Goal: Task Accomplishment & Management: Use online tool/utility

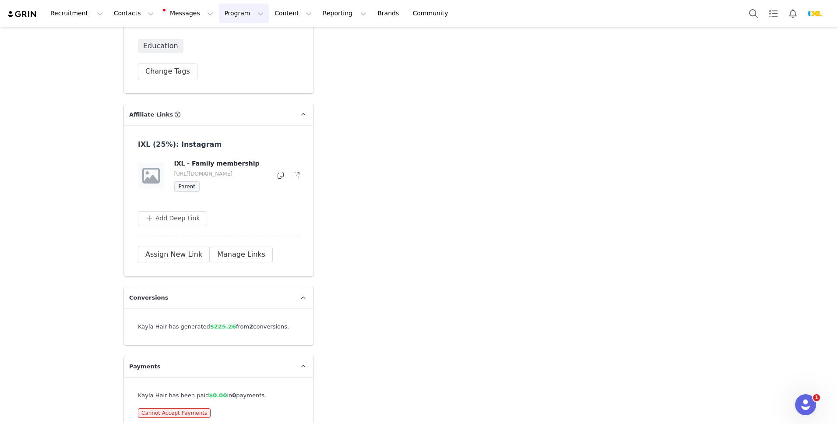
click at [229, 17] on button "Program Program" at bounding box center [244, 14] width 50 height 20
click at [232, 75] on p "Payments" at bounding box center [227, 71] width 30 height 9
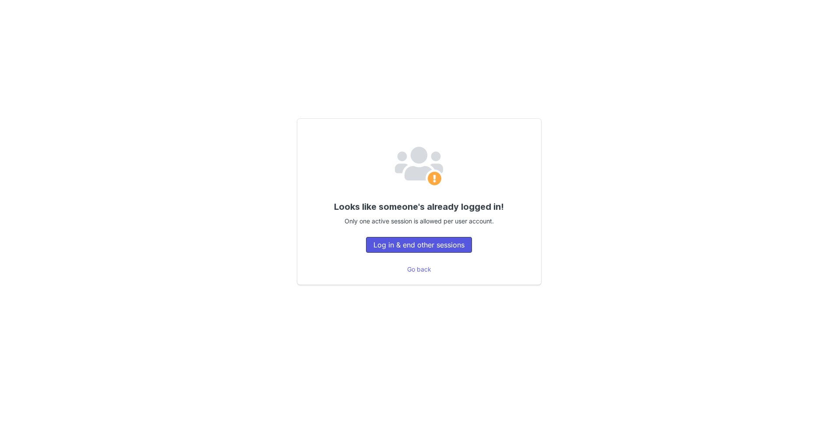
click at [436, 245] on button "Log in & end other sessions" at bounding box center [419, 245] width 106 height 16
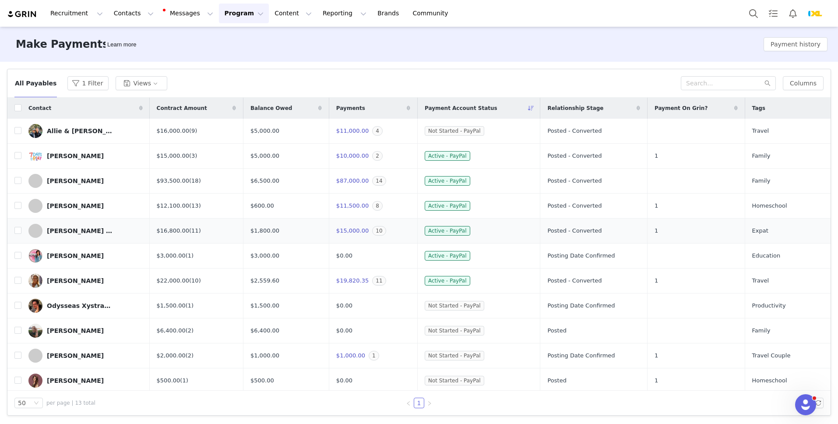
scroll to position [53, 0]
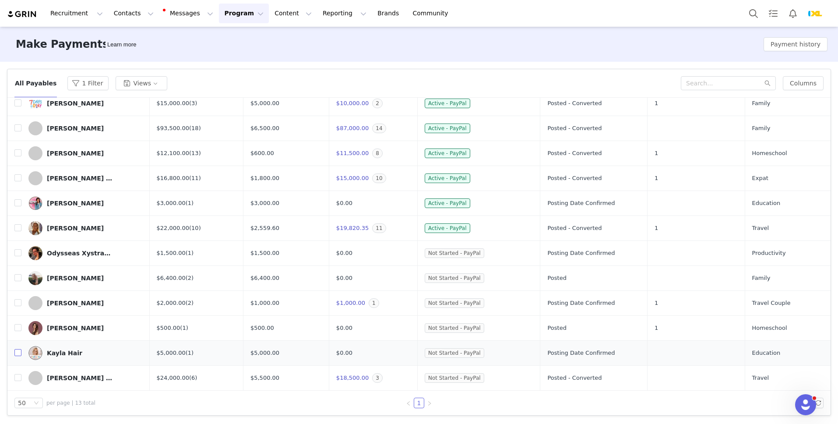
click at [19, 353] on input "checkbox" at bounding box center [17, 352] width 7 height 7
checkbox input "true"
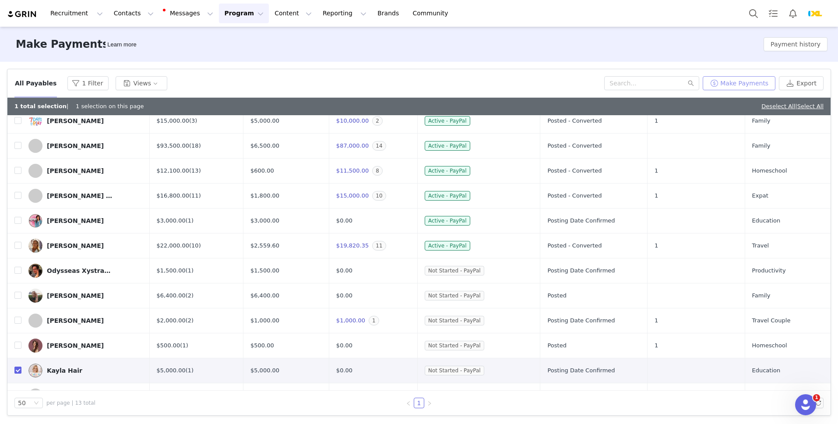
click at [753, 84] on button "Make Payments" at bounding box center [739, 83] width 73 height 14
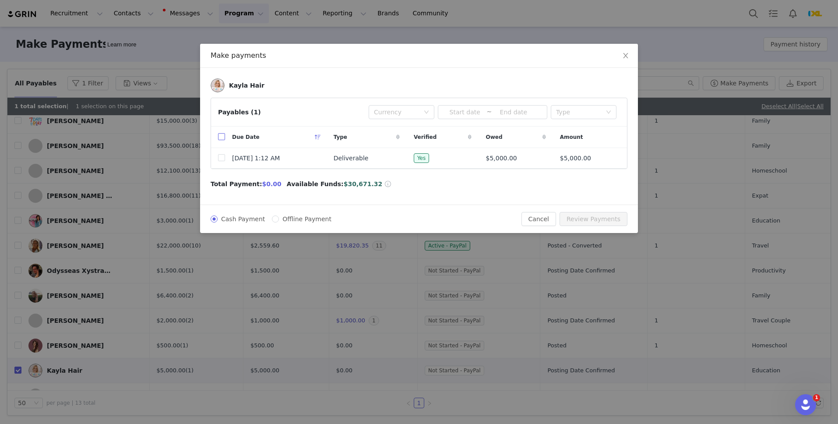
click at [223, 137] on input "checkbox" at bounding box center [221, 136] width 7 height 7
checkbox input "true"
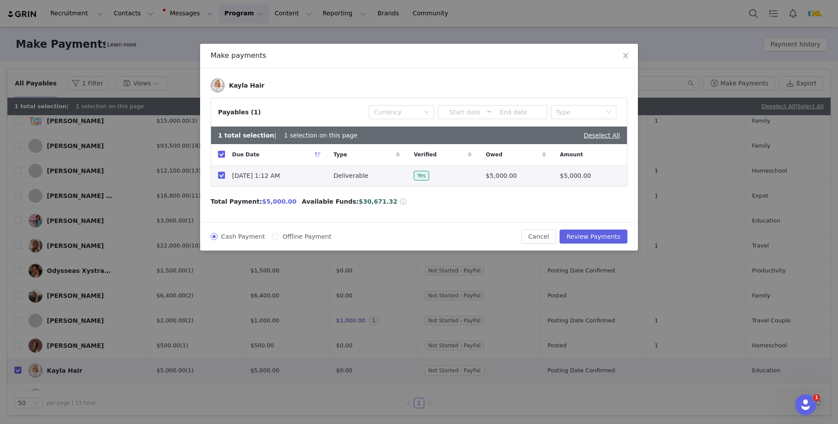
click at [301, 242] on div "Cash Payment Offline Payment Cancel Review Payments" at bounding box center [419, 236] width 417 height 14
click at [305, 235] on span "Offline Payment" at bounding box center [307, 236] width 56 height 7
click at [279, 235] on input "Offline Payment" at bounding box center [275, 236] width 7 height 7
radio input "true"
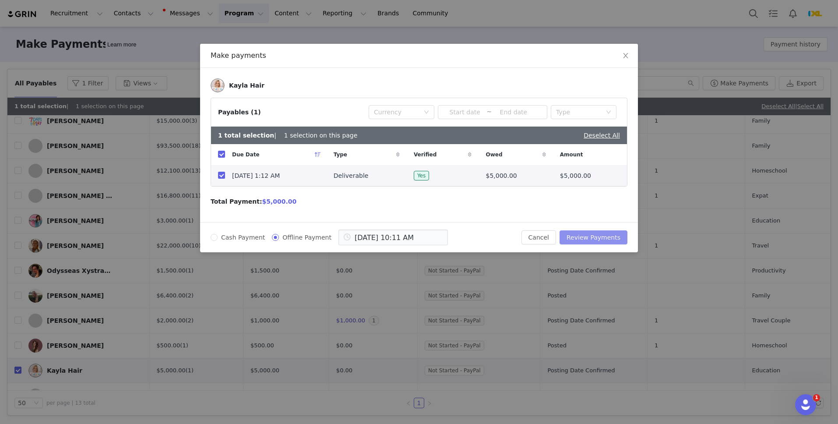
click at [617, 239] on button "Review Payments" at bounding box center [593, 237] width 68 height 14
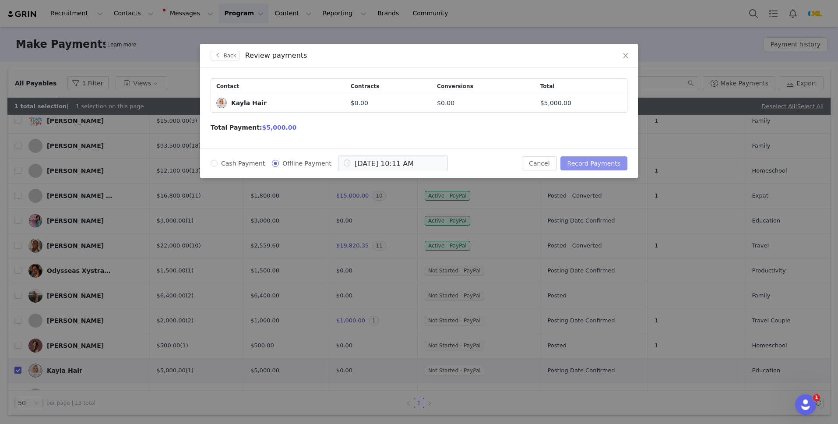
click at [605, 162] on button "Record Payments" at bounding box center [593, 163] width 67 height 14
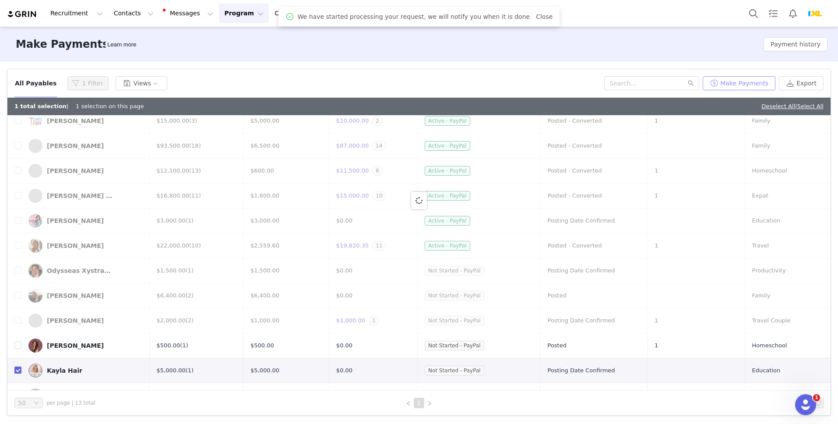
scroll to position [0, 0]
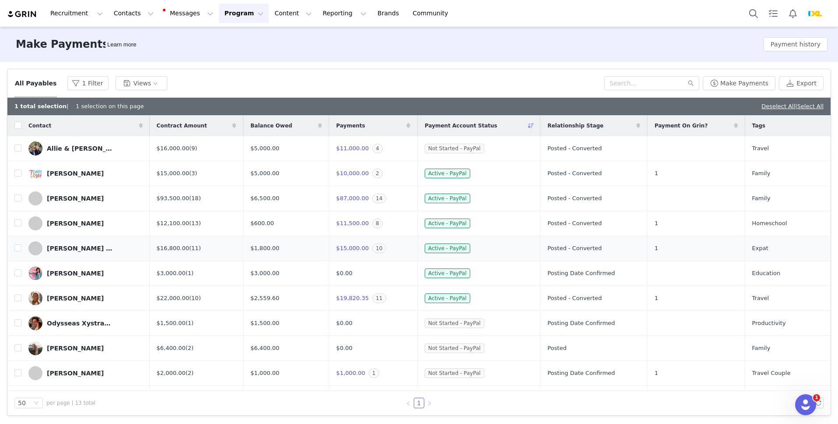
click at [105, 237] on td "Sarah and Kyuho Lee" at bounding box center [85, 248] width 128 height 25
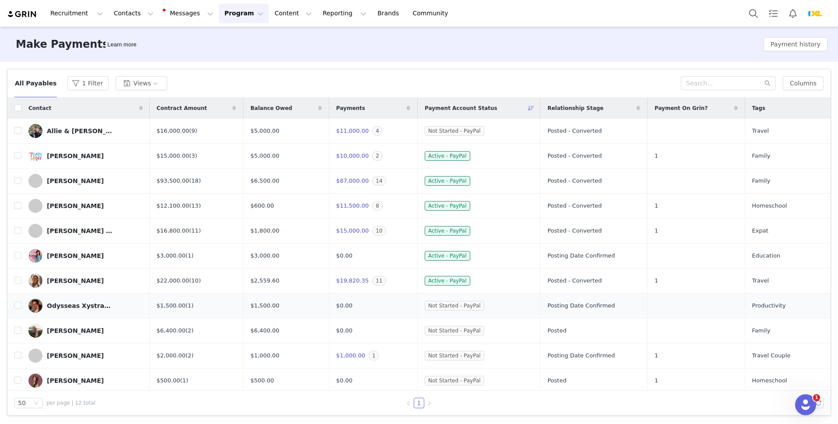
scroll to position [28, 0]
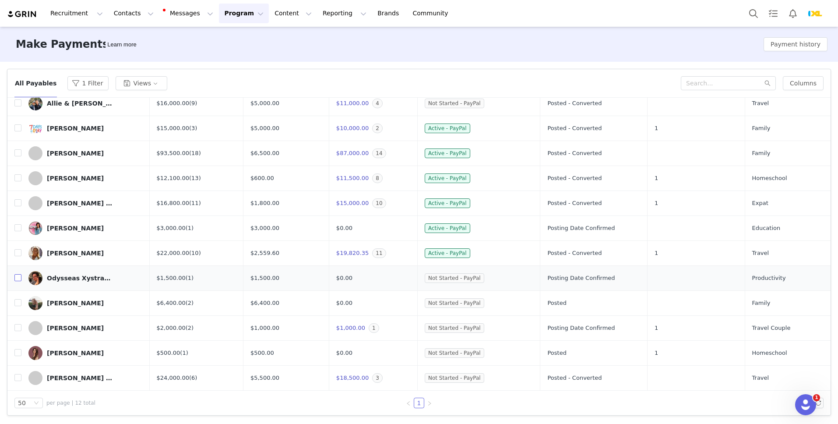
click at [16, 276] on input "checkbox" at bounding box center [17, 277] width 7 height 7
checkbox input "true"
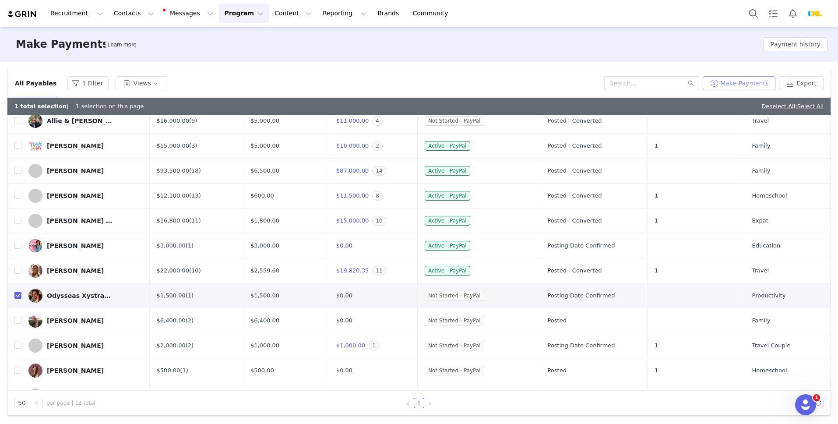
click at [765, 80] on button "Make Payments" at bounding box center [739, 83] width 73 height 14
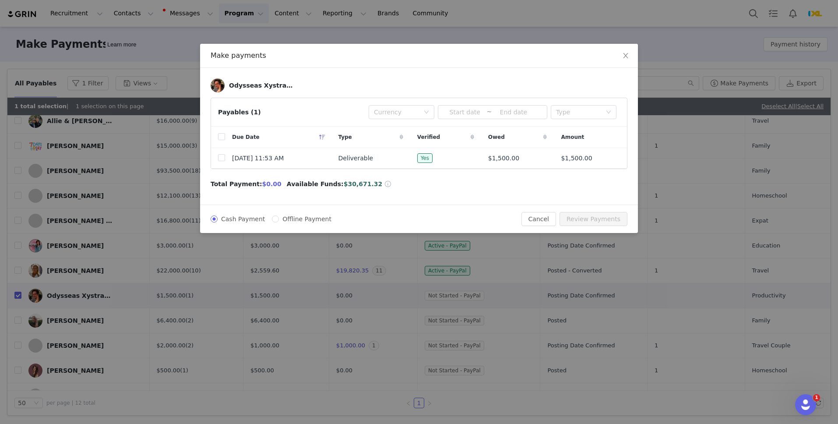
click at [253, 140] on span "Due Date" at bounding box center [246, 137] width 28 height 8
click at [222, 138] on input "checkbox" at bounding box center [221, 136] width 7 height 7
checkbox input "true"
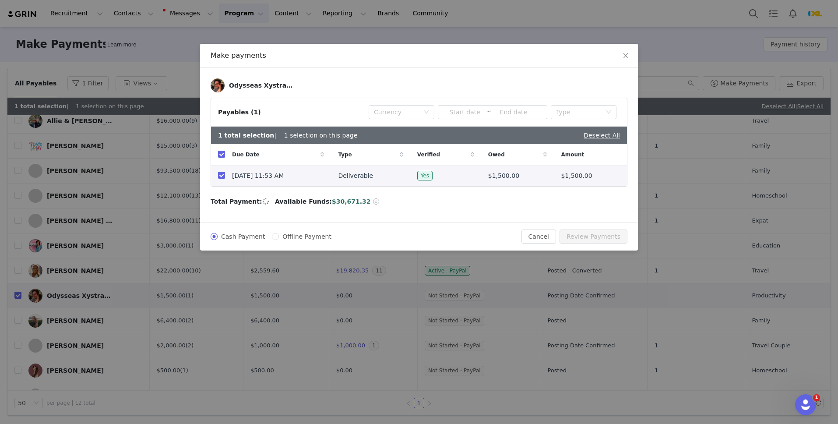
click at [293, 235] on span "Offline Payment" at bounding box center [307, 236] width 56 height 7
click at [279, 235] on input "Offline Payment" at bounding box center [275, 236] width 7 height 7
radio input "true"
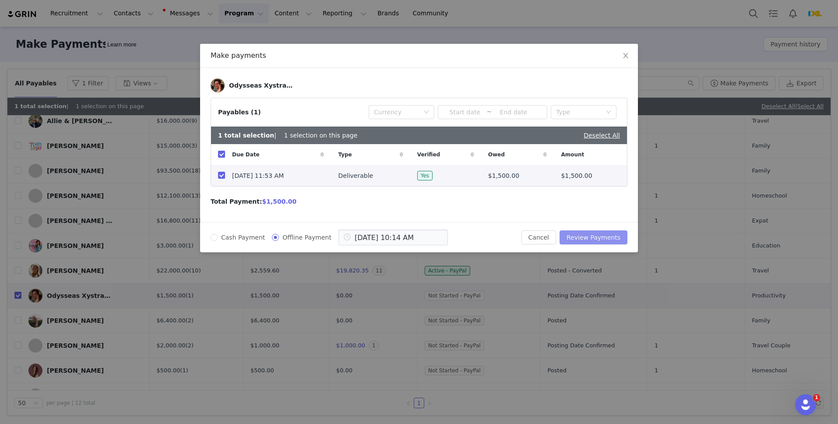
click at [594, 233] on button "Review Payments" at bounding box center [593, 237] width 68 height 14
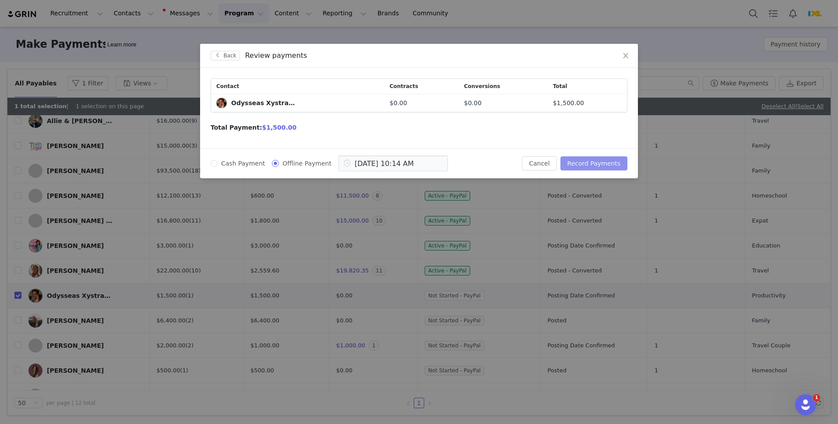
click at [586, 162] on button "Record Payments" at bounding box center [593, 163] width 67 height 14
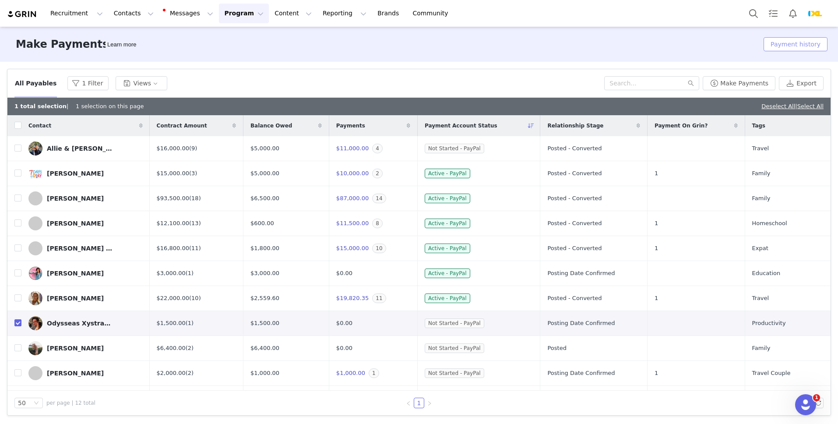
click at [800, 50] on button "Payment history" at bounding box center [795, 44] width 64 height 14
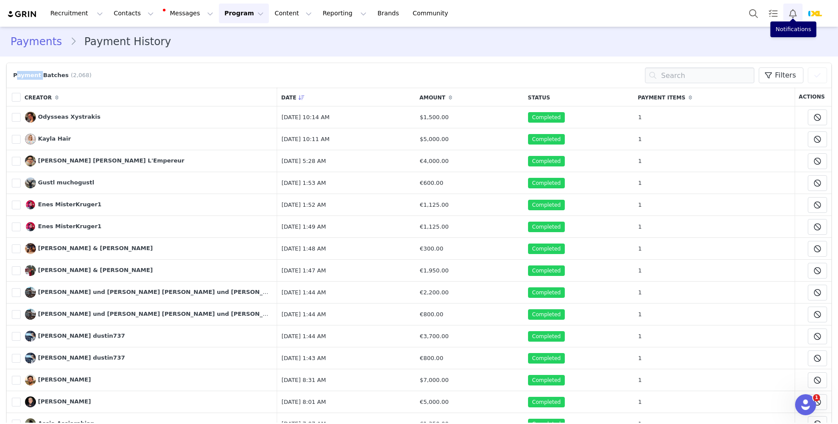
click at [796, 19] on button "Notifications" at bounding box center [792, 14] width 19 height 20
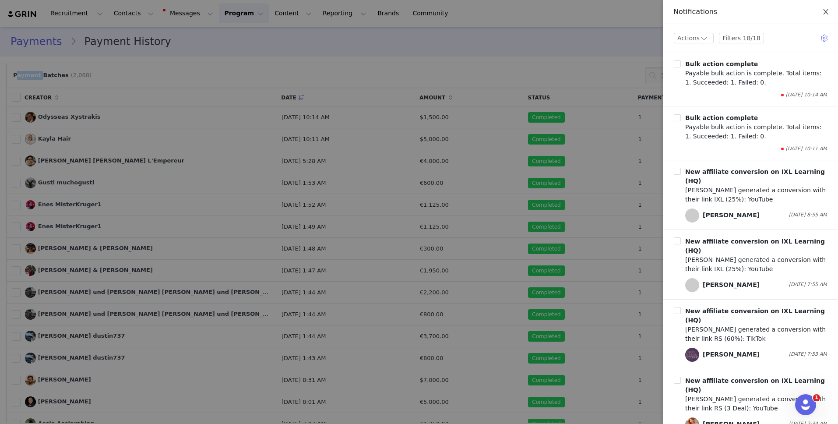
click at [830, 17] on button "Close" at bounding box center [825, 12] width 25 height 25
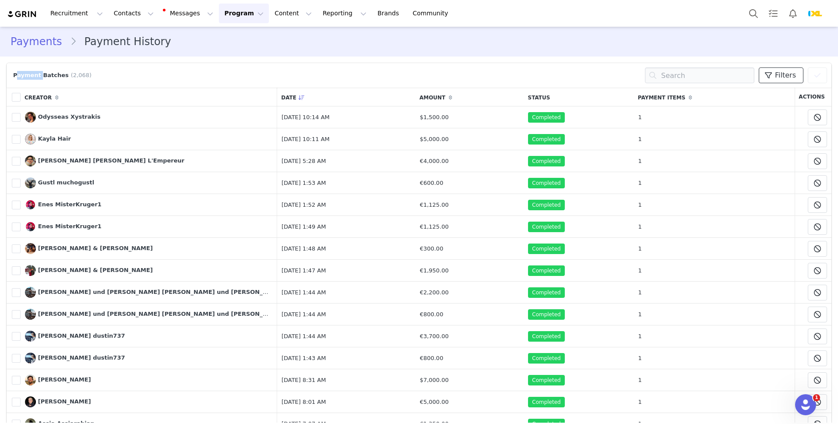
click at [791, 73] on span "Filters" at bounding box center [785, 75] width 21 height 11
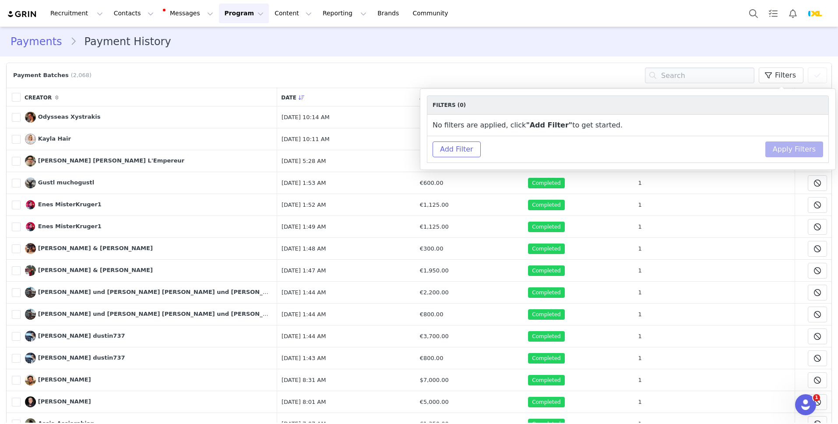
click at [481, 80] on div "Payment Batches (2,068) Filters You have 0 Creator s selected Export Payments C…" at bounding box center [419, 75] width 816 height 16
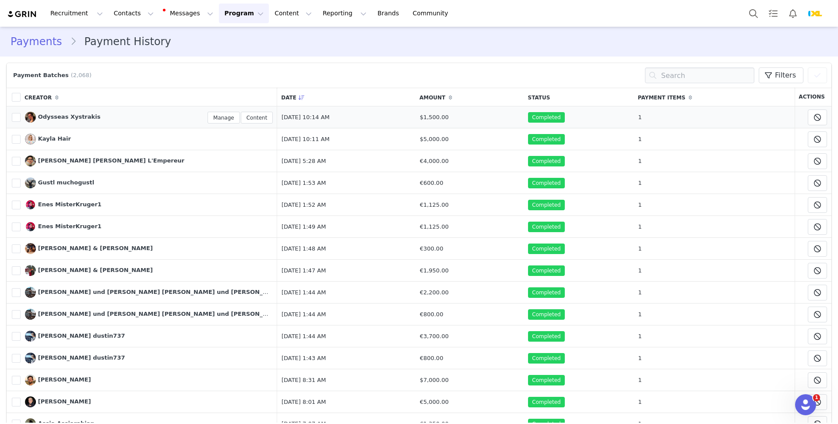
click at [60, 118] on span "Odysseas Xystrakis" at bounding box center [69, 116] width 63 height 7
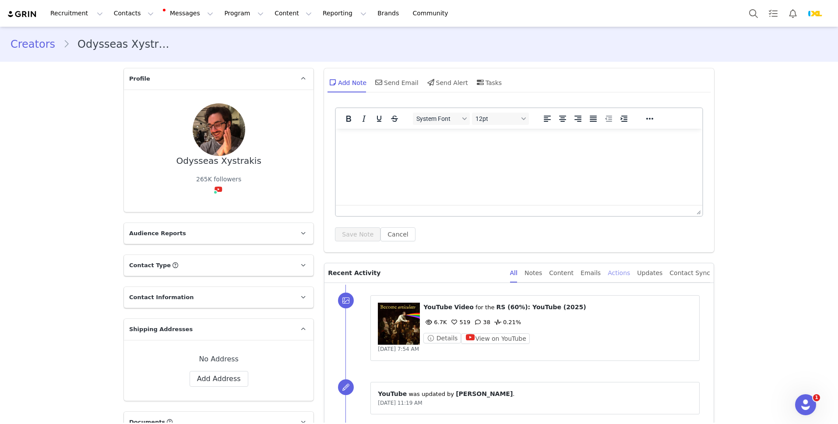
click at [628, 276] on div "Actions" at bounding box center [619, 273] width 22 height 20
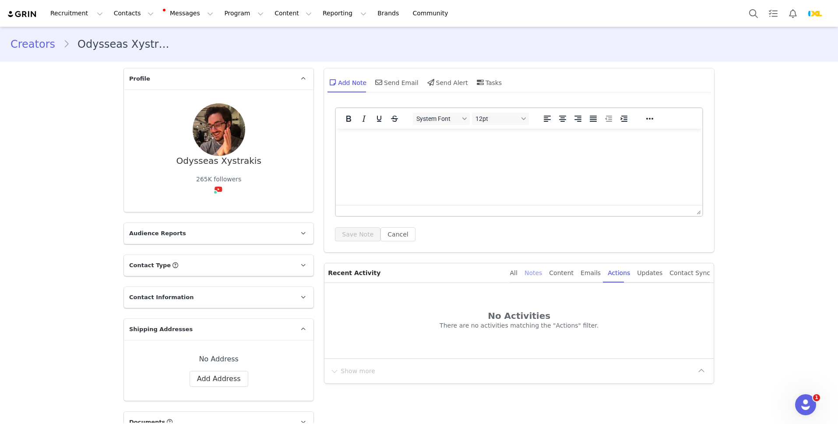
click at [535, 277] on div "Notes" at bounding box center [533, 273] width 18 height 20
click at [519, 276] on div "All Notes Content Emails Actions Updates Contact Sync" at bounding box center [606, 272] width 207 height 19
click at [517, 271] on div "All" at bounding box center [513, 273] width 7 height 20
click at [753, 14] on button "Search" at bounding box center [753, 14] width 19 height 20
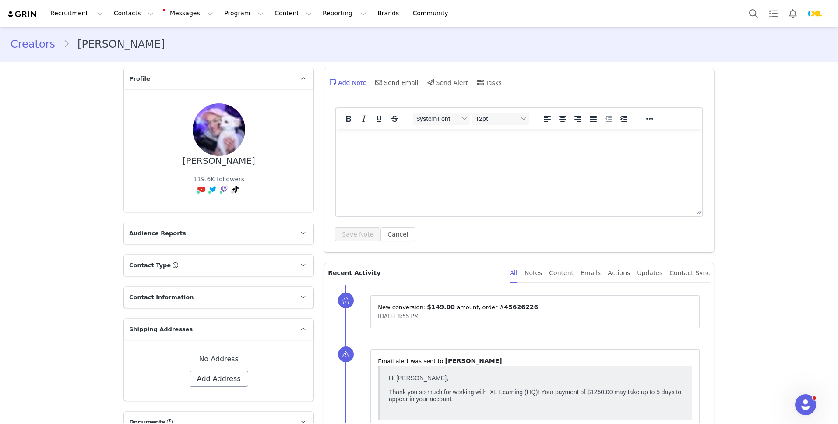
scroll to position [617, 0]
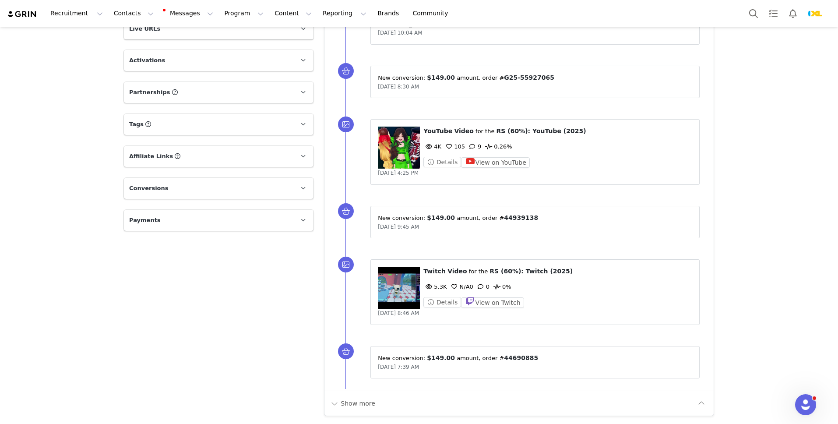
click at [214, 210] on p "Payments" at bounding box center [208, 220] width 169 height 21
click at [214, 178] on p "Conversions" at bounding box center [208, 188] width 169 height 21
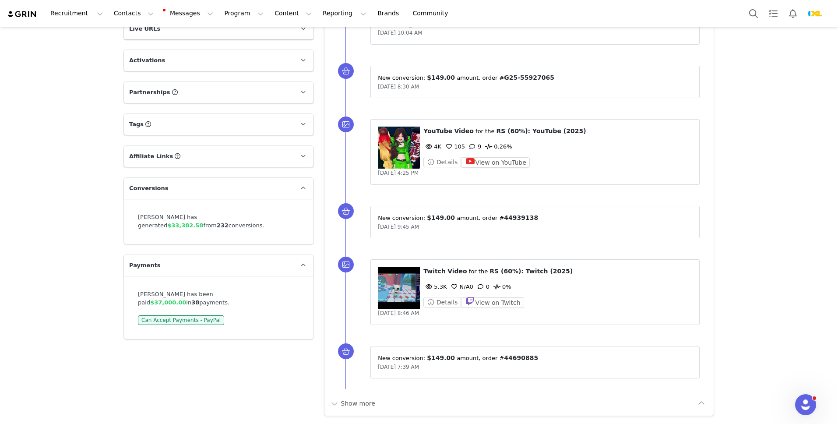
click at [211, 146] on p "Affiliate Links Affiliate links associated with this Creator" at bounding box center [208, 156] width 169 height 21
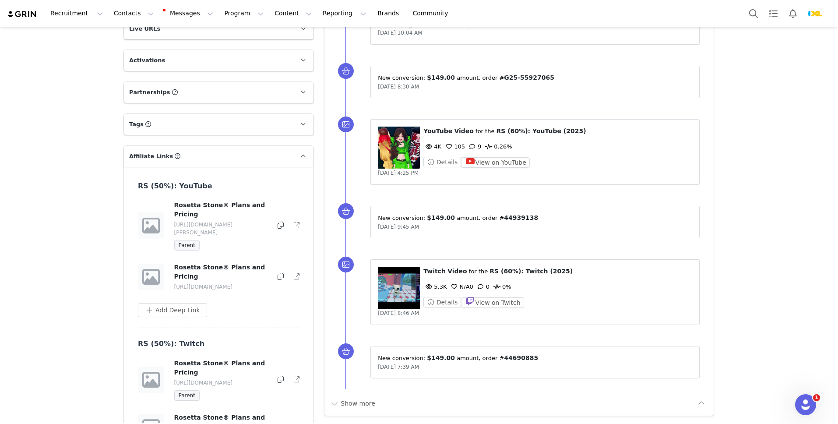
click at [209, 114] on p "Tags Keep track of your contacts by assigning them tags. You can then filter yo…" at bounding box center [208, 124] width 169 height 21
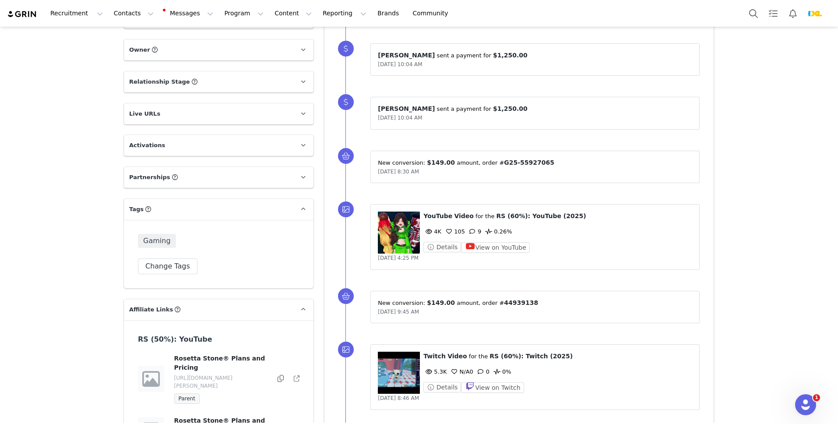
scroll to position [516, 0]
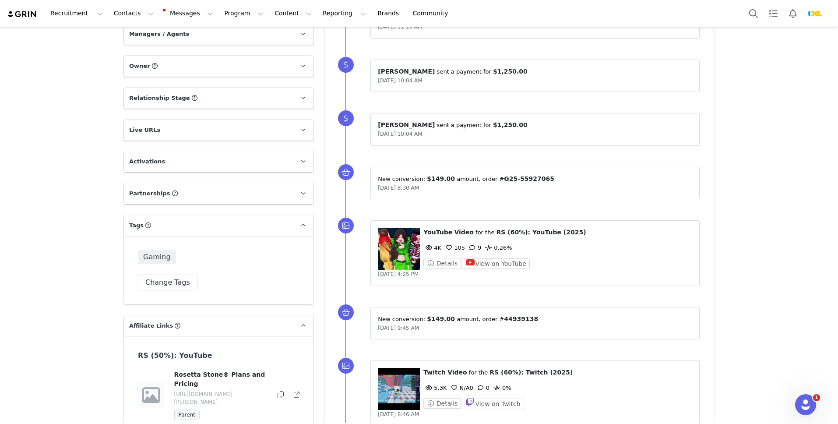
click at [204, 151] on p "Activations" at bounding box center [208, 161] width 169 height 21
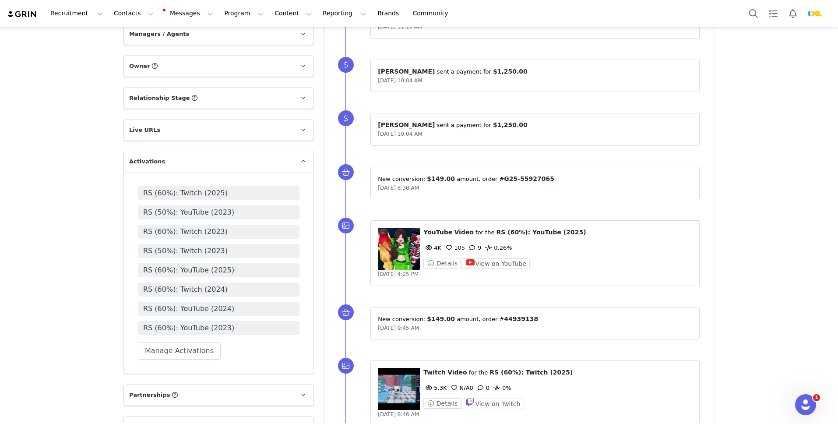
click at [204, 120] on p "Live URLs" at bounding box center [208, 130] width 169 height 21
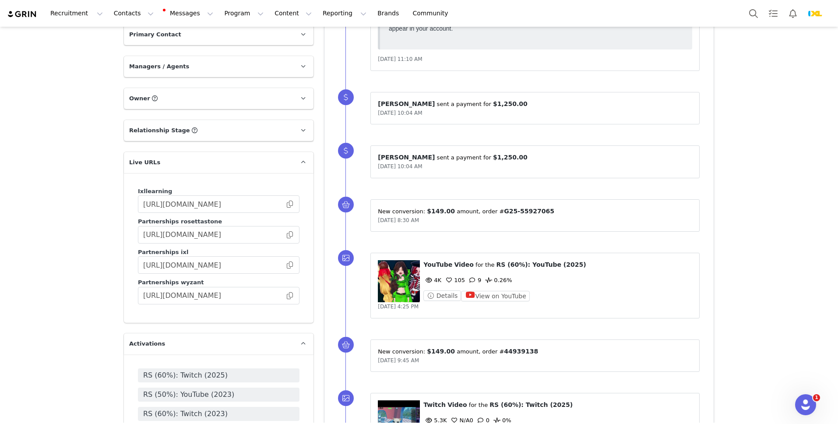
scroll to position [432, 0]
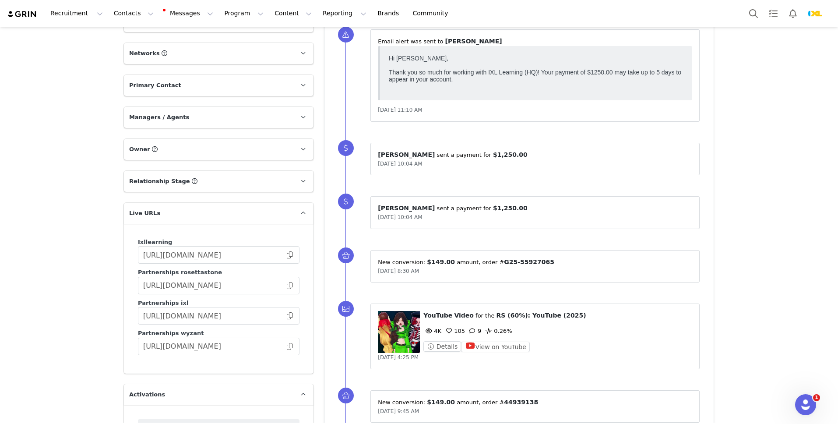
click at [198, 171] on p "Relationship Stage Use relationship stages to move contacts through a logical s…" at bounding box center [208, 181] width 169 height 21
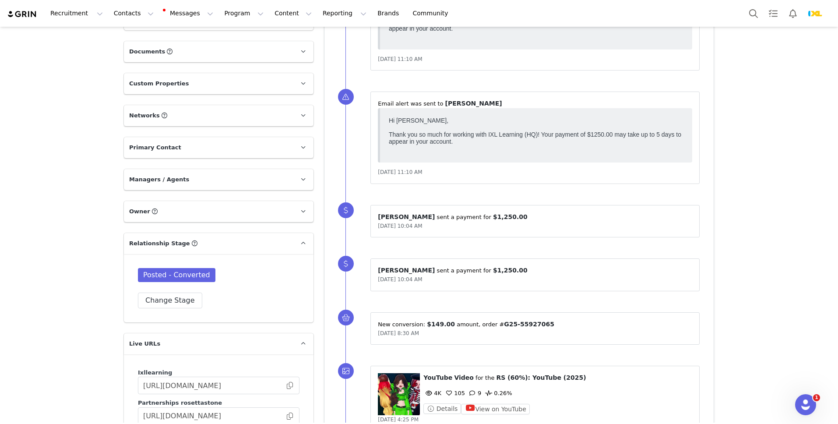
scroll to position [351, 0]
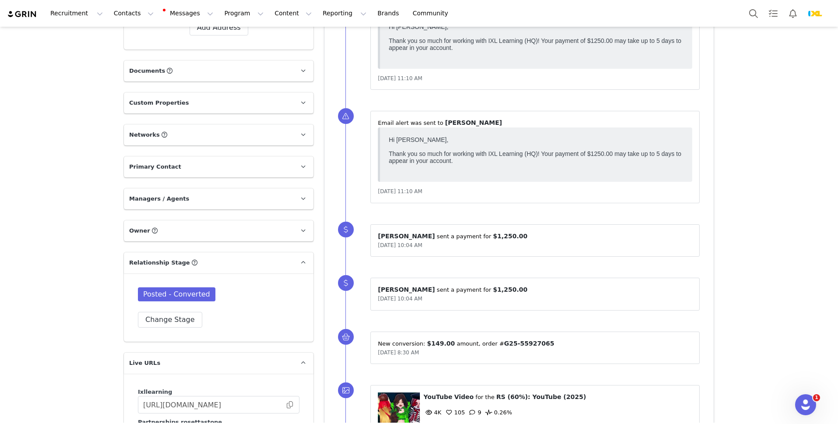
click at [179, 220] on p "Owner The account user who owns the contact" at bounding box center [208, 230] width 169 height 21
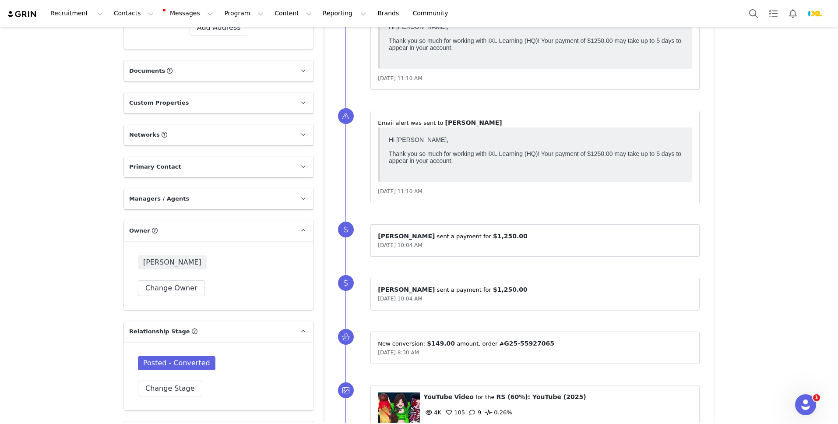
click at [196, 92] on p "Custom Properties" at bounding box center [208, 102] width 169 height 21
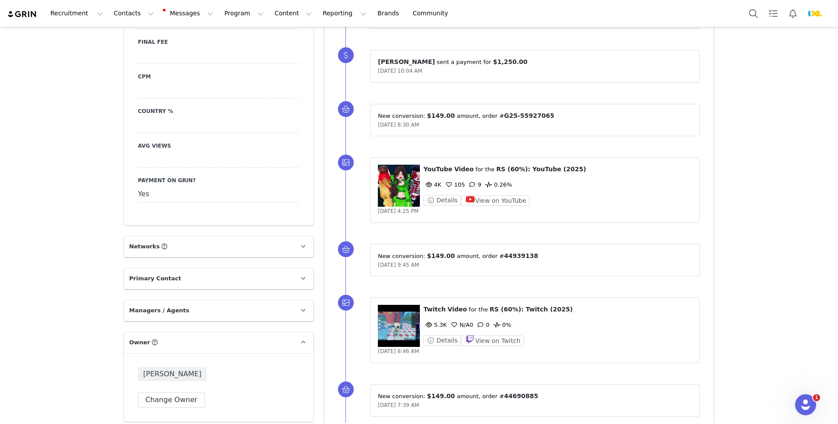
scroll to position [675, 0]
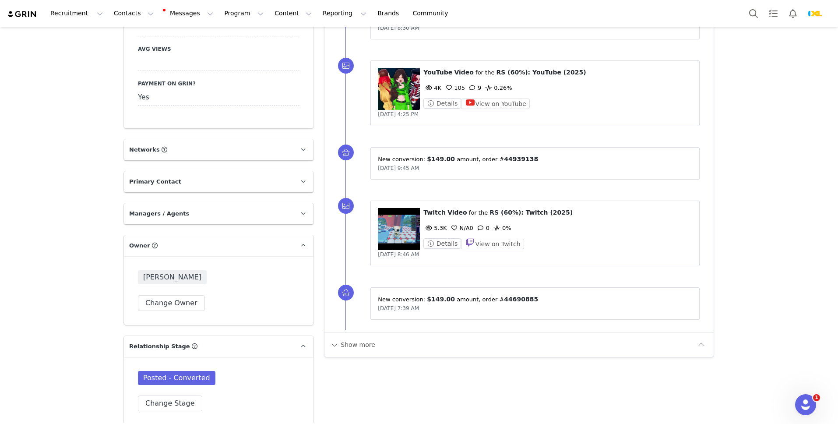
click at [192, 139] on p "Networks You can add or change your creators network URL' here, your active cre…" at bounding box center [208, 149] width 169 height 21
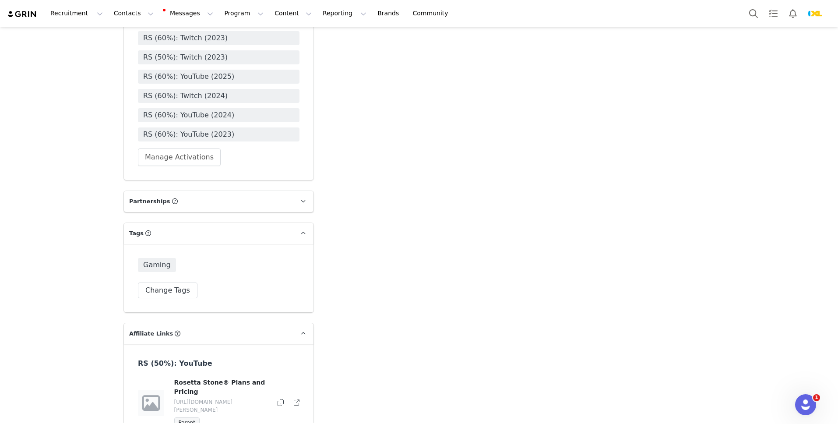
scroll to position [1499, 0]
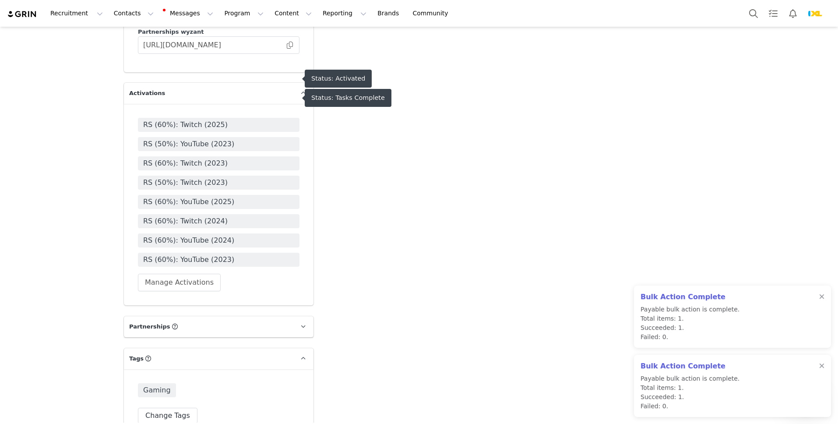
click at [214, 120] on span "RS (60%): Twitch (2025)" at bounding box center [218, 125] width 151 height 11
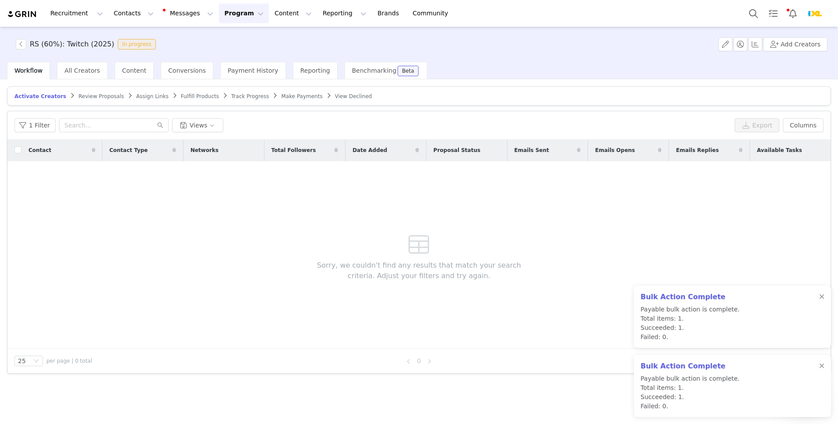
click at [186, 95] on span "Fulfill Products" at bounding box center [200, 96] width 38 height 6
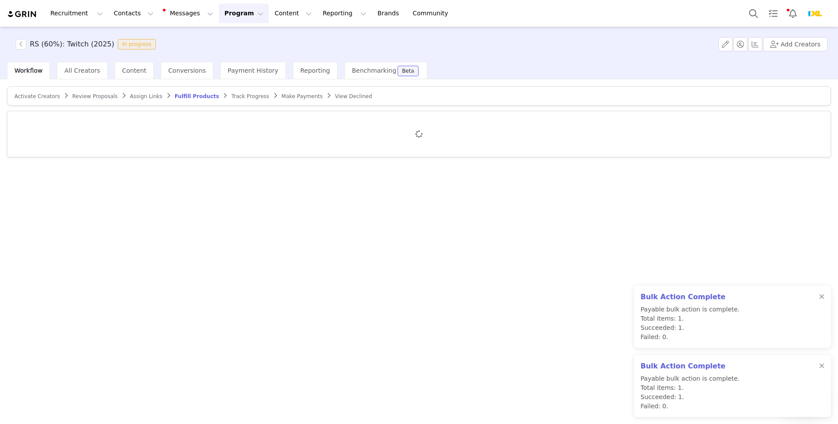
click at [231, 95] on span "Track Progress" at bounding box center [250, 96] width 38 height 6
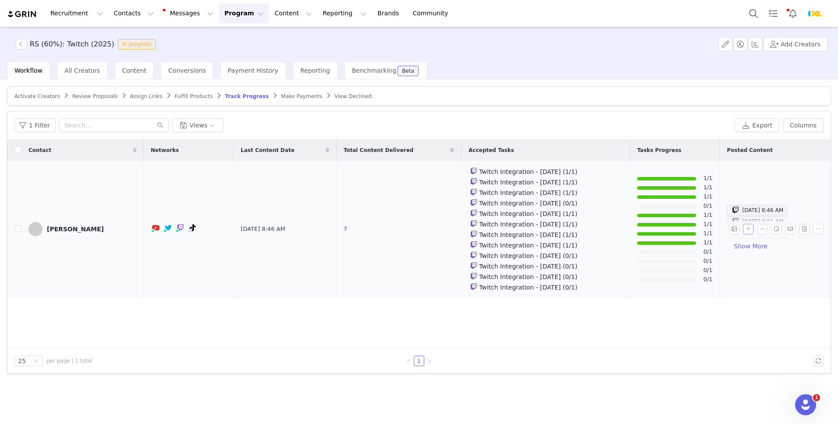
click at [747, 229] on button "button" at bounding box center [748, 229] width 11 height 11
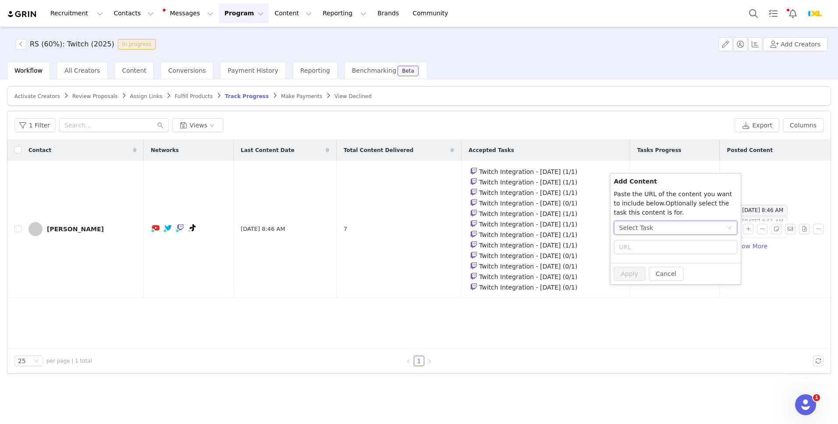
click at [677, 223] on div "Select Task" at bounding box center [672, 227] width 107 height 13
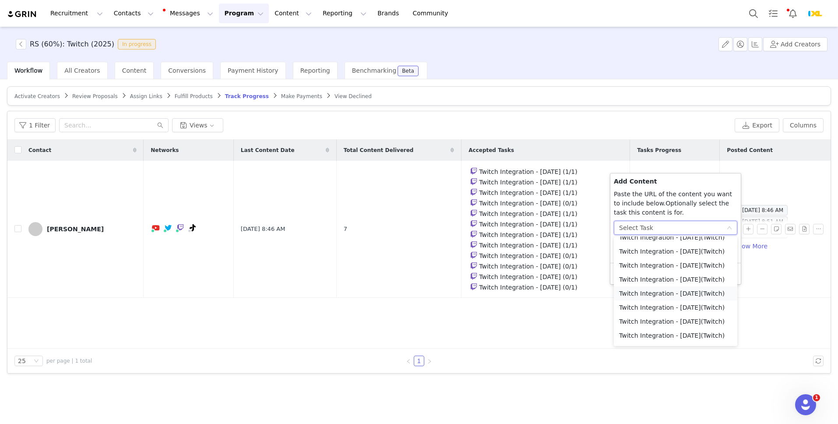
scroll to position [79, 0]
click at [667, 316] on li "Twitch Integration - [DATE] (Twitch)" at bounding box center [675, 320] width 123 height 14
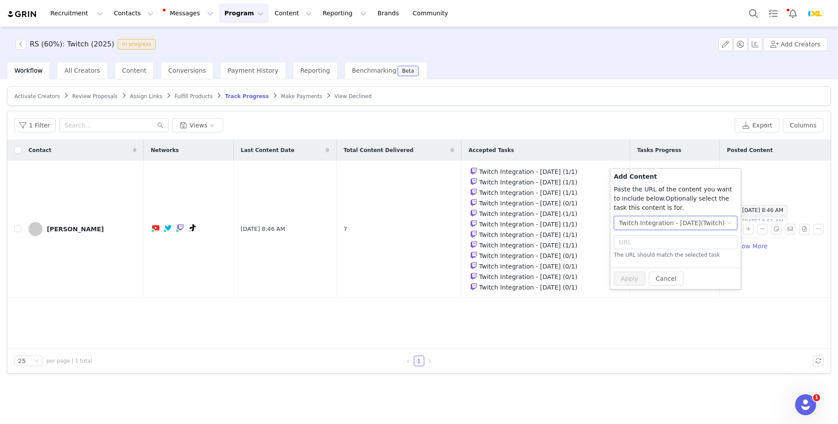
click at [659, 228] on div "Twitch Integration - [DATE] (Twitch)" at bounding box center [671, 222] width 105 height 13
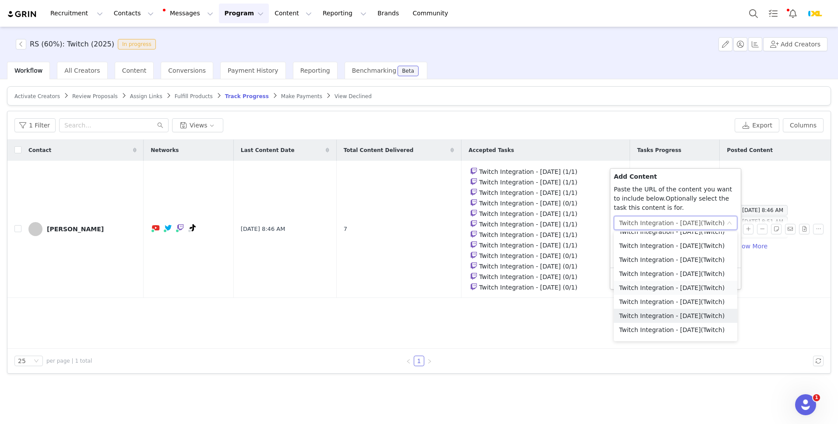
scroll to position [72, 0]
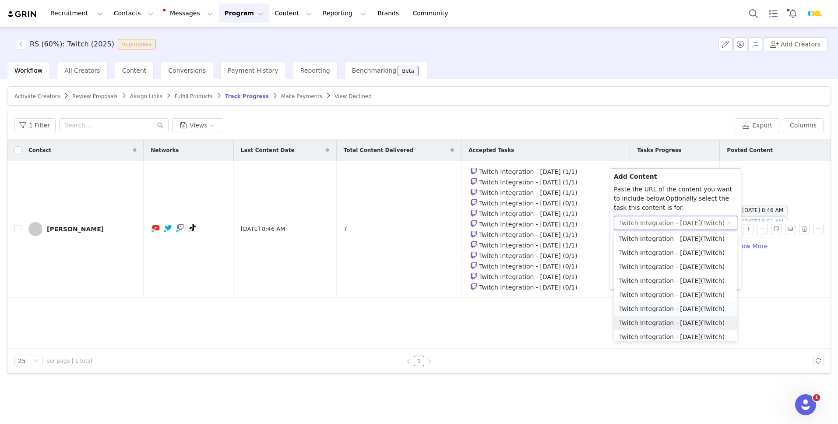
click at [665, 305] on li "Twitch Integration - [DATE] (Twitch)" at bounding box center [675, 309] width 123 height 14
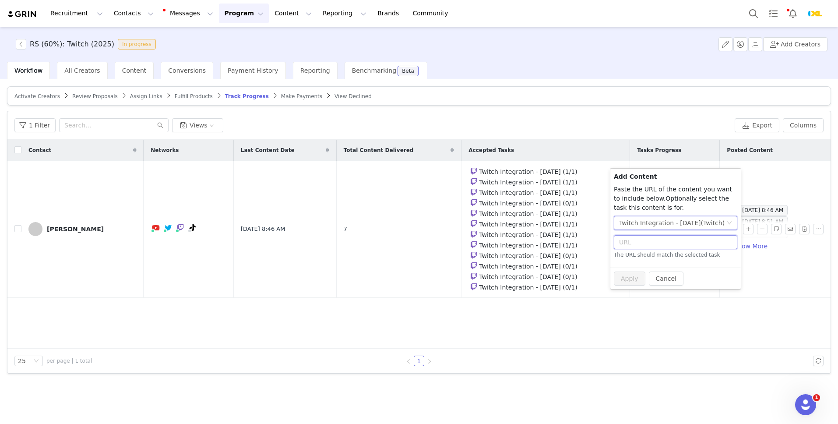
click at [660, 247] on input "text" at bounding box center [675, 242] width 123 height 14
paste input "[URL][DOMAIN_NAME]"
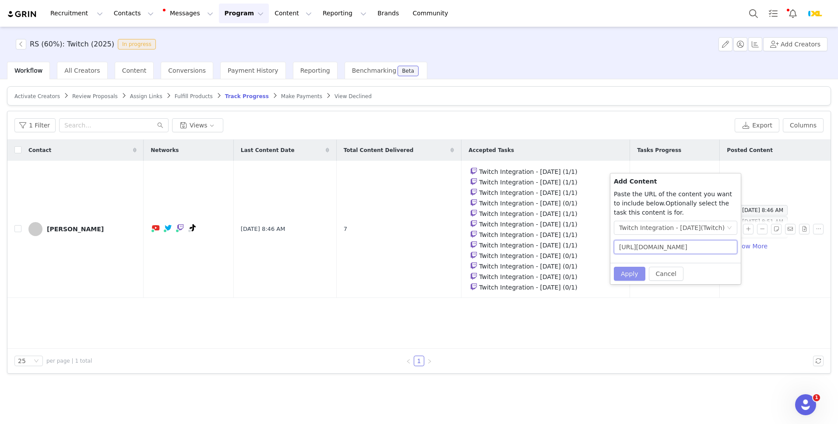
scroll to position [0, 6]
type input "[URL][DOMAIN_NAME]"
click at [630, 274] on button "Apply" at bounding box center [630, 274] width 32 height 14
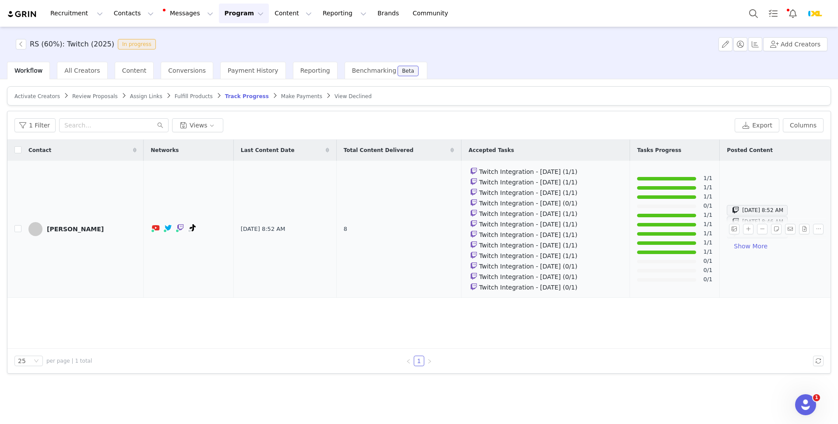
click at [610, 261] on td "Twitch Integration - [DATE] (1/1) Twitch Integration - [DATE] (1/1) Twitch Inte…" at bounding box center [545, 229] width 169 height 137
click at [325, 13] on button "Reporting Reporting" at bounding box center [344, 14] width 54 height 20
click at [324, 33] on link "Dashboard" at bounding box center [329, 39] width 69 height 16
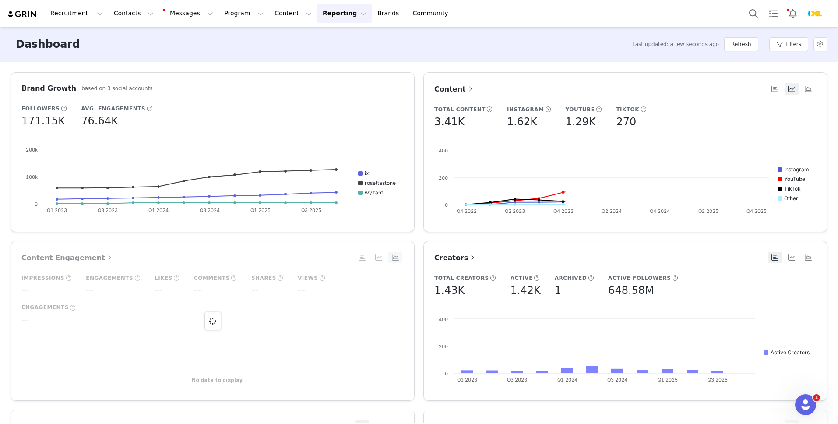
click at [317, 19] on button "Reporting Reporting" at bounding box center [344, 14] width 54 height 20
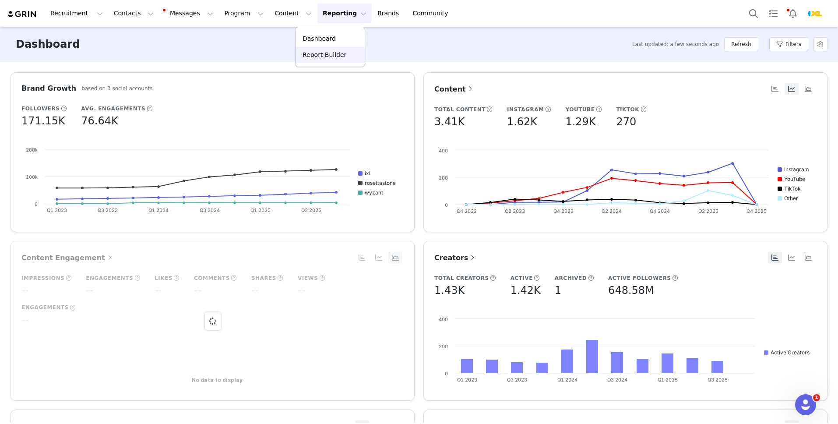
click at [304, 51] on p "Report Builder" at bounding box center [324, 54] width 44 height 9
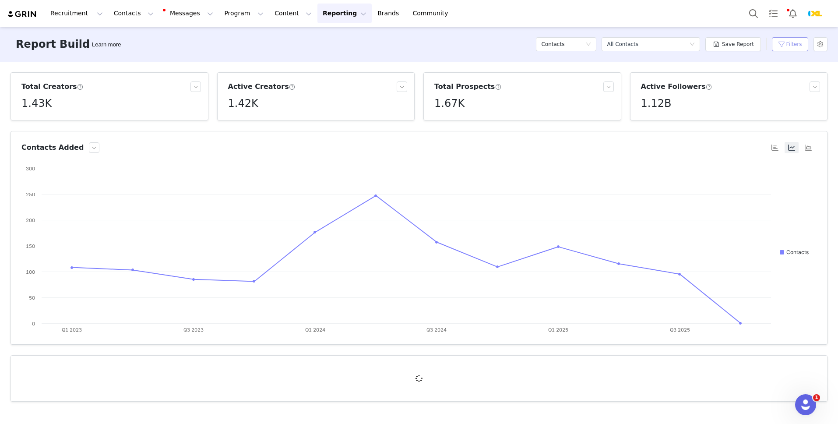
click at [782, 45] on button "Filters" at bounding box center [790, 44] width 36 height 14
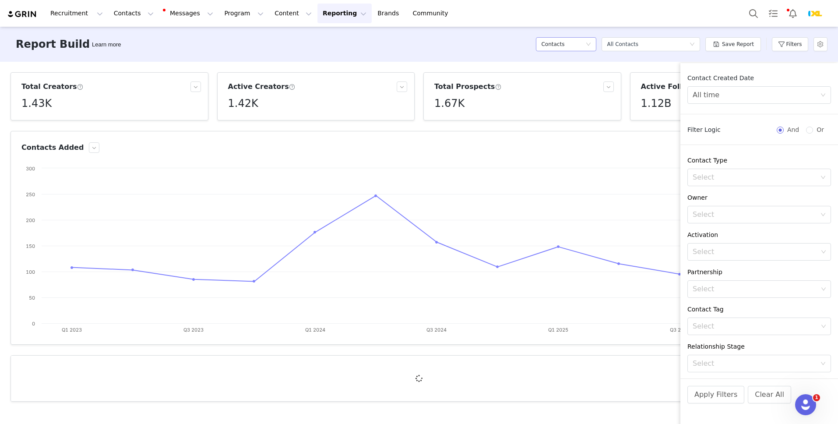
click at [573, 45] on div "Contacts" at bounding box center [563, 44] width 44 height 13
click at [560, 132] on h5 "Program" at bounding box center [568, 132] width 50 height 10
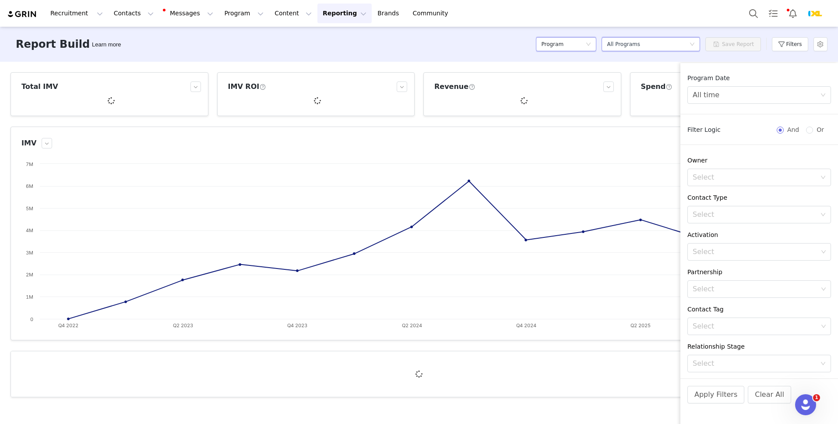
click at [658, 49] on div "Select a report All Programs" at bounding box center [648, 44] width 82 height 13
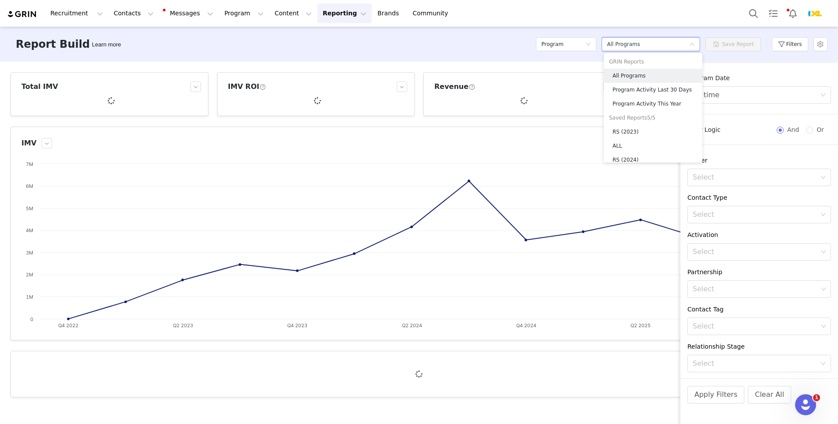
scroll to position [34, 0]
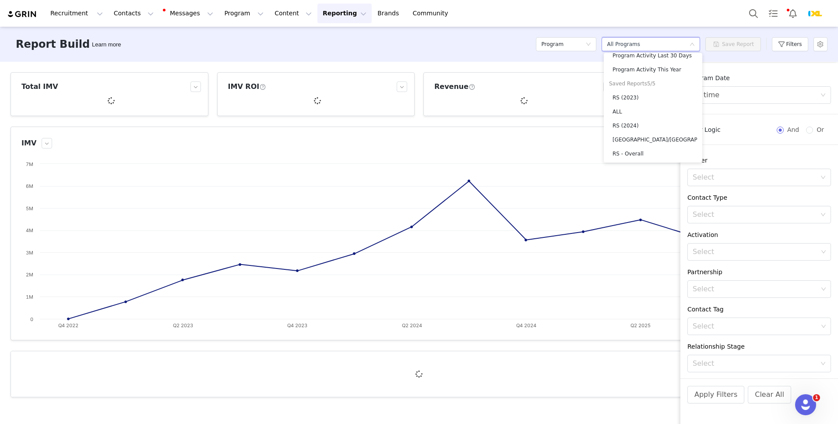
click at [749, 62] on div "Total IMV IMV ROI Revenue Spend IMV Created with Highcharts 9.3.3 Chart title I…" at bounding box center [419, 242] width 838 height 361
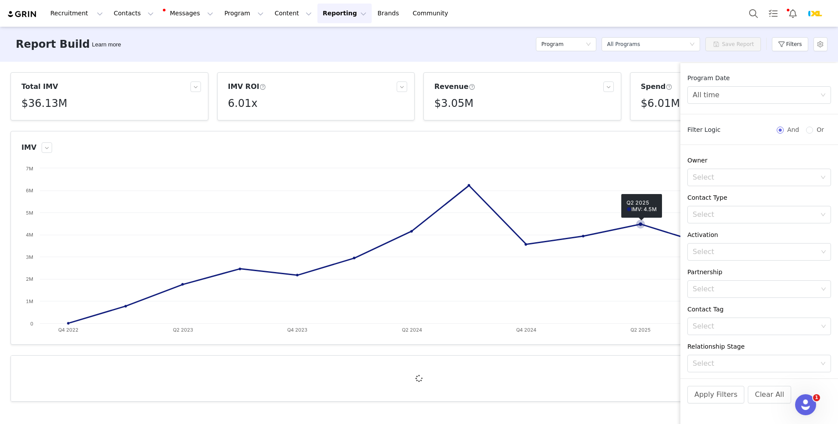
click at [661, 174] on rect at bounding box center [418, 251] width 795 height 175
click at [738, 98] on div "All time" at bounding box center [756, 95] width 127 height 17
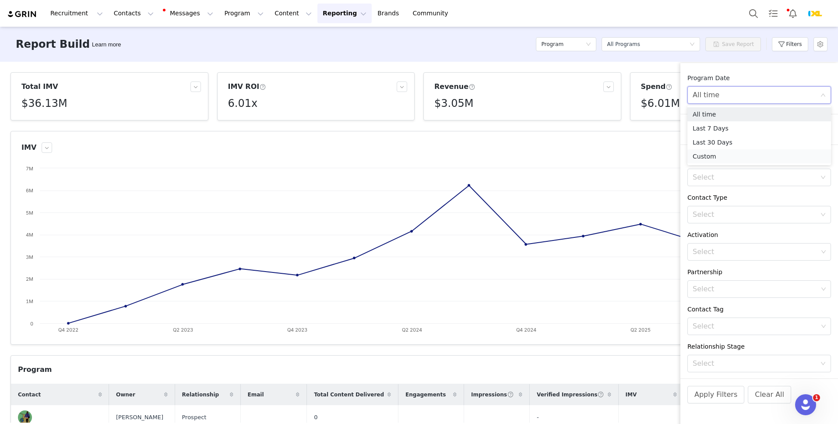
click at [718, 158] on li "Custom" at bounding box center [759, 156] width 144 height 14
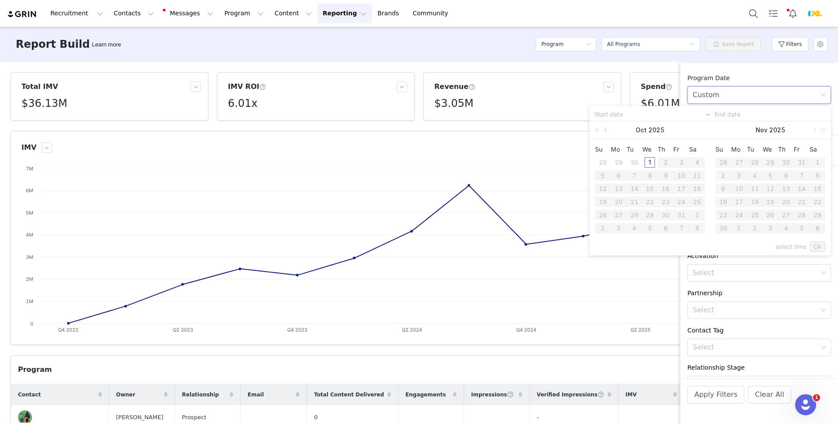
click at [604, 131] on link at bounding box center [606, 130] width 8 height 18
click at [621, 160] on div "1" at bounding box center [618, 162] width 11 height 11
type input "09/01/2025"
click at [635, 213] on div "30" at bounding box center [634, 215] width 11 height 11
type input "09/30/2025"
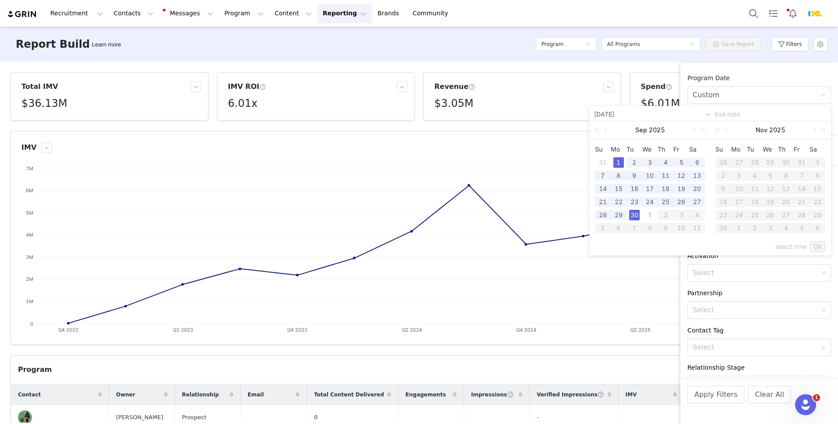
type input "09/01/2025"
type input "09/30/2025"
click at [824, 245] on link "Ok" at bounding box center [817, 246] width 15 height 11
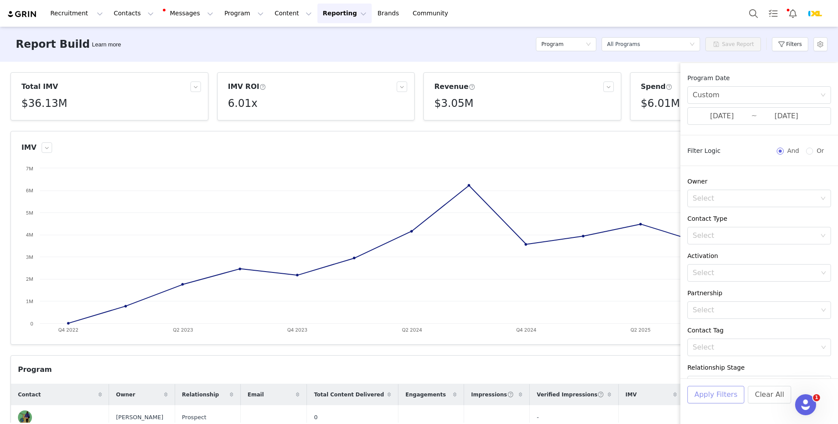
click at [729, 395] on button "Apply Filters" at bounding box center [715, 395] width 57 height 18
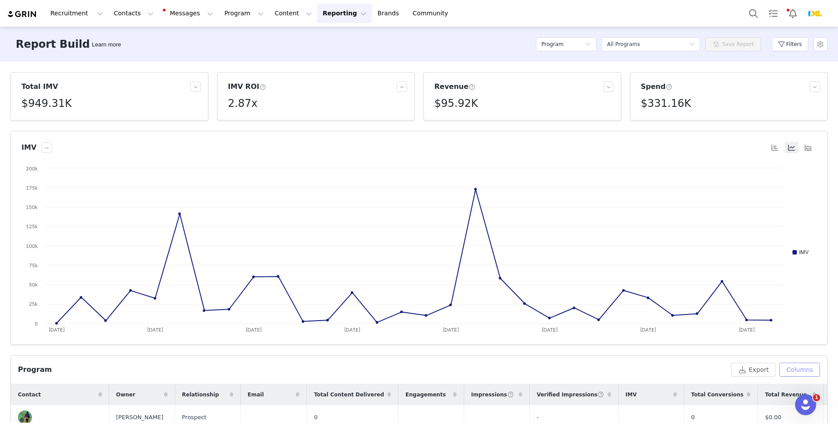
click at [803, 366] on button "Columns" at bounding box center [799, 369] width 41 height 14
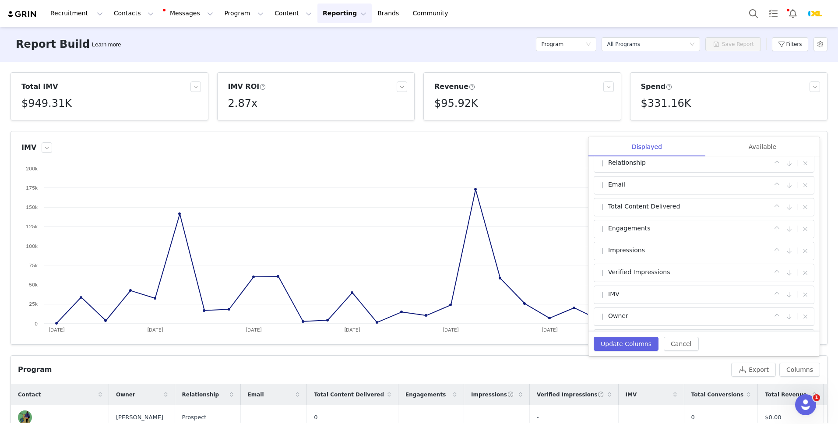
scroll to position [0, 0]
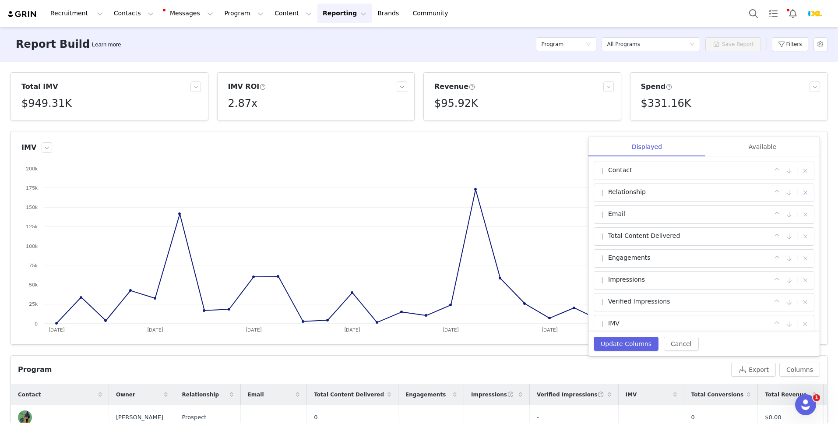
click at [805, 190] on button "button" at bounding box center [805, 192] width 11 height 11
click at [746, 144] on div "Available" at bounding box center [762, 147] width 114 height 20
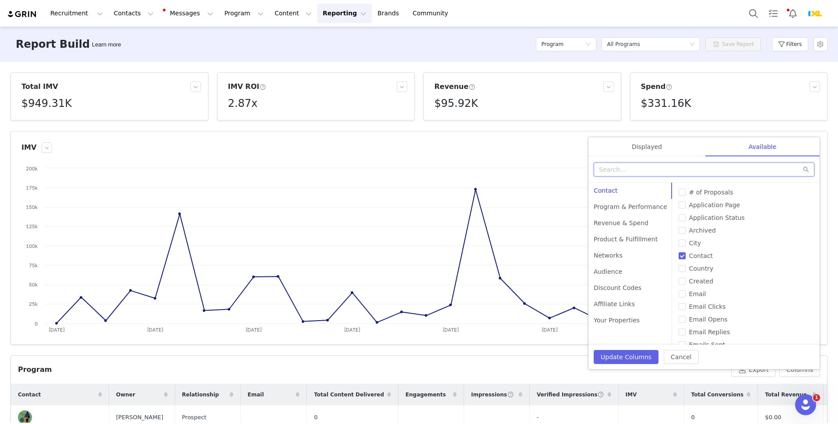
click at [675, 169] on input "text" at bounding box center [704, 169] width 221 height 14
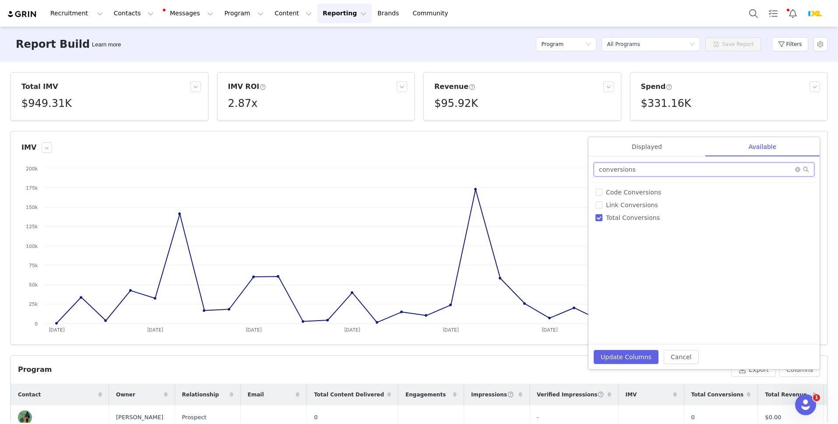
click at [636, 168] on input "conversions" at bounding box center [704, 169] width 221 height 14
type input "reve"
click at [619, 194] on span "Revenue ROI" at bounding box center [625, 192] width 46 height 7
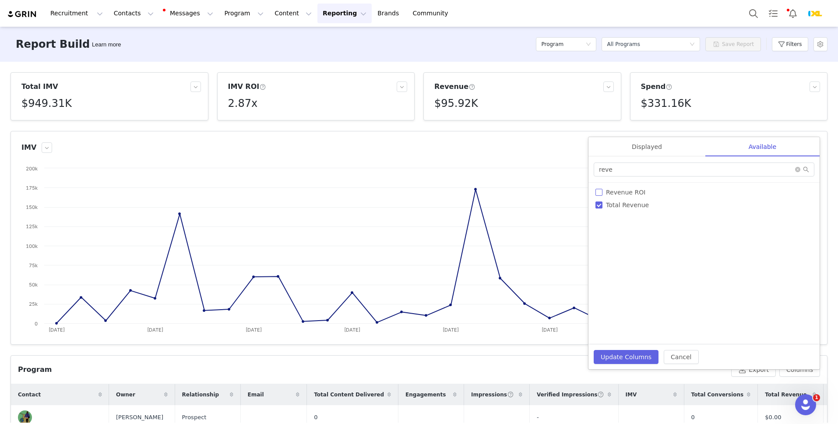
click at [602, 194] on input "Revenue ROI" at bounding box center [598, 192] width 7 height 7
checkbox input "true"
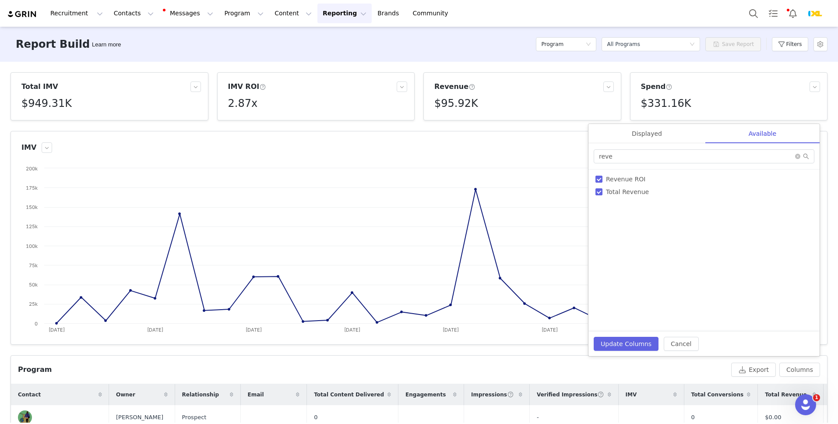
click at [640, 164] on div "reve" at bounding box center [703, 156] width 231 height 26
click at [641, 158] on input "reve" at bounding box center [704, 156] width 221 height 14
type input "spend"
click at [632, 178] on span "Total Spend" at bounding box center [623, 179] width 42 height 7
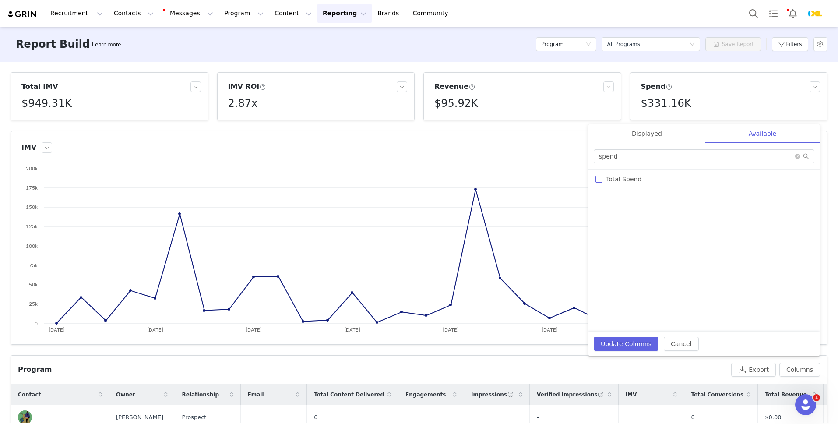
click at [602, 178] on input "Total Spend" at bounding box center [598, 179] width 7 height 7
checkbox input "true"
click at [649, 151] on input "spend" at bounding box center [704, 156] width 221 height 14
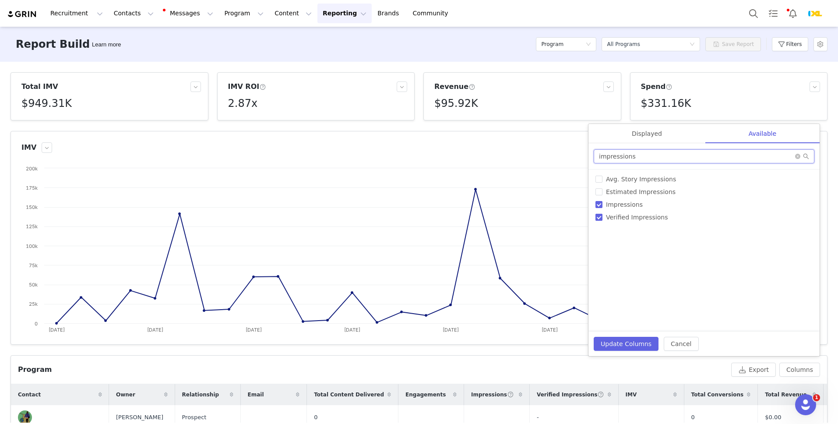
type input "impressions"
click at [623, 217] on span "Verified Impressions" at bounding box center [636, 217] width 69 height 7
click at [602, 217] on input "Verified Impressions" at bounding box center [598, 217] width 7 height 7
checkbox input "false"
click at [647, 159] on input "impressions" at bounding box center [704, 156] width 221 height 14
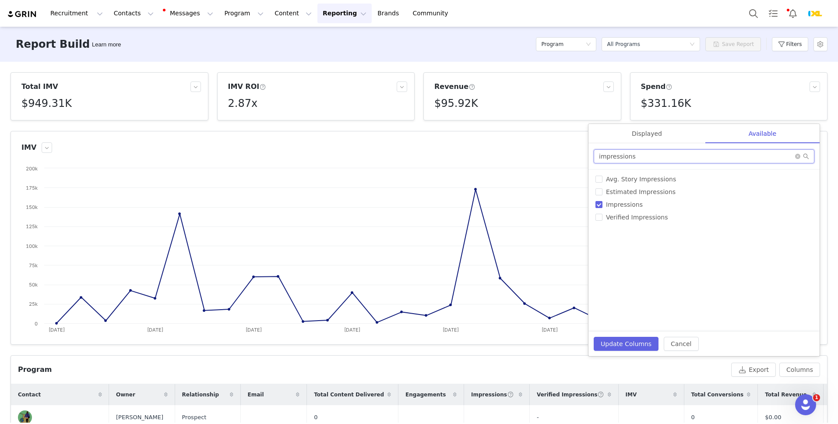
click at [647, 159] on input "impressions" at bounding box center [704, 156] width 221 height 14
type input "cpm"
click at [618, 189] on span "ECPM" at bounding box center [614, 191] width 24 height 7
click at [602, 189] on input "ECPM" at bounding box center [598, 191] width 7 height 7
checkbox input "true"
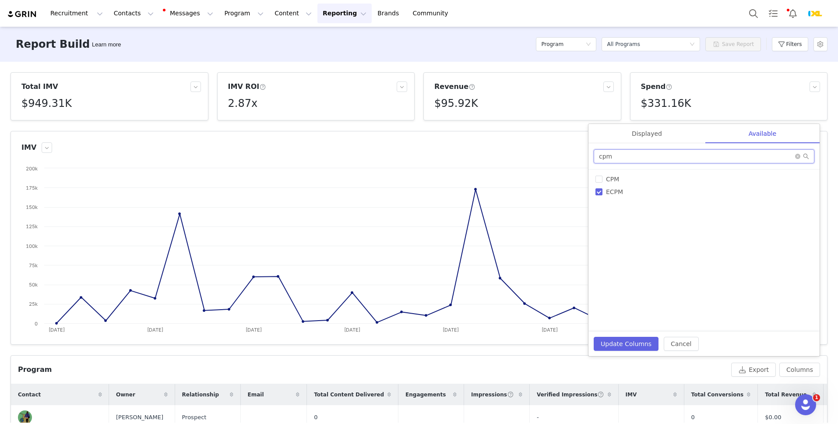
click at [640, 155] on input "cpm" at bounding box center [704, 156] width 221 height 14
type input "cpe"
click at [609, 178] on span "CPE" at bounding box center [611, 179] width 19 height 7
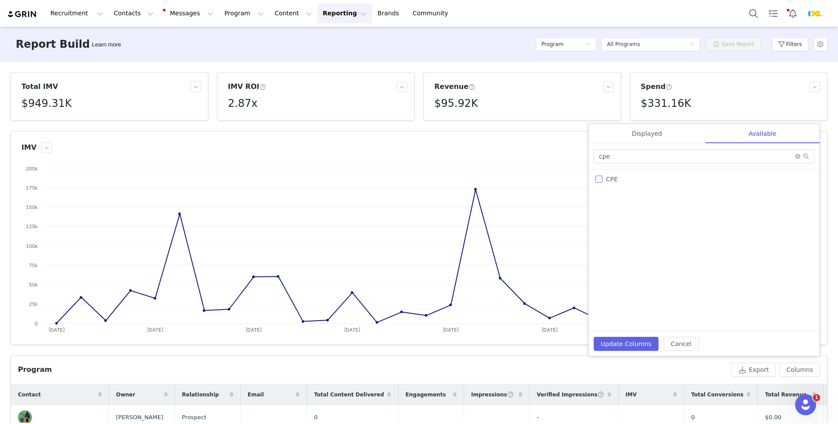
click at [602, 178] on input "CPE" at bounding box center [598, 179] width 7 height 7
checkbox input "true"
click at [632, 155] on input "cpe" at bounding box center [704, 156] width 221 height 14
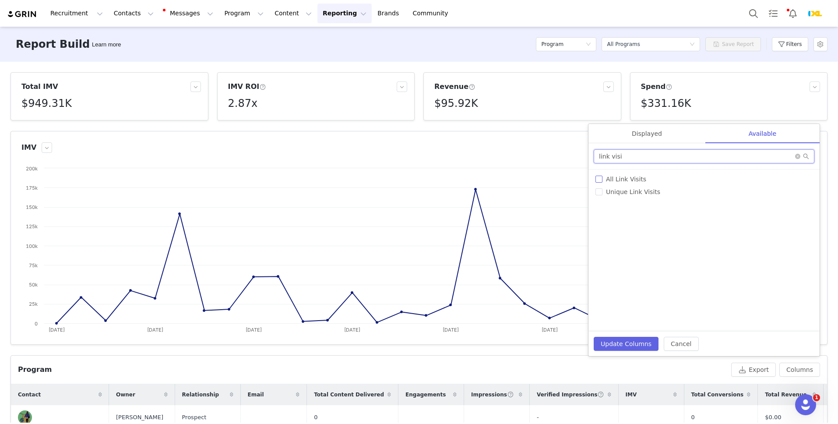
type input "link visi"
click at [626, 182] on span "All Link Visits" at bounding box center [625, 179] width 47 height 7
click at [602, 182] on input "All Link Visits" at bounding box center [598, 179] width 7 height 7
checkbox input "true"
click at [641, 160] on input "link visi" at bounding box center [704, 156] width 221 height 14
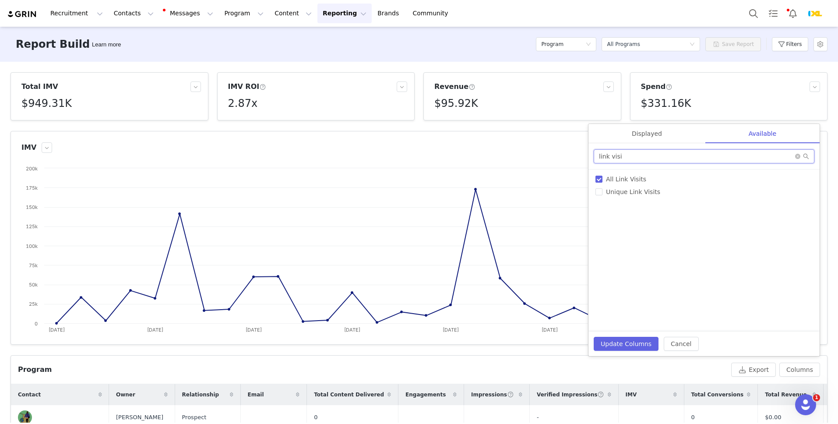
click at [641, 160] on input "link visi" at bounding box center [704, 156] width 221 height 14
type input "shares"
click at [629, 176] on span "Shares" at bounding box center [616, 179] width 28 height 7
click at [602, 176] on input "Shares" at bounding box center [598, 179] width 7 height 7
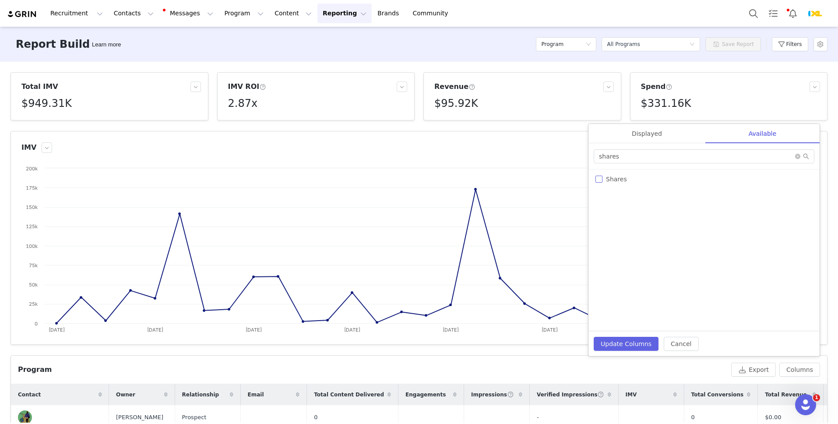
checkbox input "true"
click at [637, 157] on input "shares" at bounding box center [704, 156] width 221 height 14
type input "likes"
click at [619, 176] on span "Likes" at bounding box center [613, 179] width 22 height 7
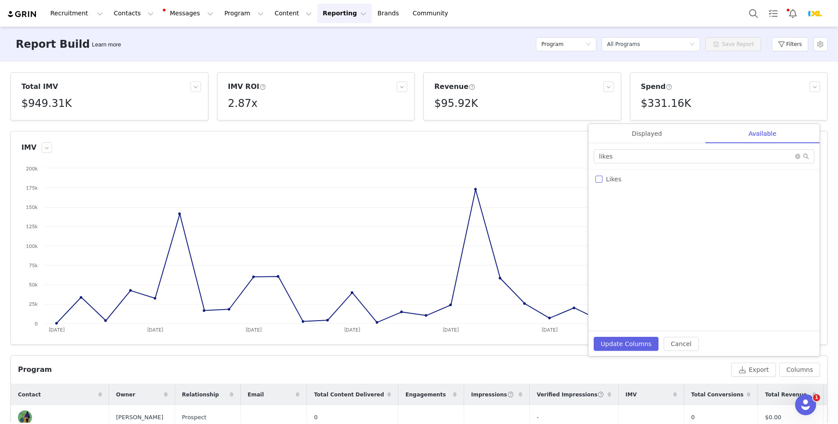
click at [602, 176] on input "Likes" at bounding box center [598, 179] width 7 height 7
checkbox input "true"
click at [669, 148] on div "likes" at bounding box center [703, 156] width 231 height 26
click at [667, 154] on input "likes" at bounding box center [704, 156] width 221 height 14
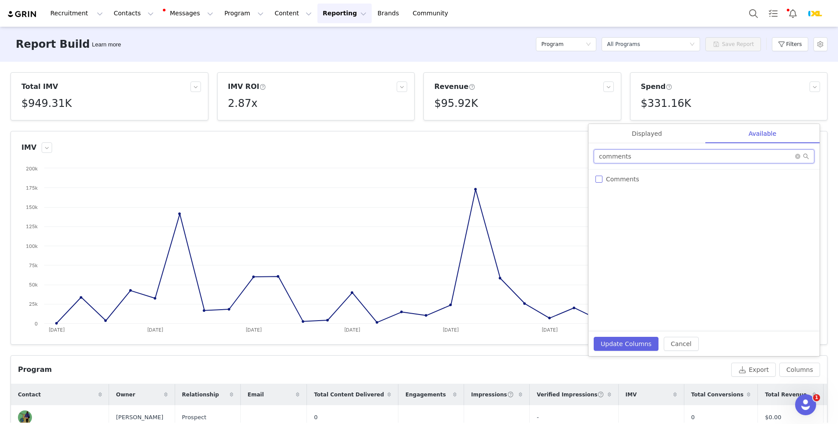
type input "comments"
click at [637, 182] on span "Comments" at bounding box center [622, 179] width 40 height 7
click at [602, 182] on input "Comments" at bounding box center [598, 179] width 7 height 7
checkbox input "true"
click at [653, 153] on input "comments" at bounding box center [704, 156] width 221 height 14
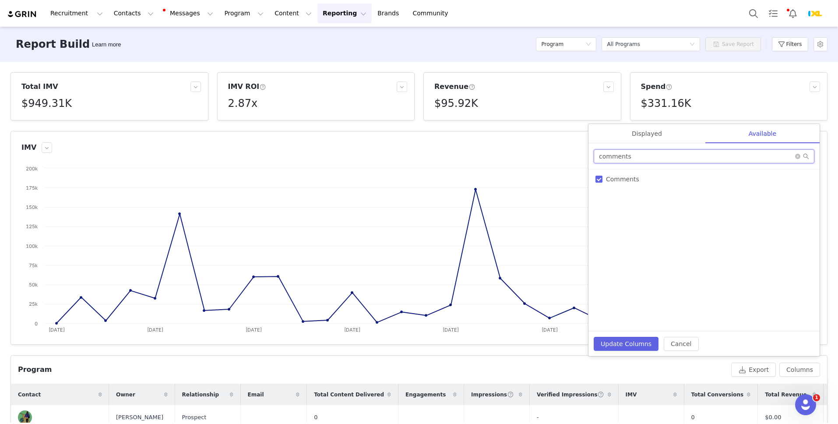
click at [653, 153] on input "comments" at bounding box center [704, 156] width 221 height 14
type input "average"
click at [653, 180] on span "Average Engagement Rate" at bounding box center [646, 179] width 89 height 7
click at [602, 180] on input "Average Engagement Rate" at bounding box center [598, 179] width 7 height 7
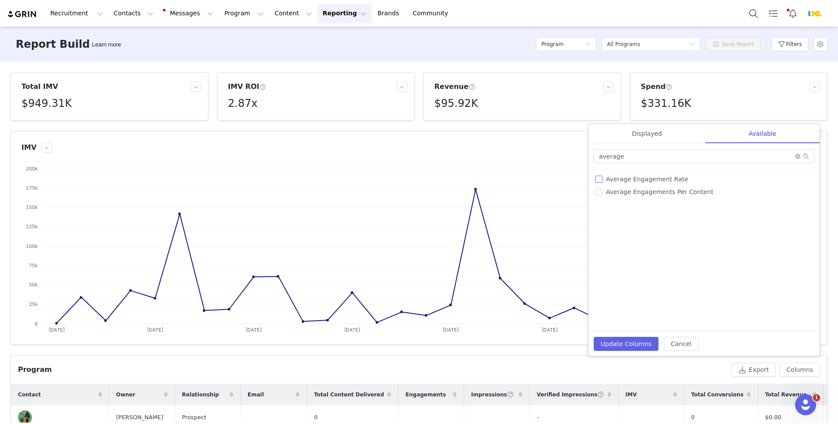
checkbox input "true"
click at [657, 155] on input "average" at bounding box center [704, 156] width 221 height 14
type input "tags"
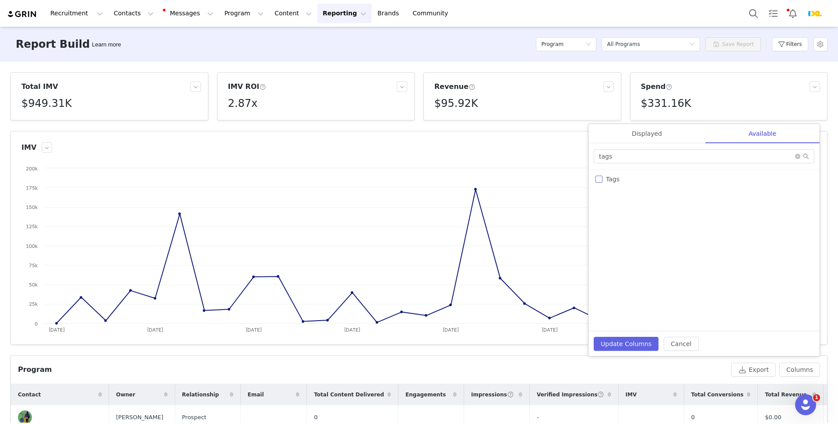
click at [613, 178] on span "Tags" at bounding box center [612, 179] width 21 height 7
click at [602, 178] on input "Tags" at bounding box center [598, 179] width 7 height 7
checkbox input "true"
click at [629, 157] on input "tags" at bounding box center [704, 156] width 221 height 14
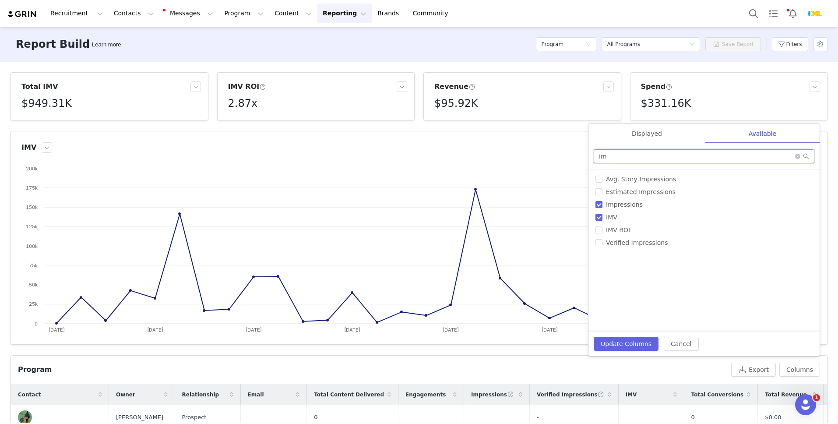
type input "i"
type input "acti"
click at [632, 183] on label "Activations" at bounding box center [703, 179] width 217 height 9
click at [602, 183] on input "Activations" at bounding box center [598, 179] width 7 height 7
checkbox input "true"
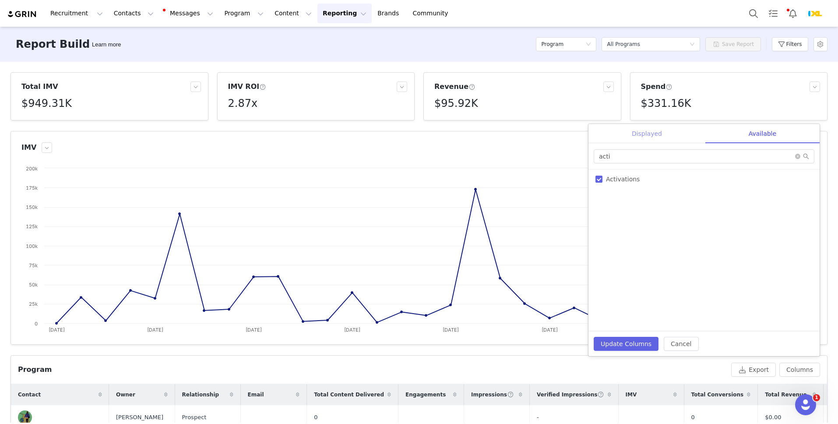
click at [687, 136] on div "Displayed" at bounding box center [646, 134] width 117 height 20
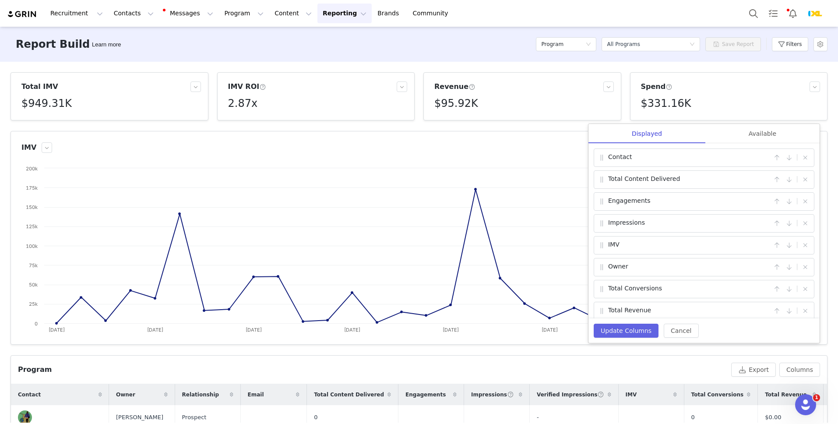
click at [599, 292] on span at bounding box center [602, 289] width 9 height 11
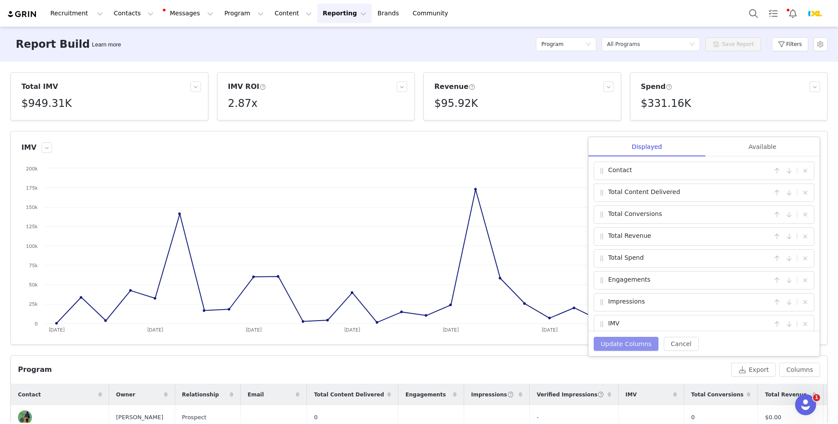
click at [627, 341] on button "Update Columns" at bounding box center [626, 344] width 65 height 14
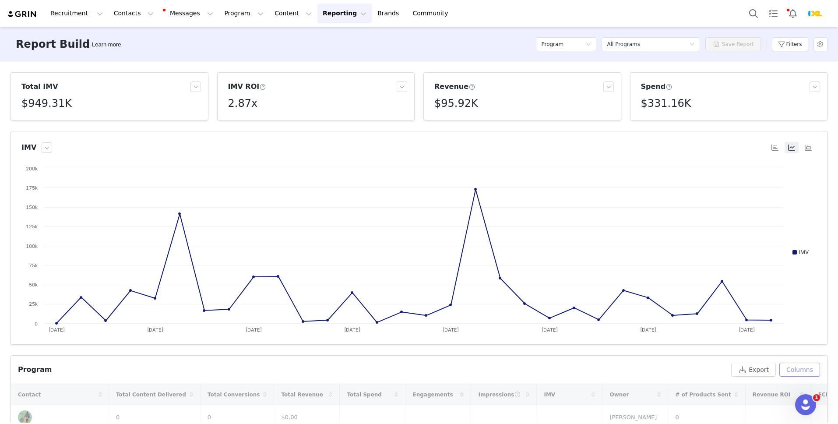
click at [809, 368] on button "Columns" at bounding box center [799, 369] width 41 height 14
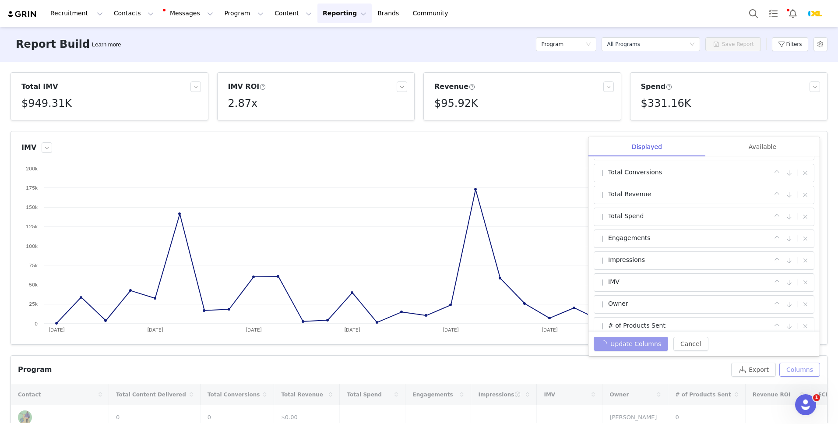
scroll to position [42, 0]
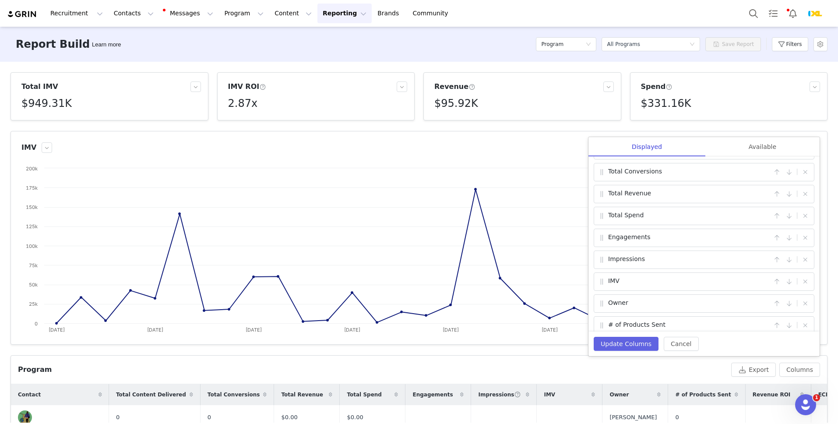
click at [522, 353] on div "Total IMV $949.31K IMV ROI 2.87x Revenue $95.92K Spend $331.16K IMV Created wit…" at bounding box center [419, 242] width 838 height 361
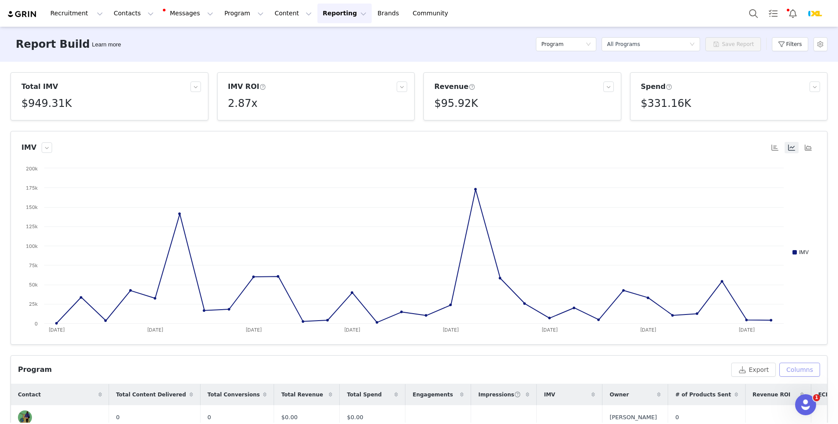
click at [805, 369] on button "Columns" at bounding box center [799, 369] width 41 height 14
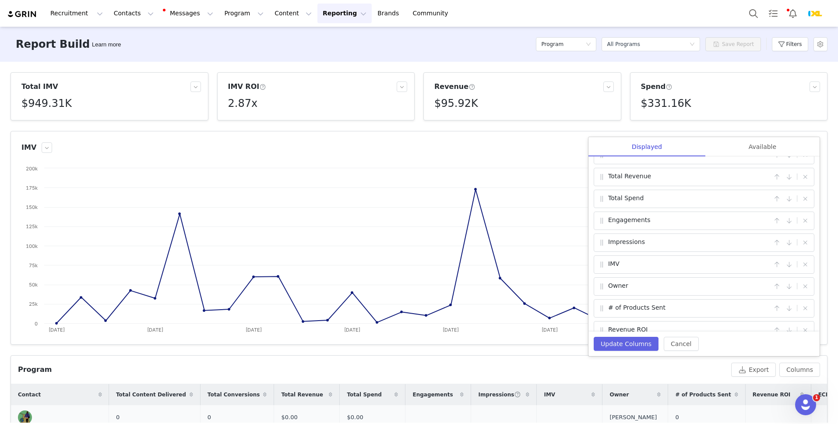
scroll to position [74, 0]
click at [602, 221] on div "Impressions |" at bounding box center [704, 228] width 221 height 18
click at [607, 307] on div "# of Products Sent" at bounding box center [685, 311] width 174 height 11
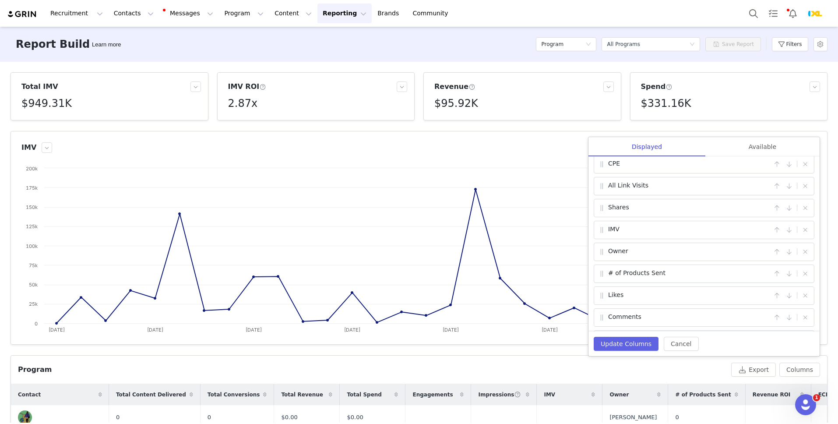
click at [601, 314] on span at bounding box center [602, 317] width 9 height 11
click at [805, 260] on button "button" at bounding box center [805, 260] width 11 height 11
click at [602, 260] on div "Contact | Total Content Delivered | Total Conversions | Total Revenue | Total S…" at bounding box center [703, 243] width 231 height 175
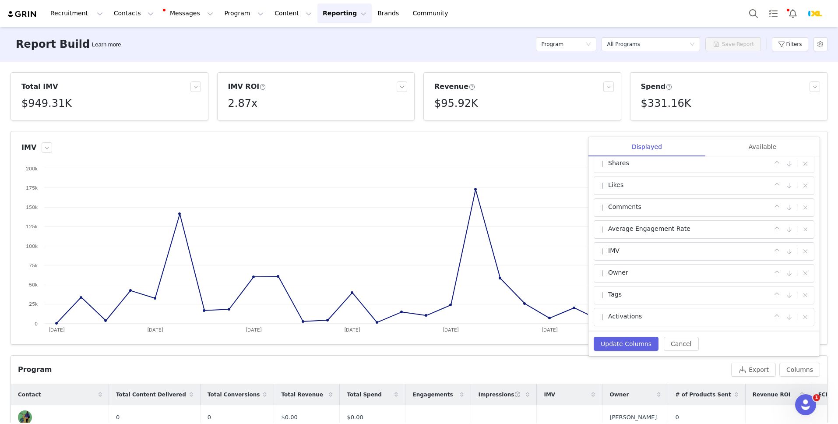
click at [616, 278] on span "Owner" at bounding box center [618, 273] width 20 height 11
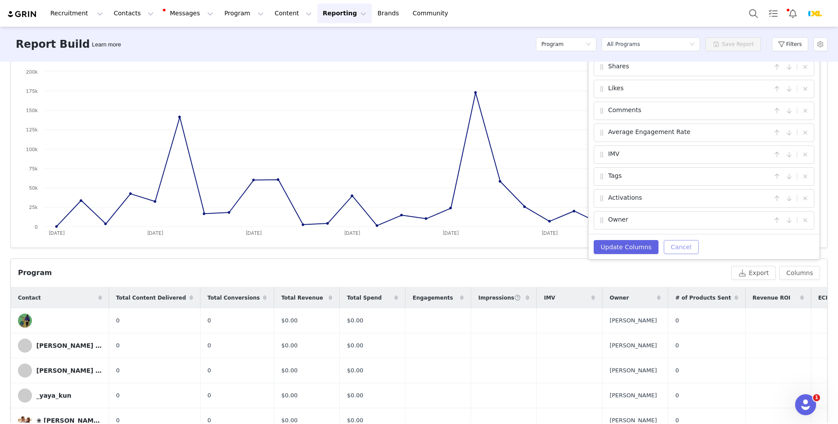
scroll to position [95, 0]
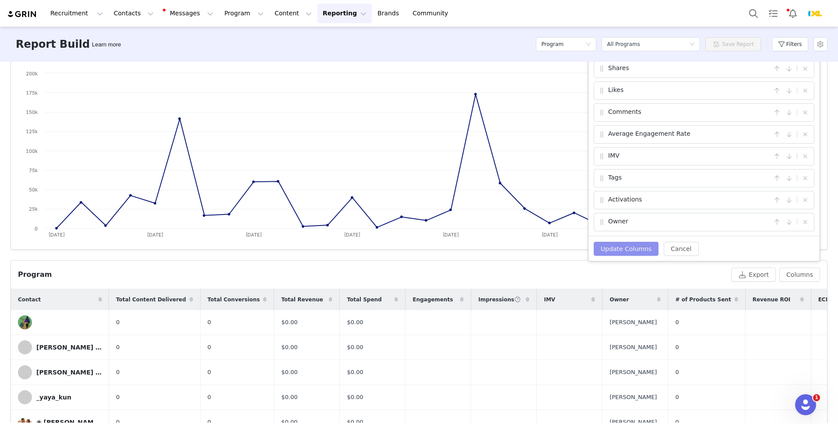
click at [643, 250] on button "Update Columns" at bounding box center [626, 249] width 65 height 14
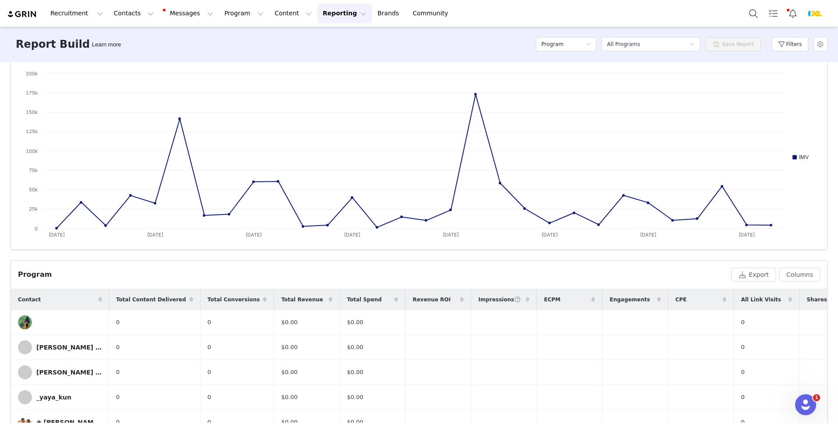
click at [460, 299] on icon at bounding box center [462, 299] width 4 height 5
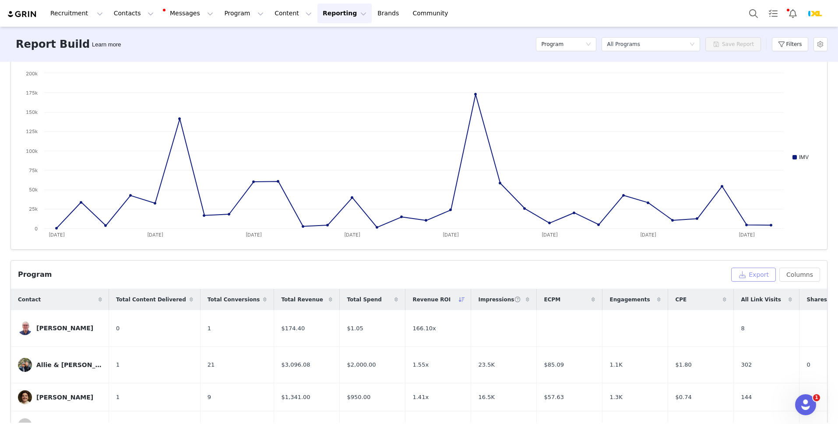
click at [766, 278] on button "Export" at bounding box center [753, 274] width 45 height 14
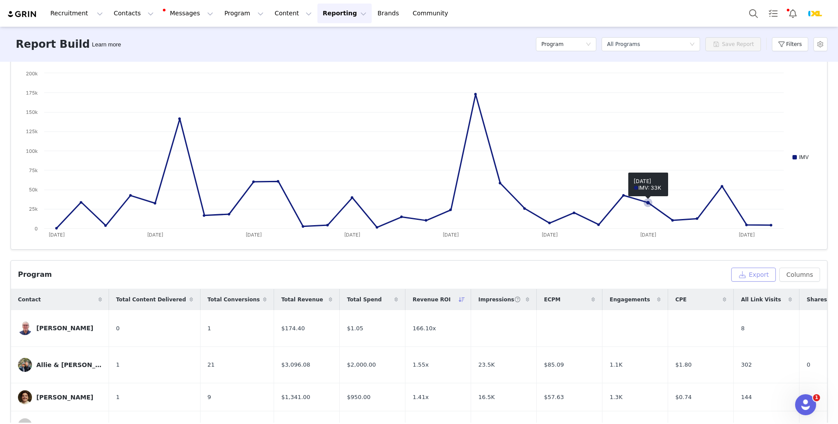
scroll to position [0, 0]
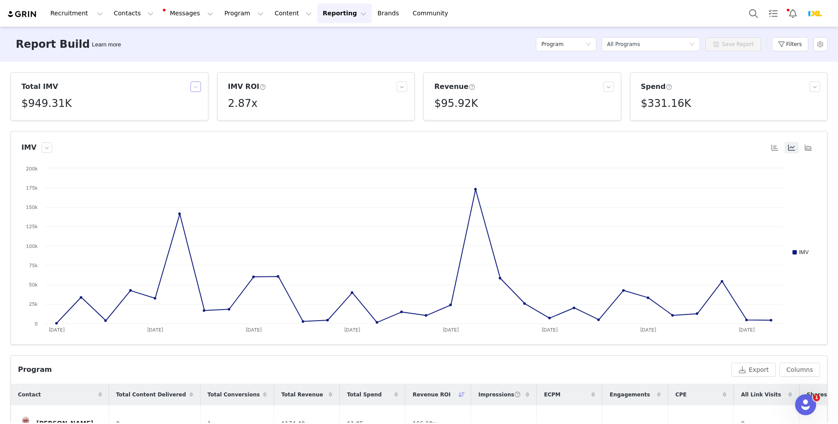
click at [196, 83] on button "button" at bounding box center [195, 86] width 11 height 11
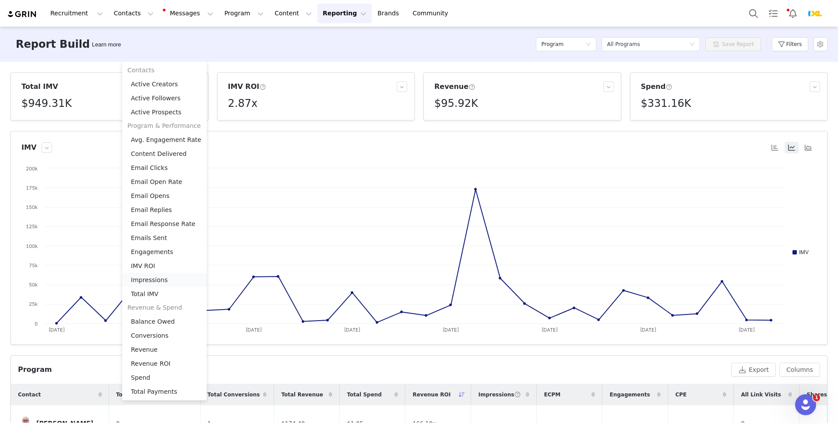
scroll to position [10, 0]
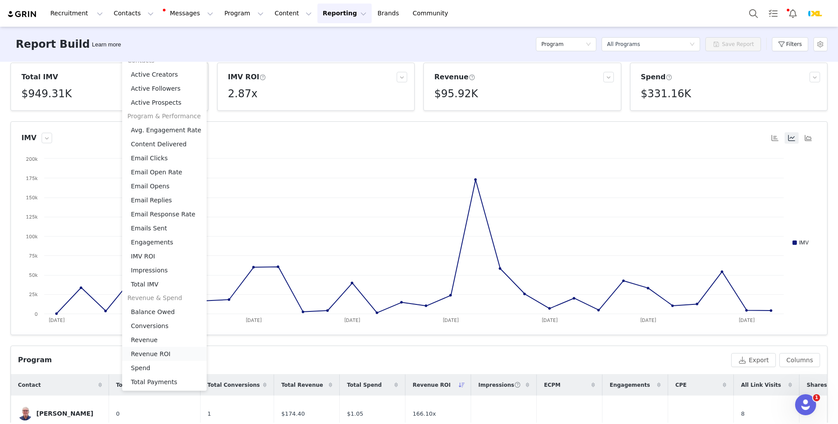
click at [158, 349] on li "Revenue ROI" at bounding box center [164, 354] width 84 height 14
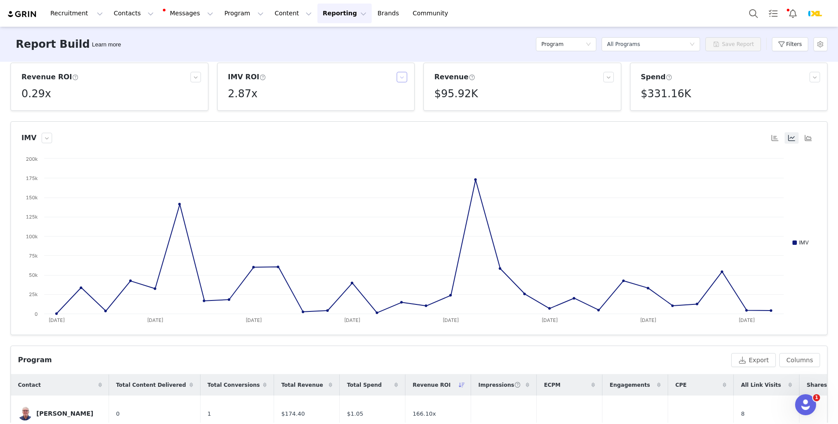
click at [404, 78] on button "button" at bounding box center [402, 77] width 11 height 11
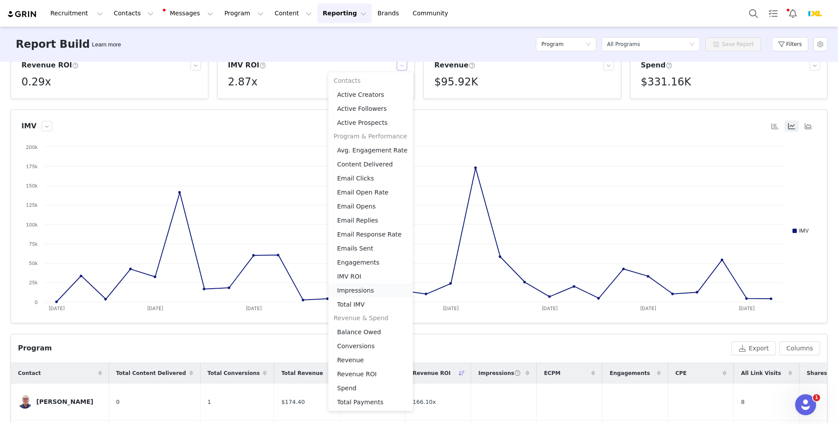
scroll to position [22, 0]
click at [366, 343] on li "Conversions" at bounding box center [370, 345] width 84 height 14
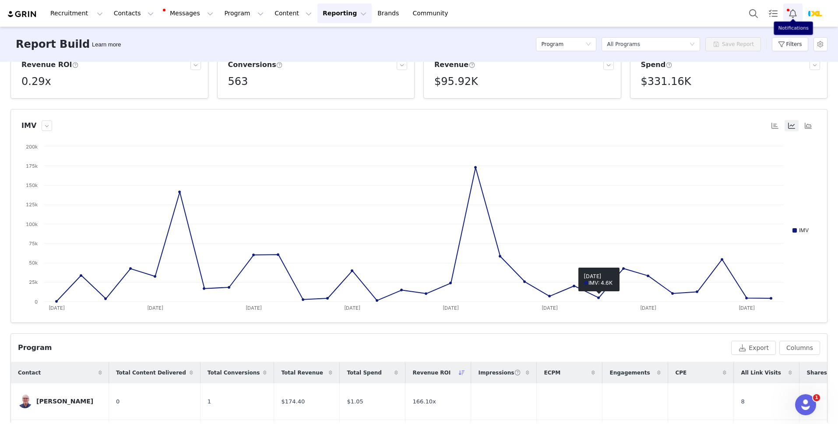
click at [793, 17] on button "Notifications" at bounding box center [792, 14] width 19 height 20
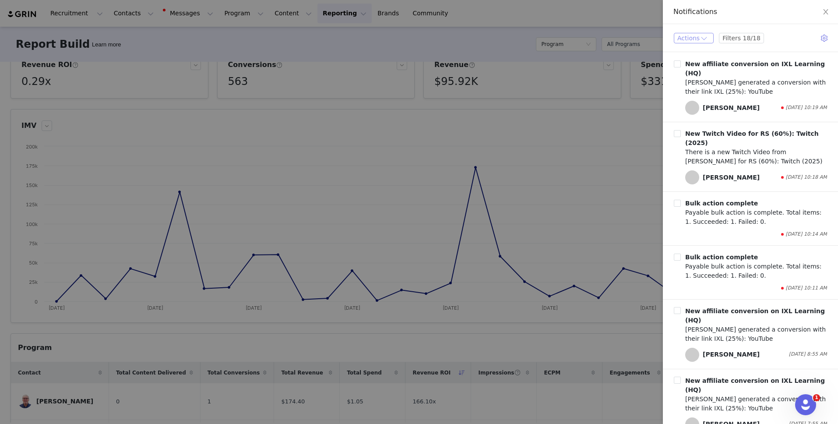
click at [678, 37] on button "Actions" at bounding box center [694, 38] width 40 height 11
click at [690, 95] on li "Mark All as Read" at bounding box center [704, 100] width 61 height 14
click at [549, 215] on div at bounding box center [419, 212] width 838 height 424
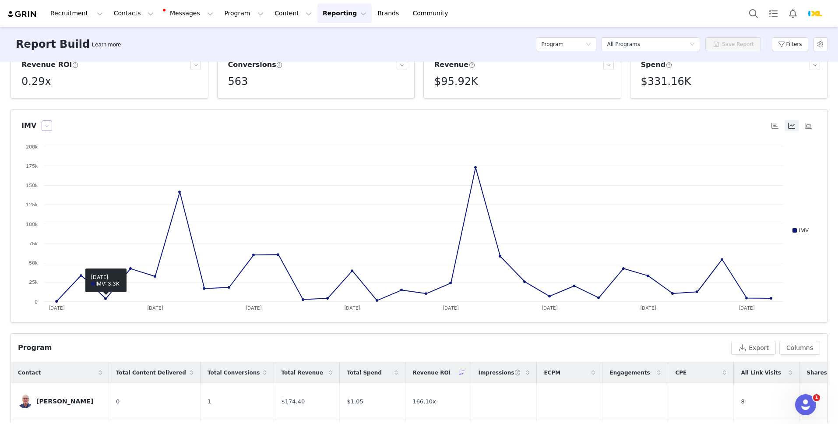
click at [50, 126] on button "button" at bounding box center [47, 125] width 11 height 11
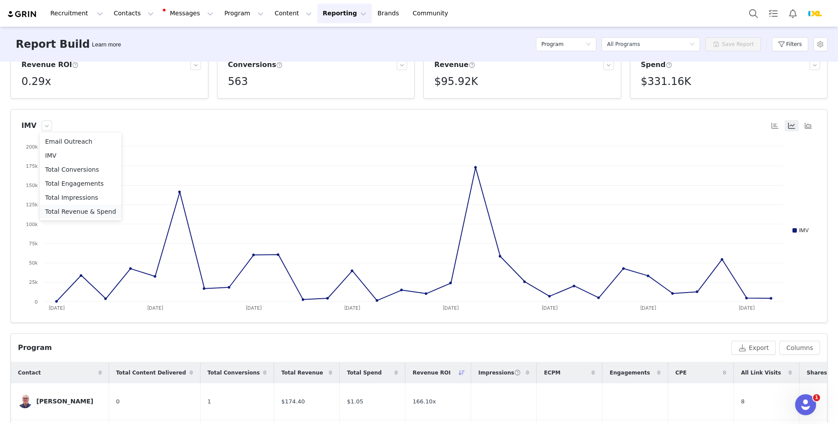
click at [74, 207] on li "Total Revenue & Spend" at bounding box center [80, 211] width 81 height 14
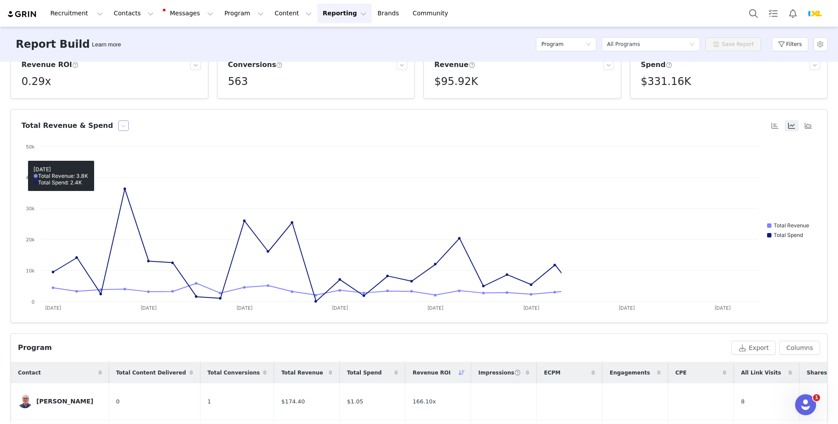
click at [118, 125] on button "button" at bounding box center [123, 125] width 11 height 11
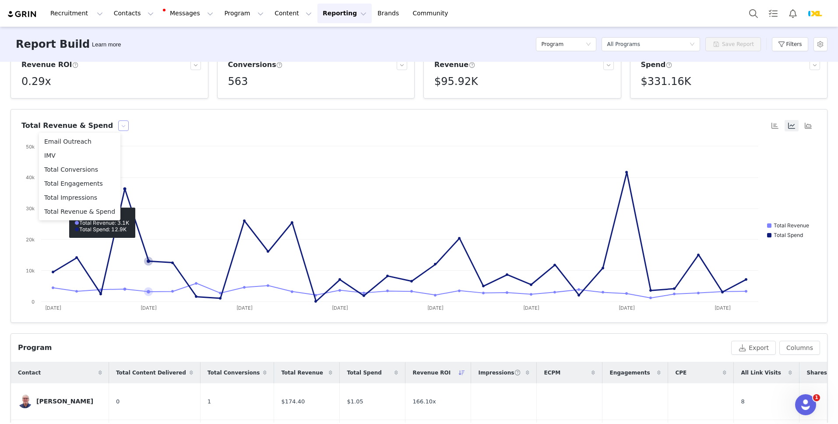
click at [143, 225] on rect at bounding box center [418, 229] width 795 height 175
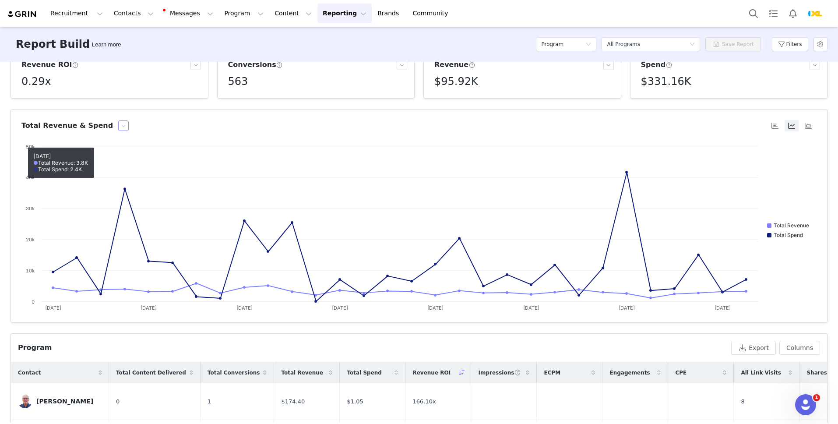
click at [118, 121] on button "button" at bounding box center [123, 125] width 11 height 11
click at [92, 172] on li "Total Conversions" at bounding box center [79, 169] width 81 height 14
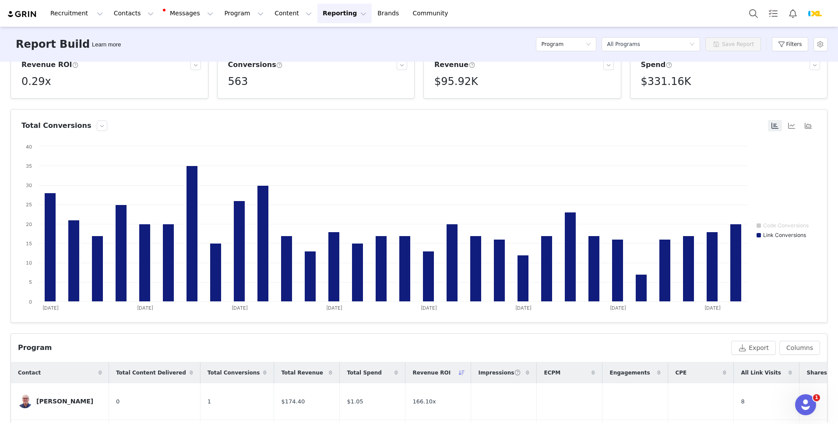
click at [784, 121] on div at bounding box center [791, 125] width 50 height 11
click at [790, 125] on button "button" at bounding box center [791, 125] width 14 height 11
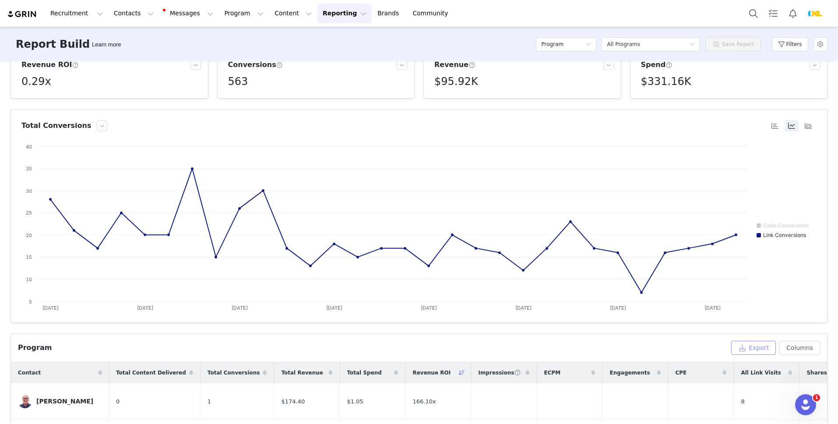
click at [764, 352] on button "Export" at bounding box center [753, 348] width 45 height 14
click at [749, 16] on button "Search" at bounding box center [753, 14] width 19 height 20
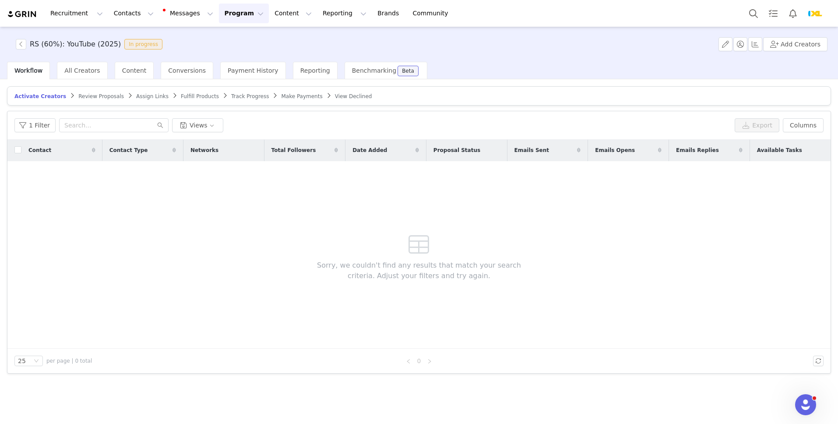
click at [251, 94] on span "Track Progress" at bounding box center [250, 96] width 38 height 6
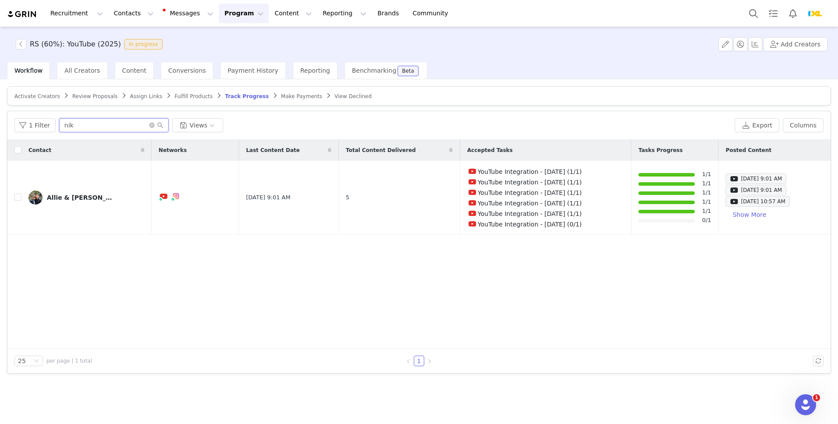
click at [87, 124] on input "nik" at bounding box center [113, 125] width 109 height 14
type input "joe"
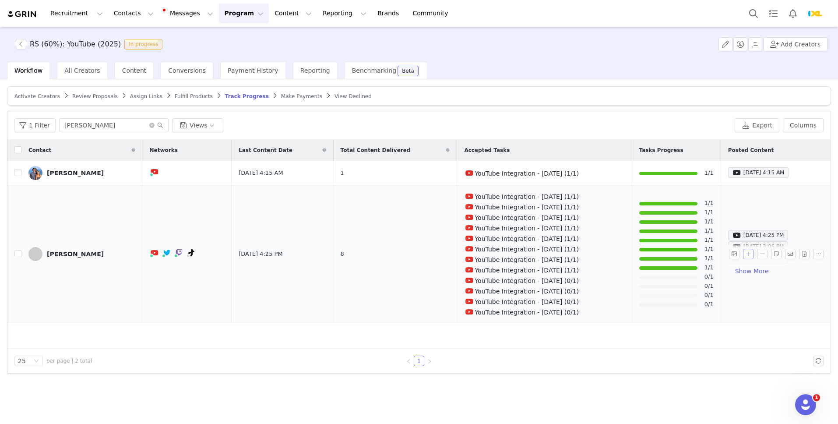
click at [749, 253] on button "button" at bounding box center [748, 254] width 11 height 11
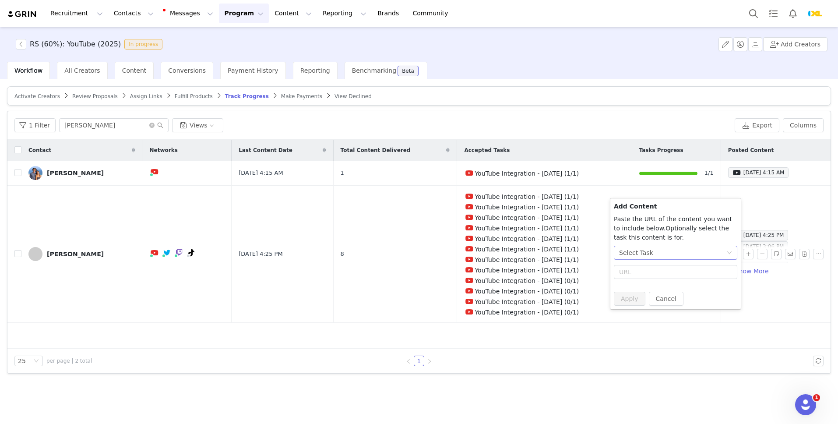
click at [694, 247] on div "Select Task" at bounding box center [672, 252] width 107 height 13
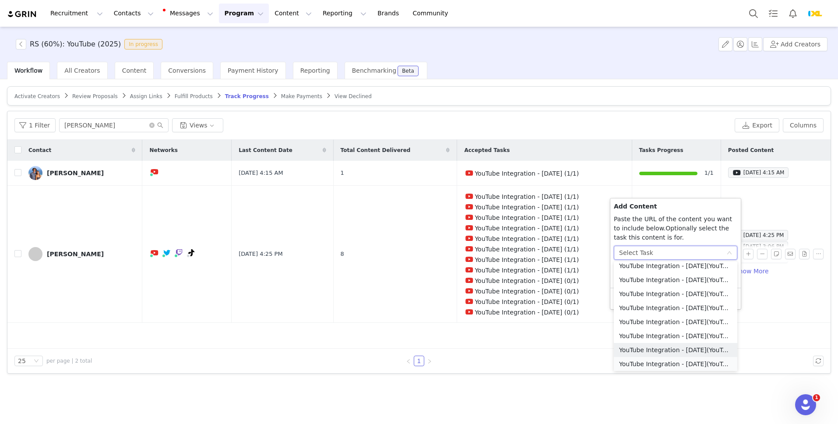
scroll to position [48, 0]
click at [665, 364] on li "YouTube Integration - September 2025 (YouTube)" at bounding box center [675, 362] width 123 height 14
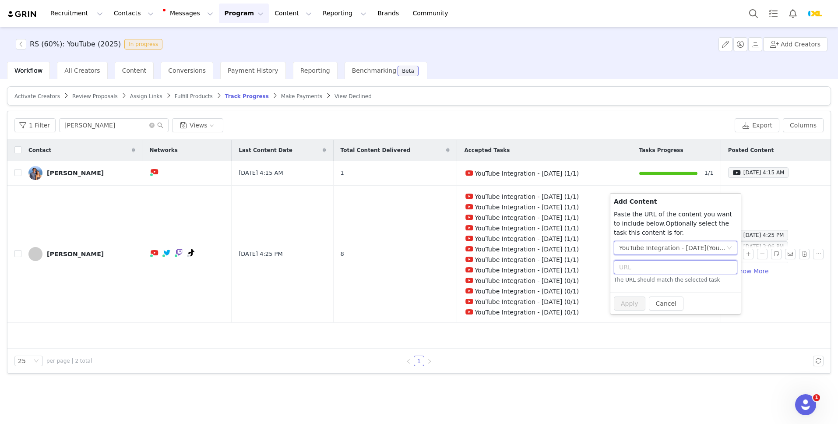
click at [667, 269] on input "text" at bounding box center [675, 267] width 123 height 14
paste input "https://www.youtube.com/watch?v=iVbaRQ26hUw"
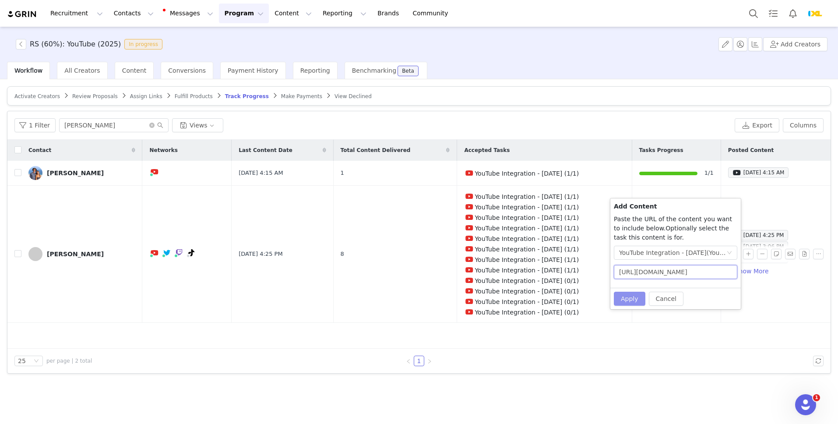
scroll to position [0, 28]
type input "https://www.youtube.com/watch?v=iVbaRQ26hUw"
click at [636, 295] on button "Apply" at bounding box center [630, 299] width 32 height 14
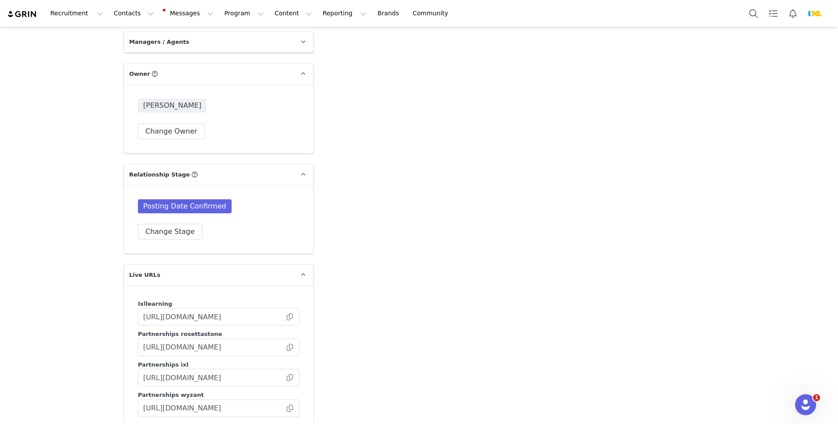
scroll to position [1276, 0]
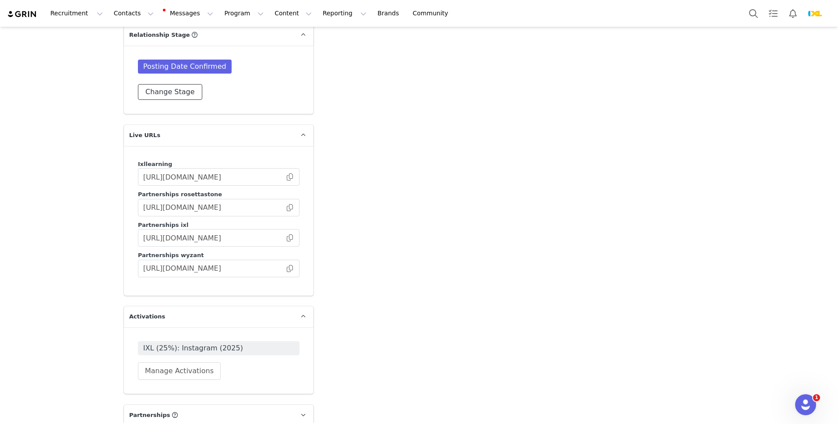
click at [181, 91] on button "Change Stage" at bounding box center [170, 92] width 64 height 16
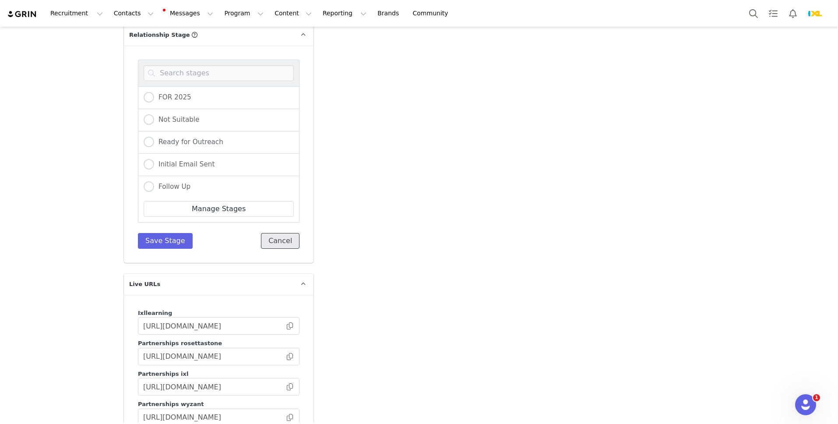
click at [283, 242] on button "Cancel" at bounding box center [280, 241] width 39 height 16
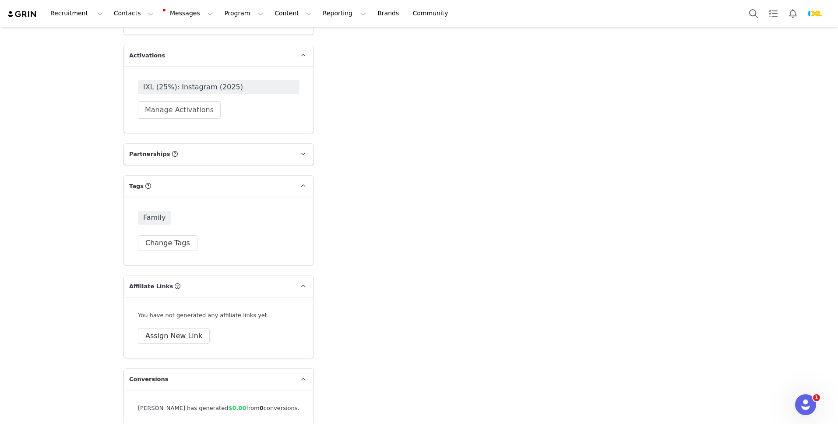
scroll to position [1642, 0]
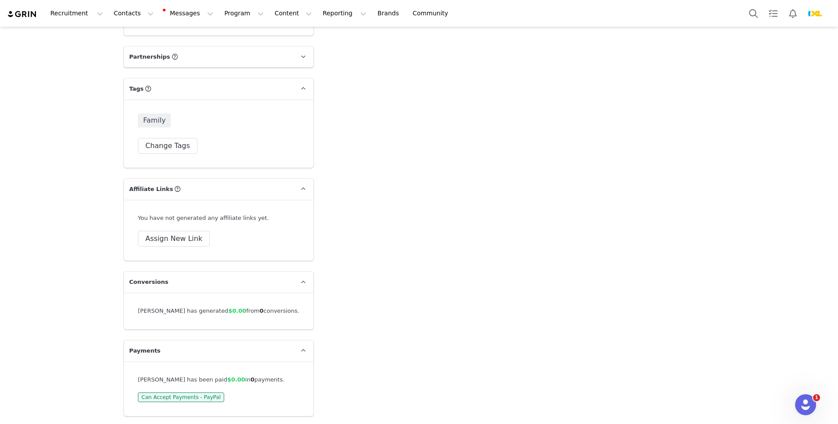
click at [175, 251] on div "You have not generated any affiliate links yet. Assign New Link" at bounding box center [219, 230] width 190 height 61
click at [174, 232] on button "Assign New Link" at bounding box center [174, 239] width 72 height 16
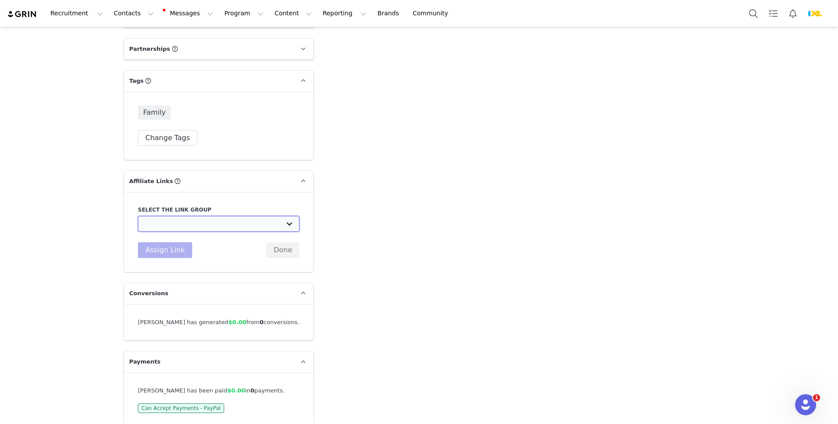
click at [196, 229] on select "RS (40%): TikTok: [URL][DOMAIN_NAME] RS (40%): YouTube: [URL][DOMAIN_NAME] IXL …" at bounding box center [219, 224] width 162 height 16
select select "25495"
click at [138, 216] on select "RS (40%): TikTok: [URL][DOMAIN_NAME] RS (40%): YouTube: [URL][DOMAIN_NAME] IXL …" at bounding box center [219, 224] width 162 height 16
click at [172, 250] on button "Assign Link" at bounding box center [165, 250] width 54 height 16
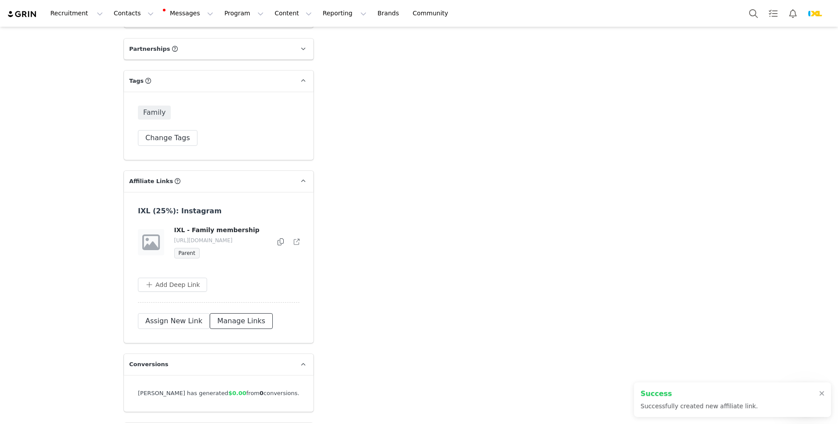
click at [232, 329] on button "Manage Links" at bounding box center [241, 321] width 63 height 16
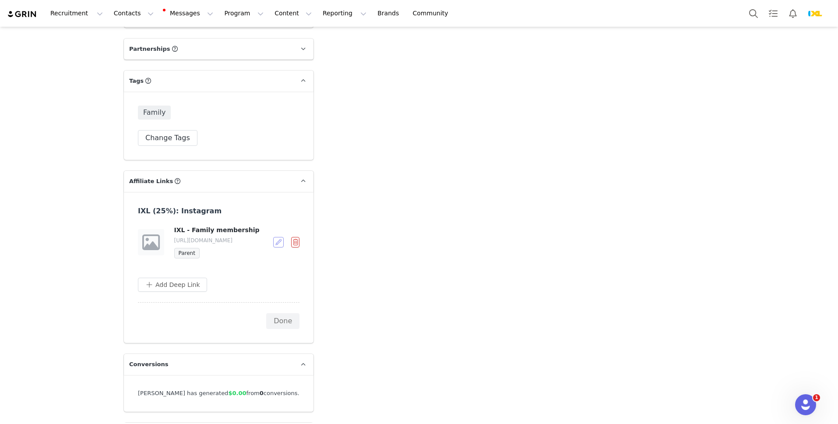
click at [280, 246] on button "button" at bounding box center [278, 242] width 11 height 11
click at [254, 285] on div "Edit Link" at bounding box center [252, 289] width 63 height 10
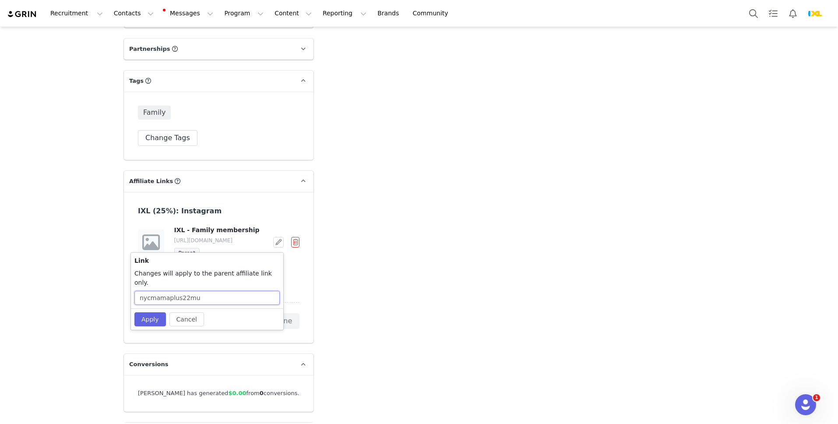
click at [223, 291] on input "nycmamaplus22mu" at bounding box center [206, 298] width 145 height 14
type input "nycmamaplus2"
click at [154, 314] on button "Apply" at bounding box center [150, 319] width 32 height 14
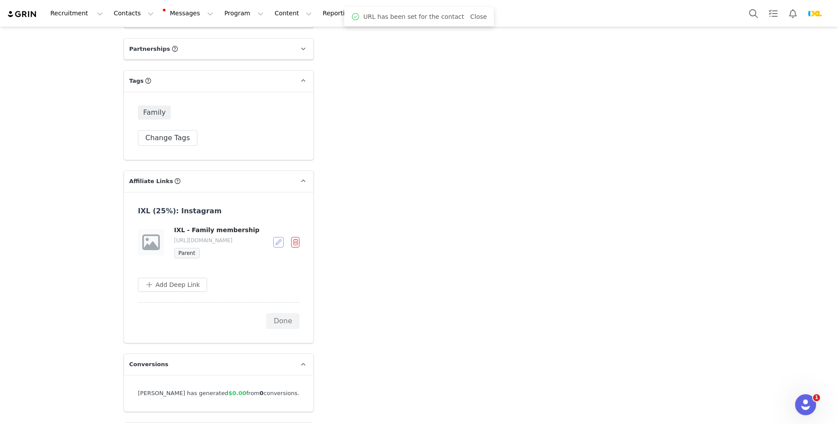
click at [275, 247] on button "button" at bounding box center [278, 242] width 11 height 11
click at [265, 260] on span "Edit Destination URL" at bounding box center [252, 261] width 63 height 10
click at [257, 278] on input "[URL][DOMAIN_NAME]" at bounding box center [206, 276] width 145 height 14
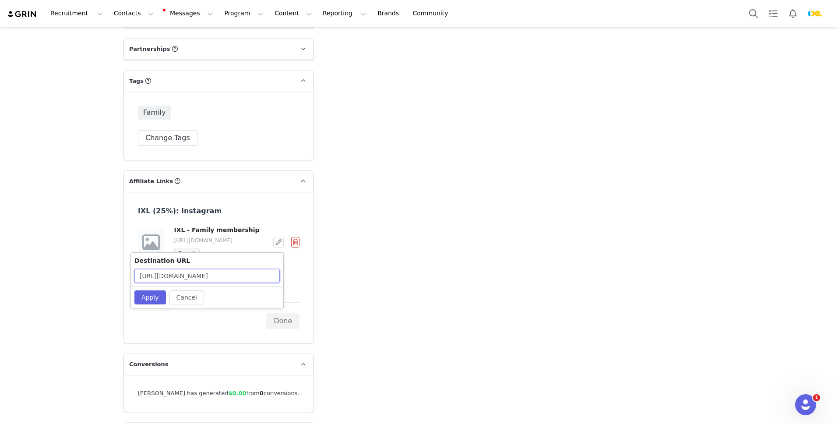
paste input "nycmamaplus2"
click at [248, 273] on input "https://www.ixl.com/membership/family/promo25/monthly/core-subjects?utm_campaig…" at bounding box center [206, 276] width 145 height 14
paste input "&partner=influencer &adGroup="
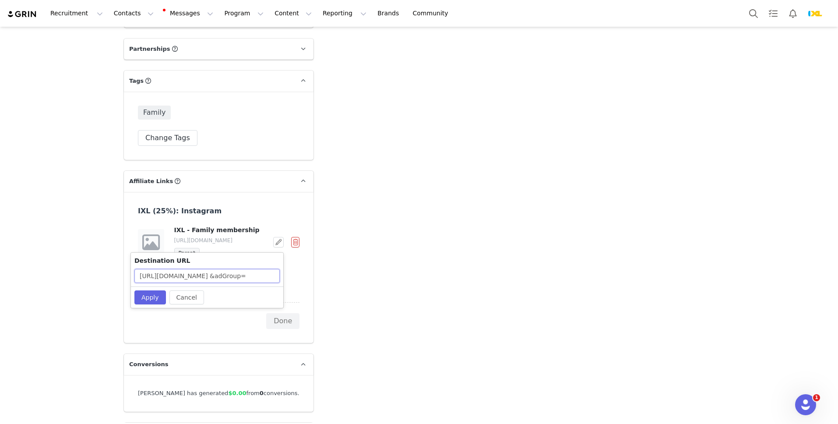
click at [241, 276] on input "https://www.ixl.com/membership/family/promo25/monthly/core-subjects?utm_campaig…" at bounding box center [206, 276] width 145 height 14
click at [191, 275] on input "https://www.ixl.com/membership/family/promo25/monthly/core-subjects?utm_campaig…" at bounding box center [206, 276] width 145 height 14
drag, startPoint x: 184, startPoint y: 276, endPoint x: 292, endPoint y: 280, distance: 108.2
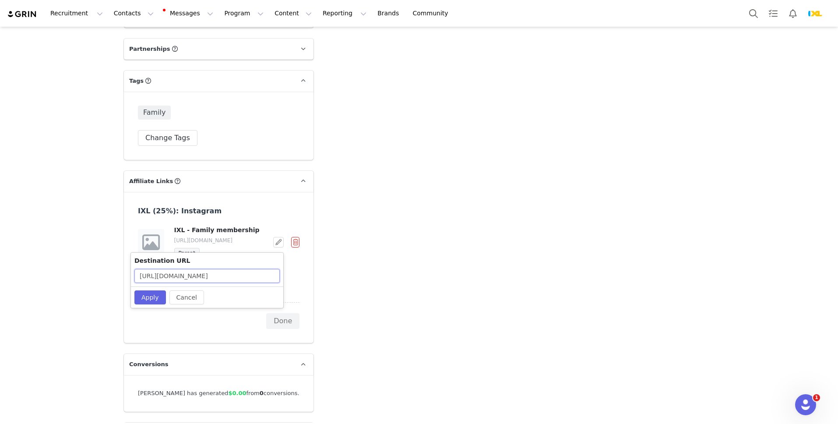
click at [292, 280] on body "Recruitment Recruitment Creator Search Curated Lists Landing Pages Web Extensio…" at bounding box center [419, 212] width 838 height 424
click at [220, 275] on input "https://www.ixl.com/membership/family/promo25/monthly/core-subjects?utm_campaig…" at bounding box center [206, 276] width 145 height 14
type input "https://www.ixl.com/membership/family/promo25/monthly/core-subjects?utm_campaig…"
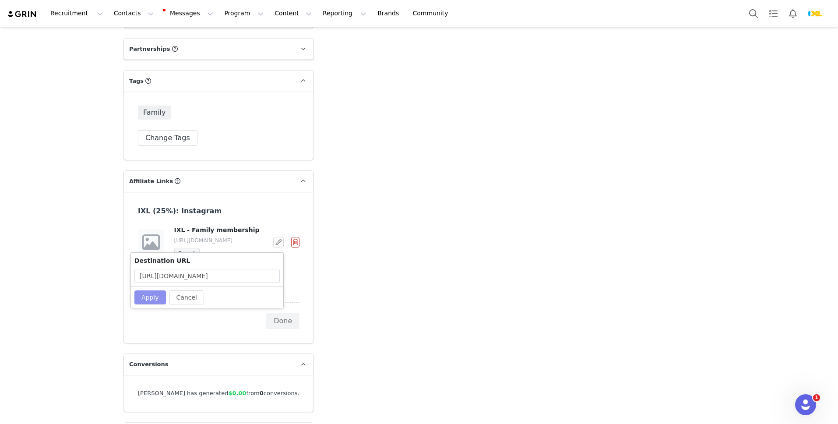
scroll to position [0, 0]
click at [157, 294] on button "Apply" at bounding box center [150, 297] width 32 height 14
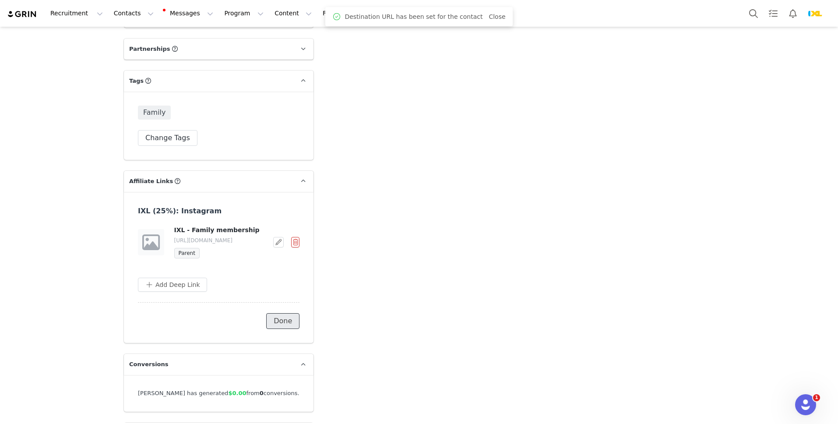
click at [289, 324] on button "Done" at bounding box center [282, 321] width 33 height 16
click at [278, 245] on icon at bounding box center [281, 241] width 6 height 7
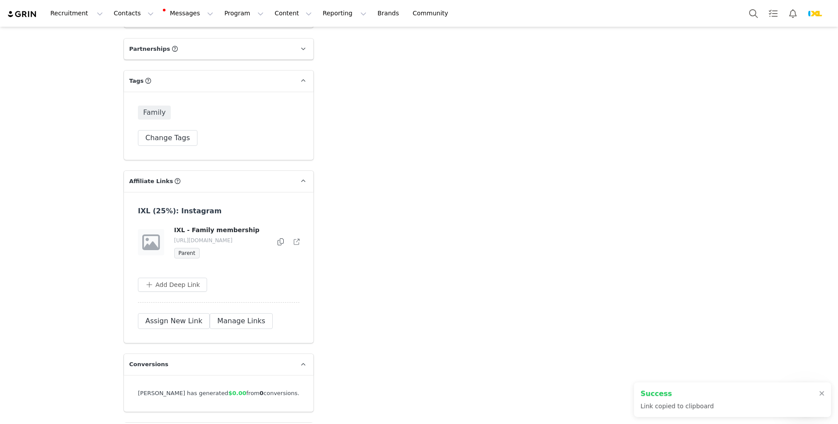
click at [304, 246] on div "IXL (25%): Instagram IXL - Family membership https://partners.ixl.com/nycmamapl…" at bounding box center [219, 267] width 190 height 151
click at [298, 245] on icon at bounding box center [297, 242] width 6 height 6
click at [676, 405] on span "Download" at bounding box center [666, 405] width 26 height 8
click at [750, 11] on button "Search" at bounding box center [753, 14] width 19 height 20
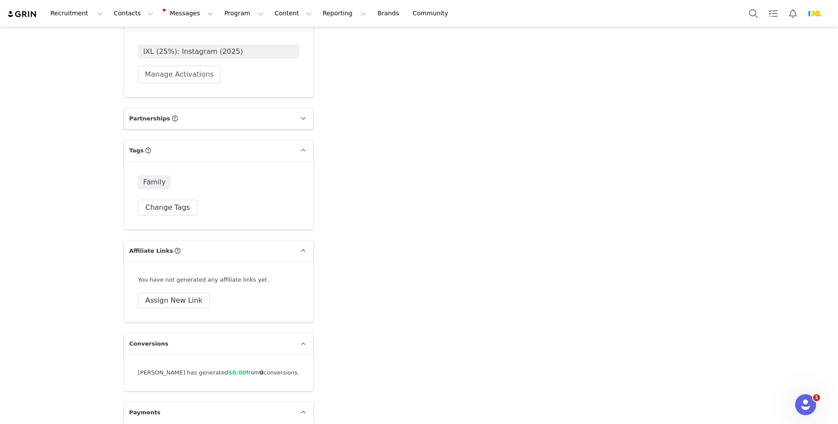
scroll to position [1578, 0]
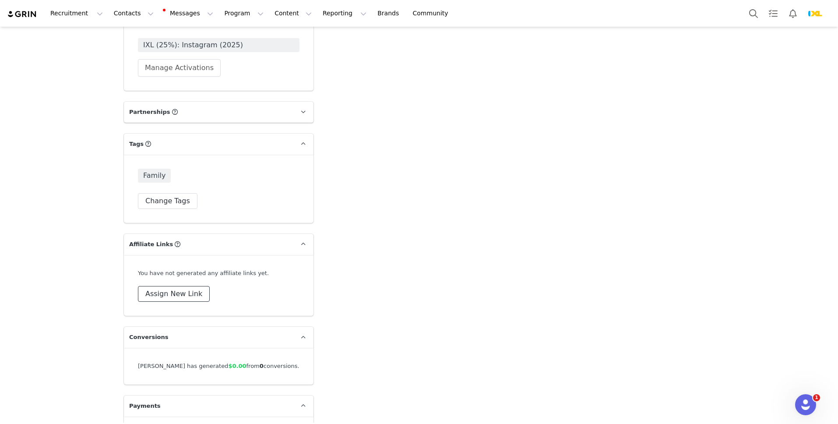
click at [189, 292] on button "Assign New Link" at bounding box center [174, 294] width 72 height 16
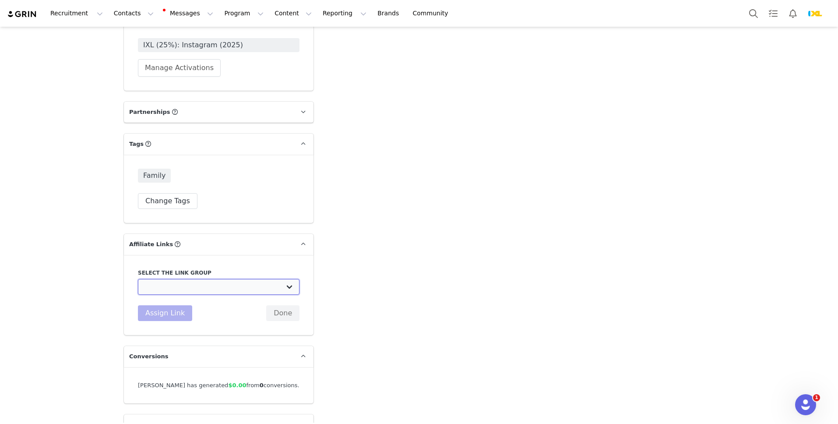
click at [206, 290] on select "RS (40%): TikTok: [URL][DOMAIN_NAME] RS (40%): YouTube: [URL][DOMAIN_NAME] IXL …" at bounding box center [219, 287] width 162 height 16
select select "25495"
click at [138, 279] on select "RS (40%): TikTok: [URL][DOMAIN_NAME] RS (40%): YouTube: [URL][DOMAIN_NAME] IXL …" at bounding box center [219, 287] width 162 height 16
click at [177, 320] on div "Select the link group RS (40%): TikTok: [URL][DOMAIN_NAME] RS (40%): YouTube: […" at bounding box center [219, 295] width 190 height 80
click at [171, 306] on button "Assign Link" at bounding box center [165, 313] width 54 height 16
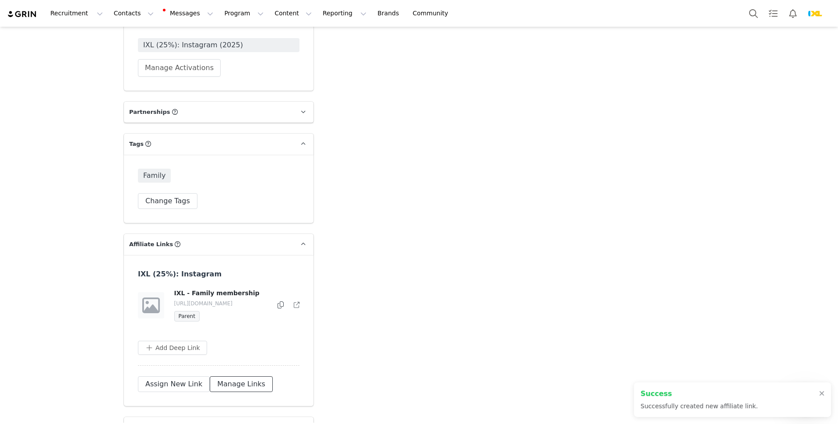
click at [250, 381] on button "Manage Links" at bounding box center [241, 384] width 63 height 16
click at [278, 306] on button "button" at bounding box center [278, 305] width 11 height 11
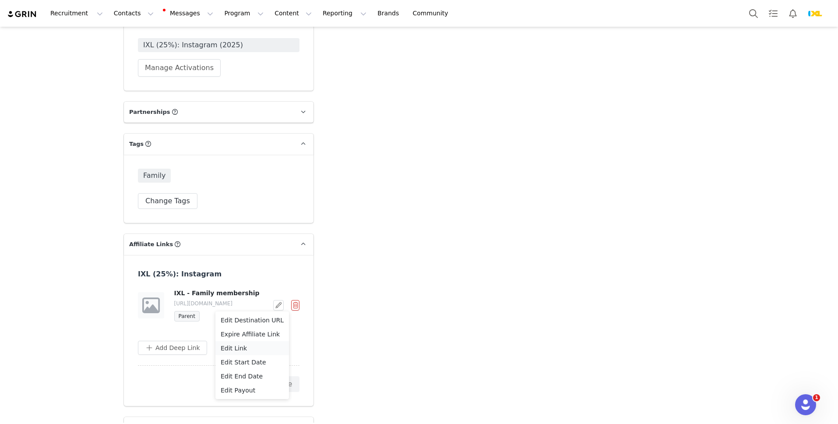
click at [250, 345] on div "Edit Link" at bounding box center [252, 348] width 63 height 10
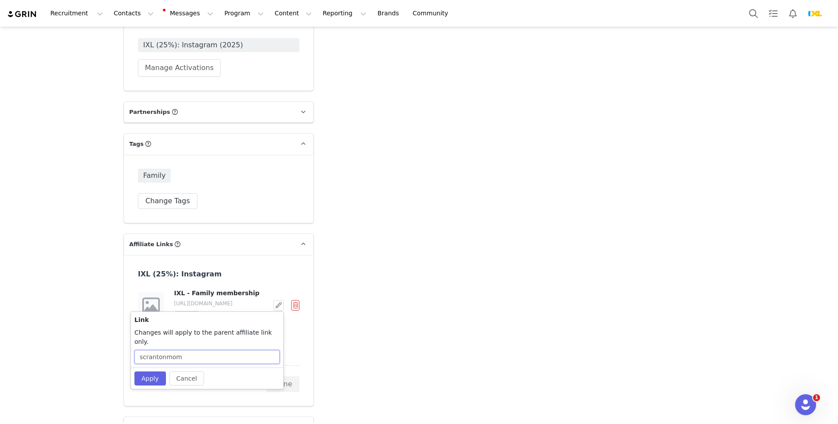
click at [232, 350] on input "scrantonmom" at bounding box center [206, 357] width 145 height 14
click at [197, 371] on button "Cancel" at bounding box center [186, 378] width 35 height 14
click at [277, 309] on button "button" at bounding box center [278, 305] width 11 height 11
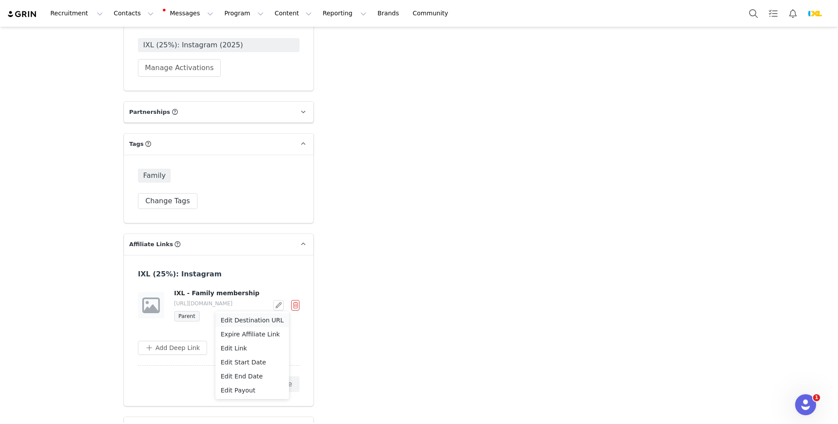
click at [249, 322] on span "Edit Destination URL" at bounding box center [252, 320] width 63 height 10
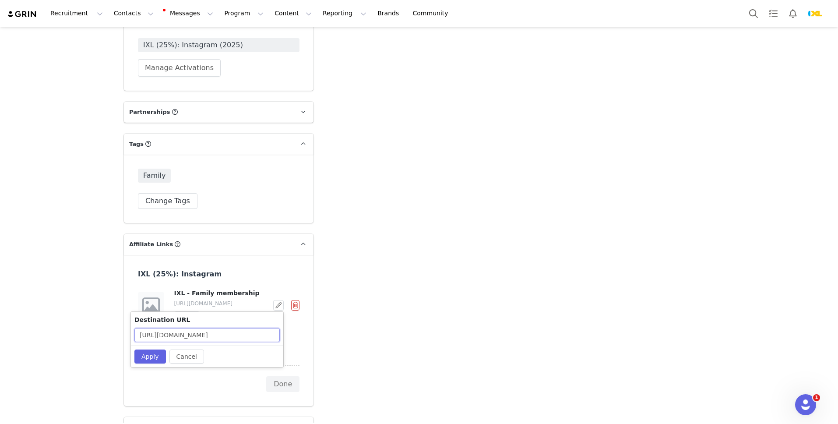
click at [249, 331] on input "[URL][DOMAIN_NAME]" at bounding box center [206, 335] width 145 height 14
paste input "scrantonmom"
click at [236, 337] on input "[URL][DOMAIN_NAME]" at bounding box center [206, 335] width 145 height 14
paste input "&partner=influencer&adGroup="
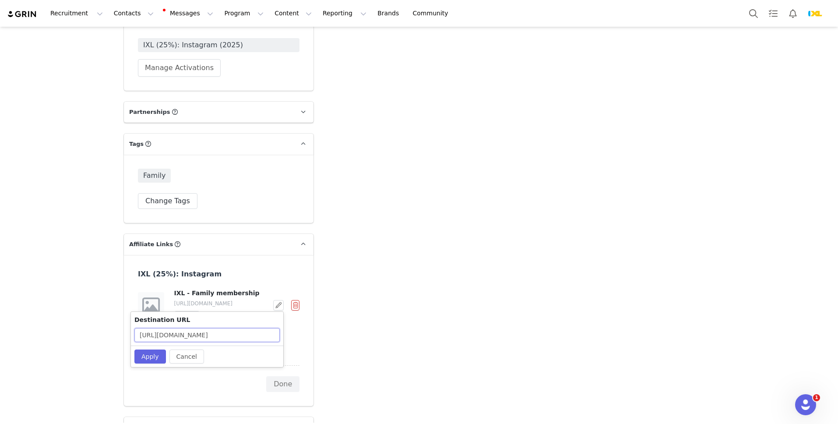
scroll to position [0, 284]
type input "[URL][DOMAIN_NAME]"
click at [151, 355] on button "Apply" at bounding box center [150, 356] width 32 height 14
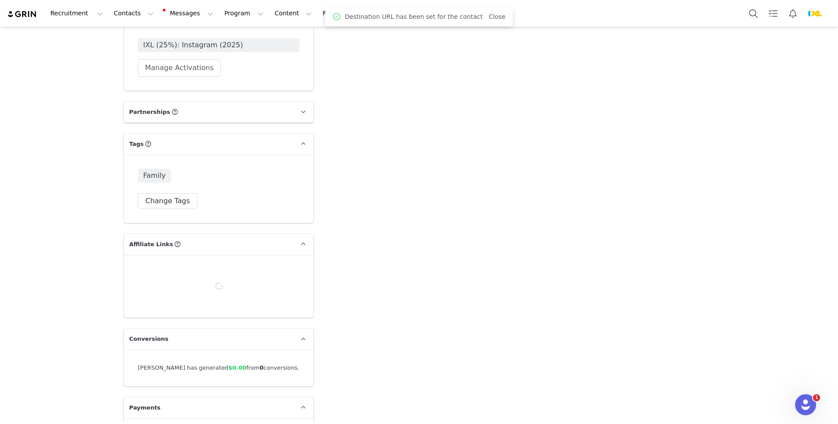
scroll to position [1582, 0]
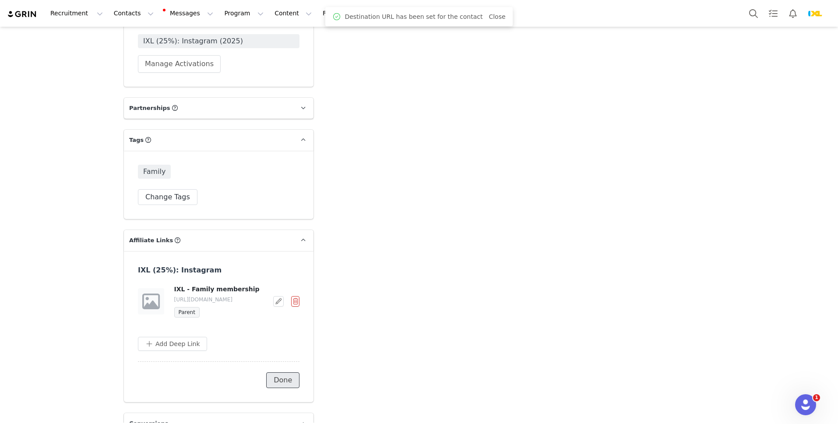
click at [281, 378] on button "Done" at bounding box center [282, 380] width 33 height 16
click at [279, 297] on icon at bounding box center [281, 300] width 6 height 7
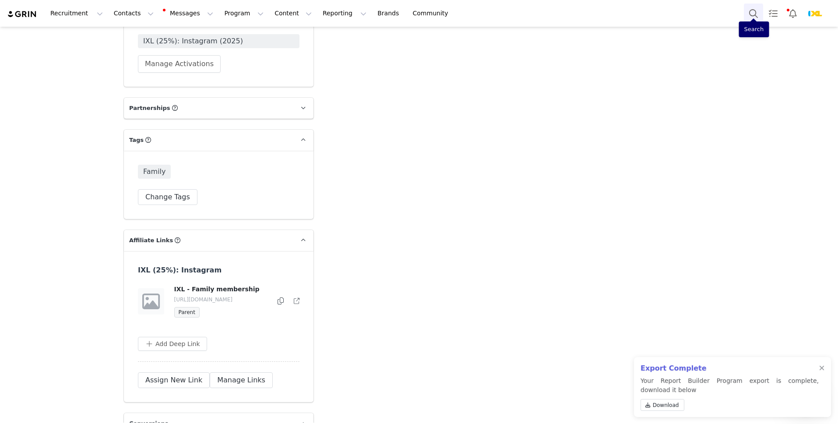
click at [749, 14] on button "Search" at bounding box center [753, 14] width 19 height 20
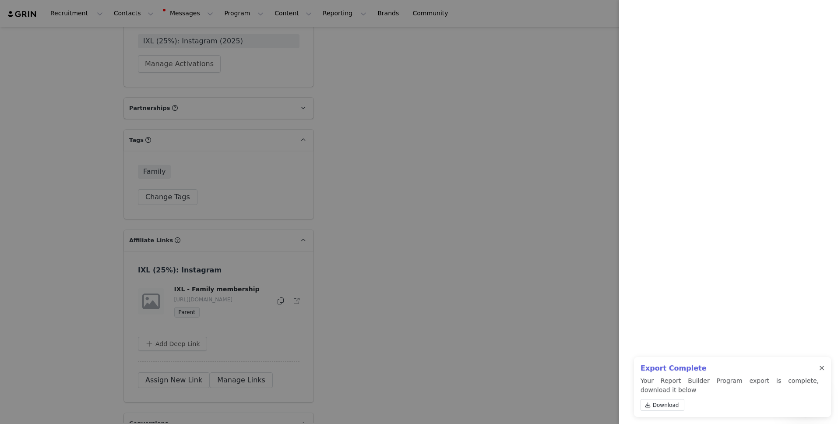
click at [824, 365] on div at bounding box center [821, 368] width 5 height 7
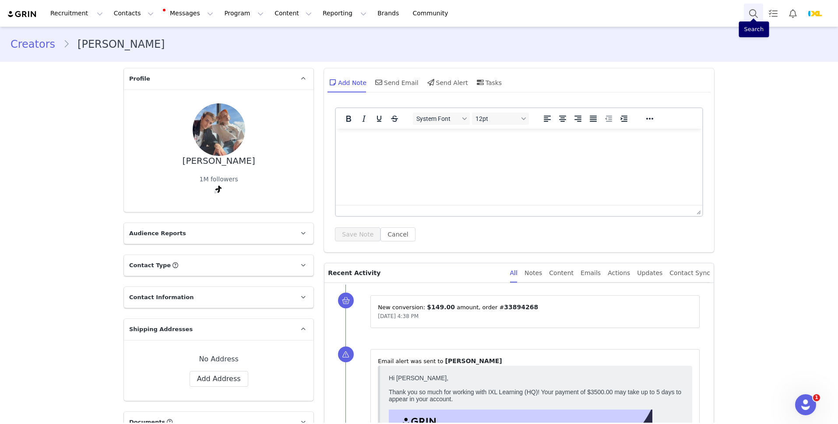
click at [759, 9] on button "Search" at bounding box center [753, 14] width 19 height 20
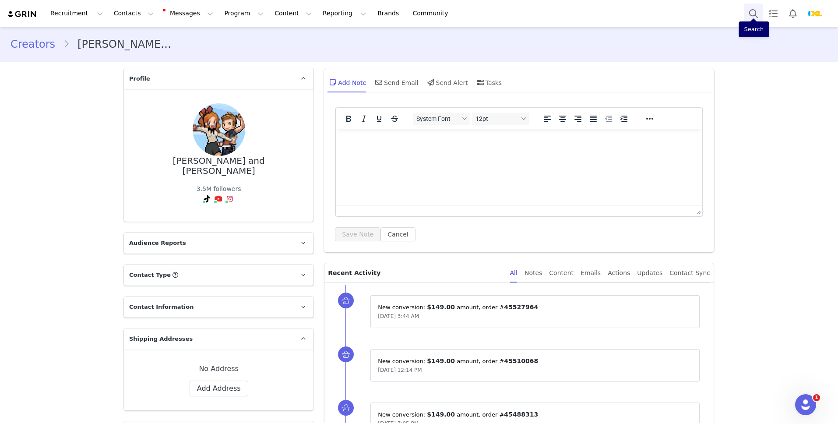
click at [755, 14] on button "Search" at bounding box center [753, 14] width 19 height 20
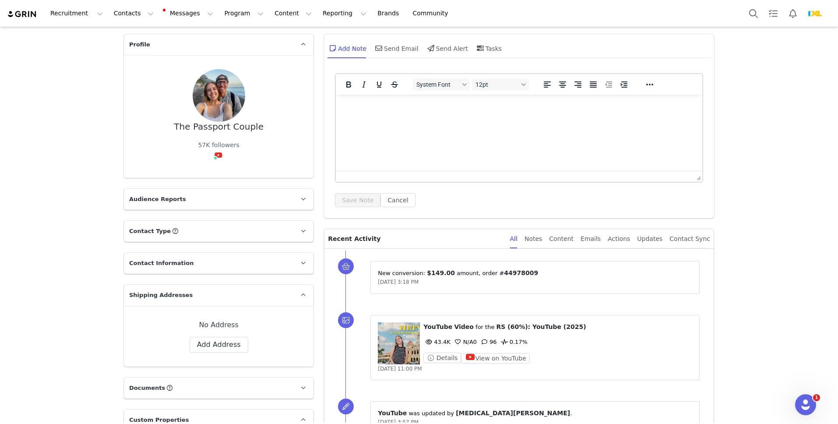
scroll to position [35, 0]
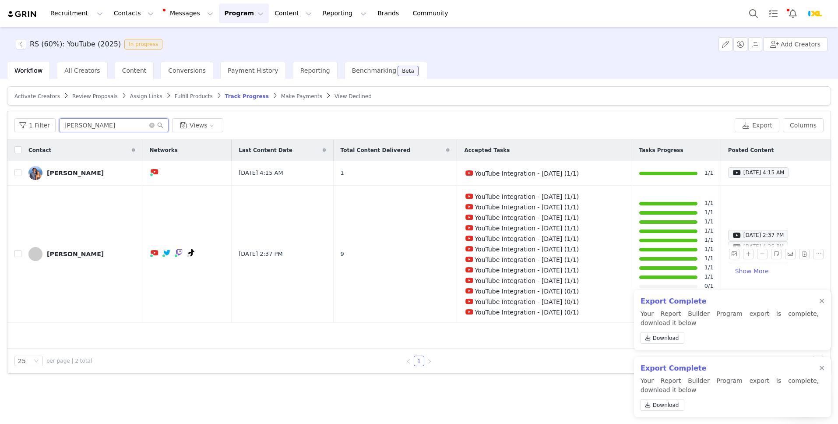
click at [94, 120] on input "joe" at bounding box center [113, 125] width 109 height 14
type input "passport"
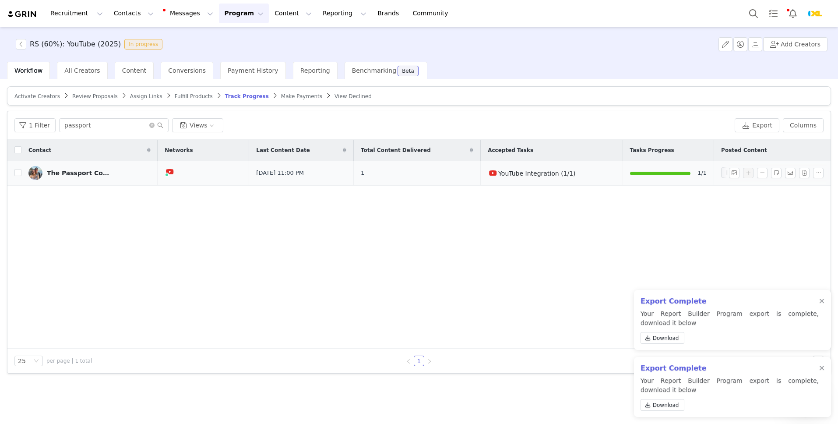
click at [77, 170] on div "The Passport Couple" at bounding box center [80, 172] width 66 height 7
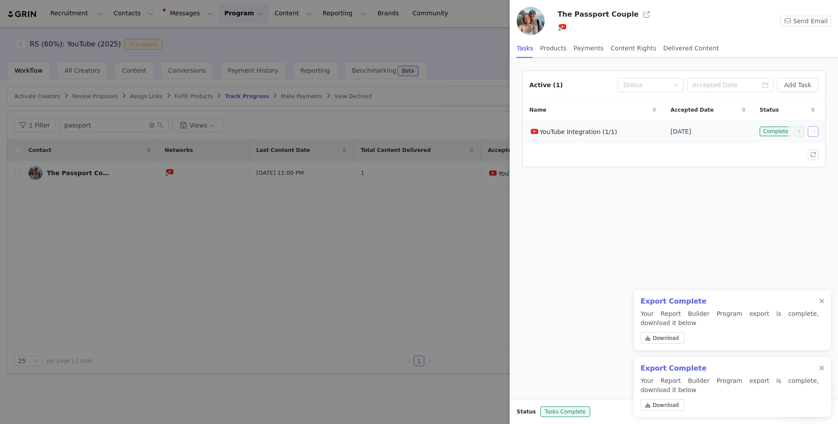
click at [811, 133] on button "button" at bounding box center [813, 131] width 11 height 11
click at [787, 84] on button "Add Task" at bounding box center [797, 85] width 41 height 14
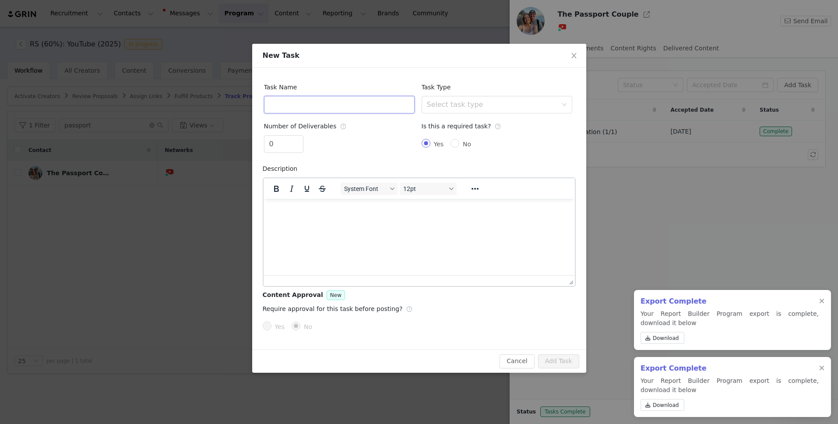
click at [354, 105] on input "text" at bounding box center [339, 105] width 151 height 18
type input "YouTube Integration - September 2025"
type input "1"
click at [298, 141] on icon "icon: up" at bounding box center [298, 140] width 3 height 3
click at [474, 103] on div "Select task type" at bounding box center [492, 104] width 130 height 9
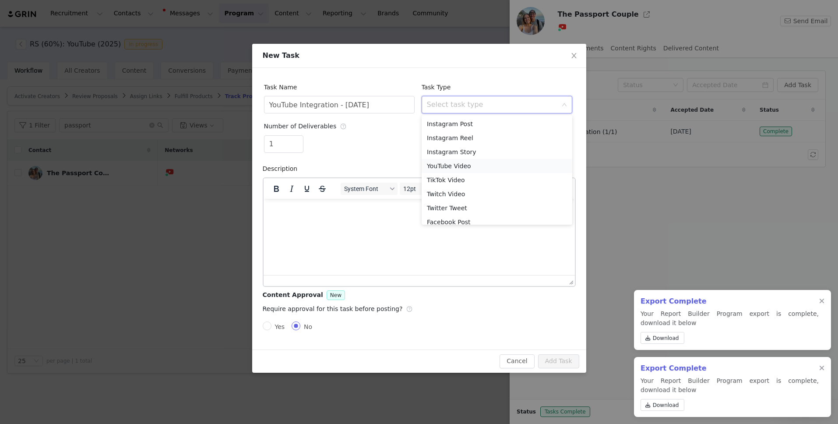
click at [448, 164] on li "YouTube Video" at bounding box center [497, 166] width 151 height 14
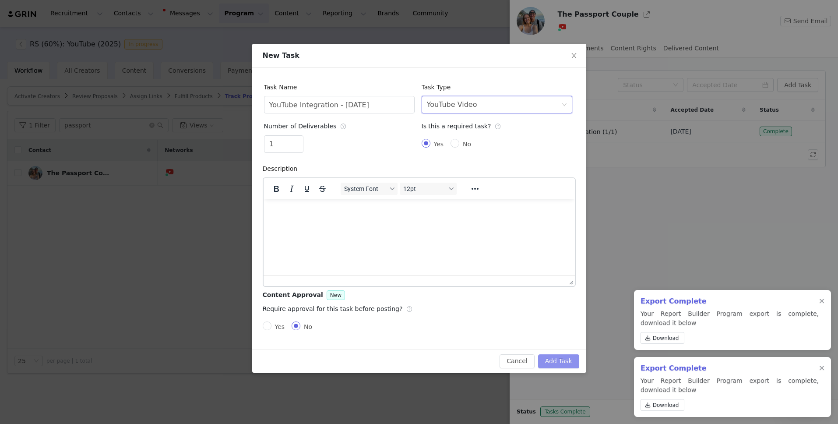
click at [545, 356] on button "Add Task" at bounding box center [558, 361] width 41 height 14
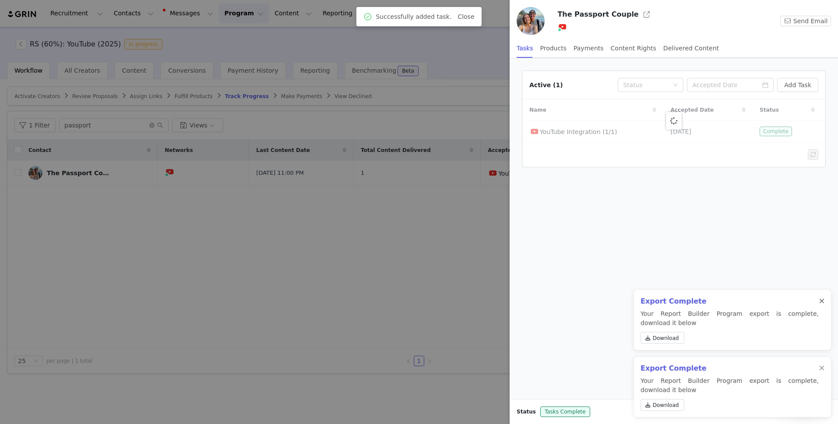
click at [823, 302] on div at bounding box center [821, 301] width 5 height 7
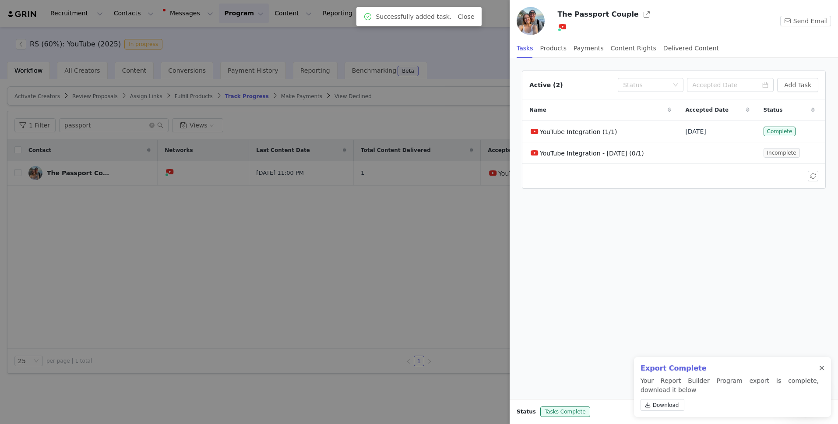
click at [820, 365] on div at bounding box center [821, 368] width 5 height 7
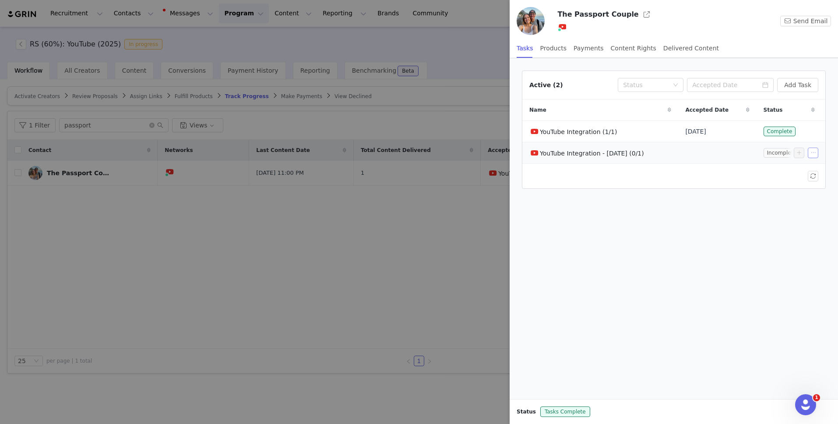
click at [811, 155] on button "button" at bounding box center [813, 153] width 11 height 11
click at [428, 262] on div at bounding box center [419, 212] width 838 height 424
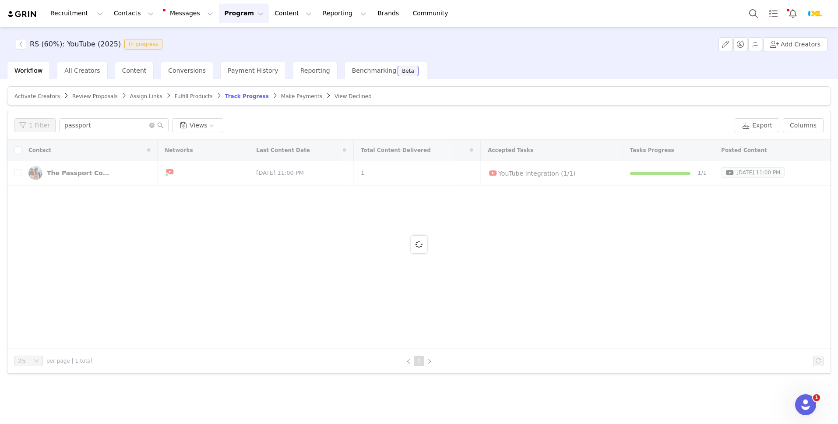
click at [457, 260] on div at bounding box center [418, 244] width 823 height 209
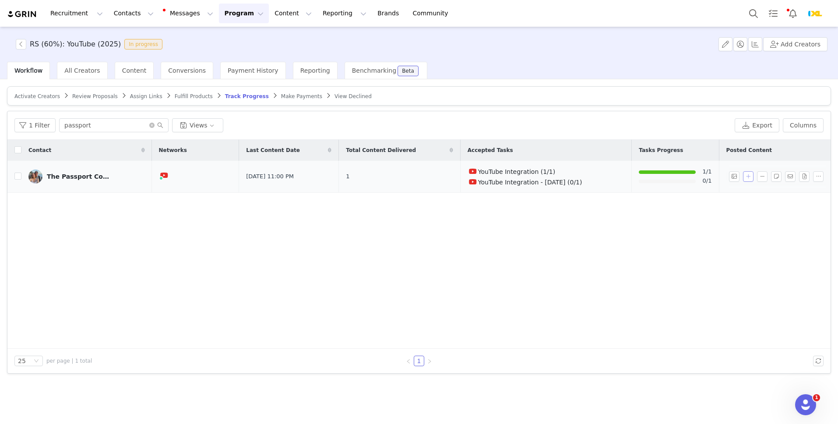
click at [749, 176] on button "button" at bounding box center [748, 176] width 11 height 11
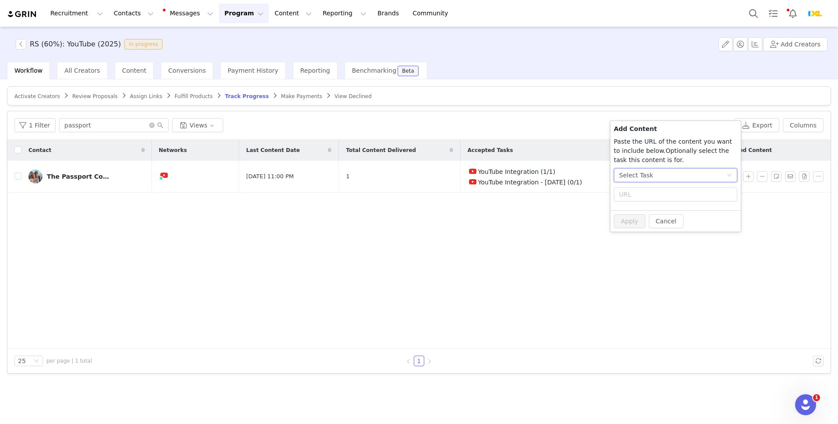
click at [653, 174] on div "Select Task" at bounding box center [672, 175] width 107 height 13
click at [641, 231] on li "YouTube Integration - September 2025 (YouTube)" at bounding box center [675, 235] width 123 height 14
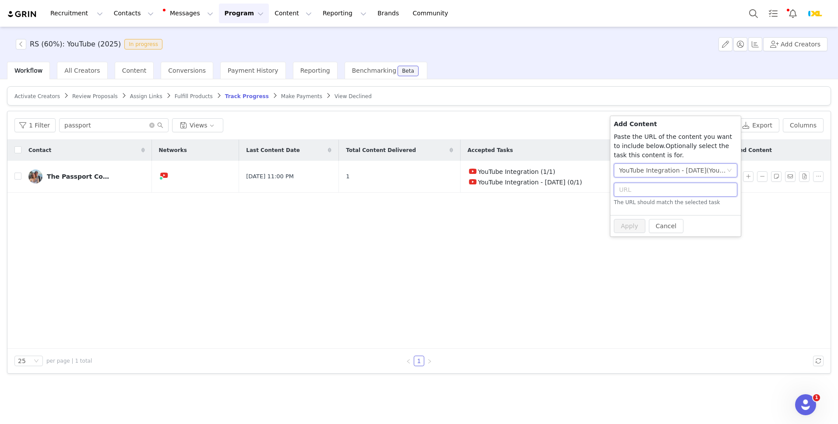
click at [646, 194] on input "text" at bounding box center [675, 190] width 123 height 14
paste input "https://www.youtube.com/watch?v=gnOitu54Fz0"
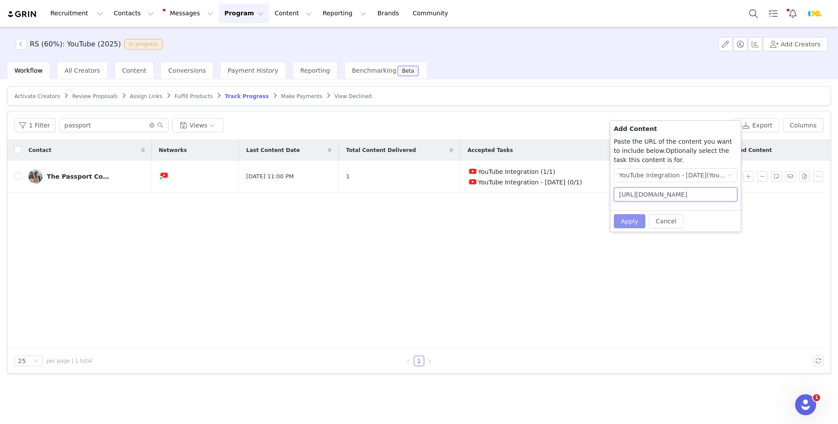
type input "https://www.youtube.com/watch?v=gnOitu54Fz0"
click at [630, 223] on button "Apply" at bounding box center [630, 221] width 32 height 14
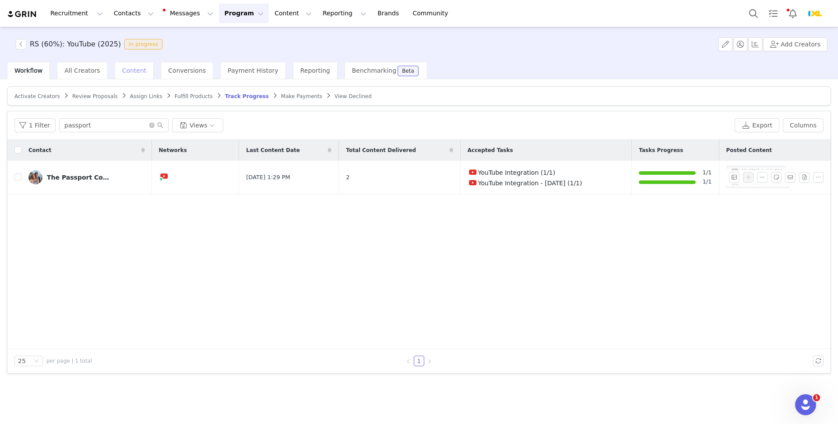
click at [130, 70] on span "Content" at bounding box center [134, 70] width 25 height 7
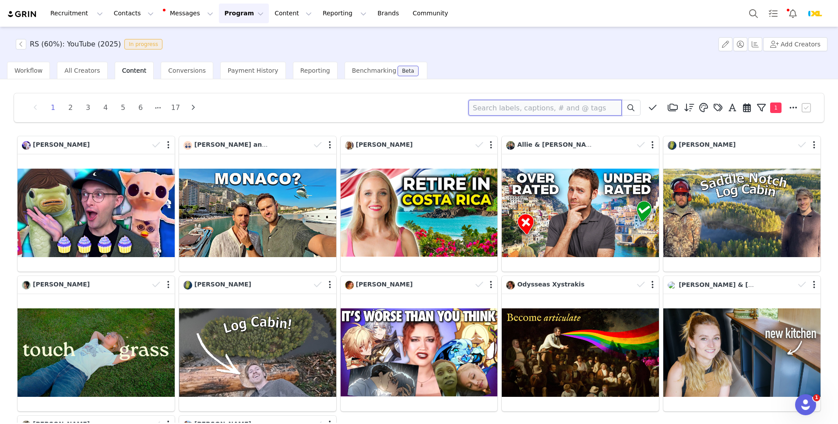
click at [496, 106] on input at bounding box center [544, 108] width 153 height 16
type input "passport"
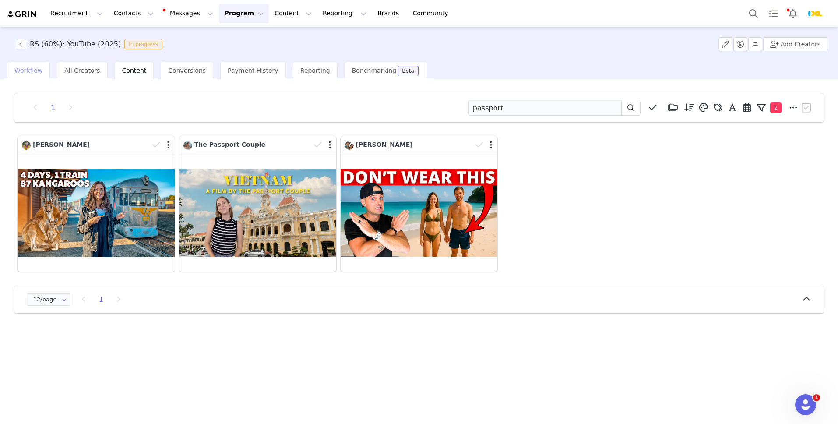
click at [25, 70] on span "Workflow" at bounding box center [28, 70] width 28 height 7
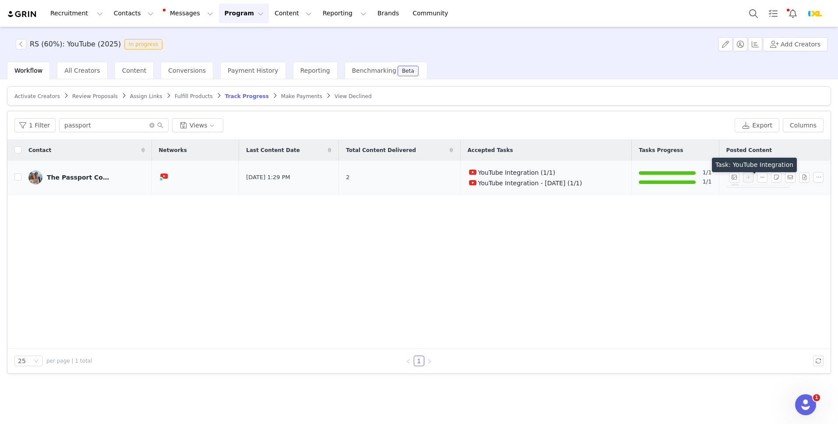
click at [731, 181] on span at bounding box center [735, 182] width 9 height 11
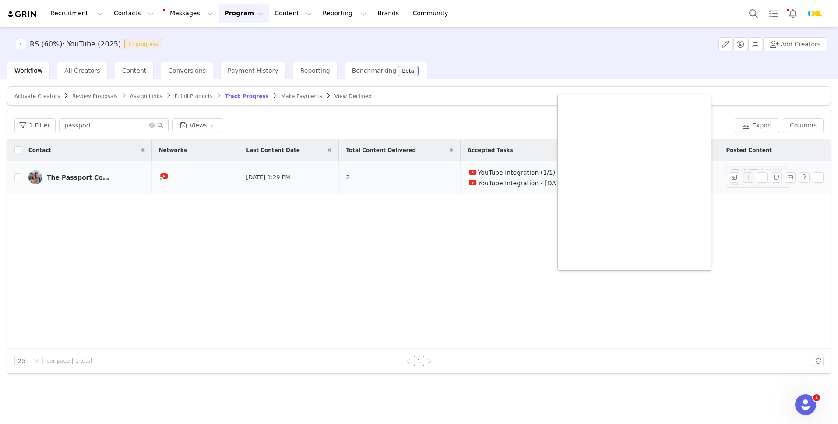
click at [726, 168] on span "Sep 20, 2025 1:29 PM" at bounding box center [756, 171] width 60 height 11
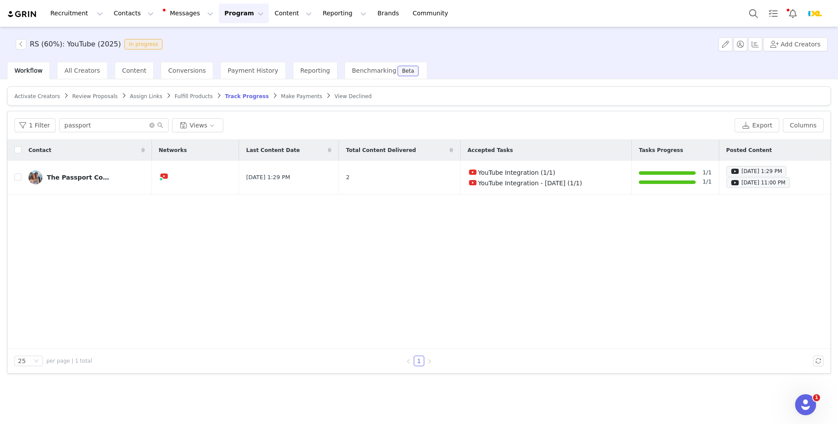
click at [495, 244] on div "Contact Networks Last Content Date Total Content Delivered Accepted Tasks Tasks…" at bounding box center [418, 244] width 823 height 209
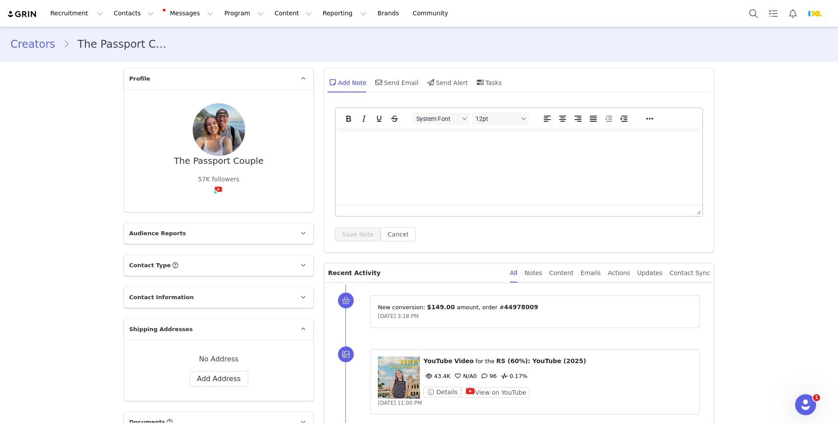
scroll to position [6, 0]
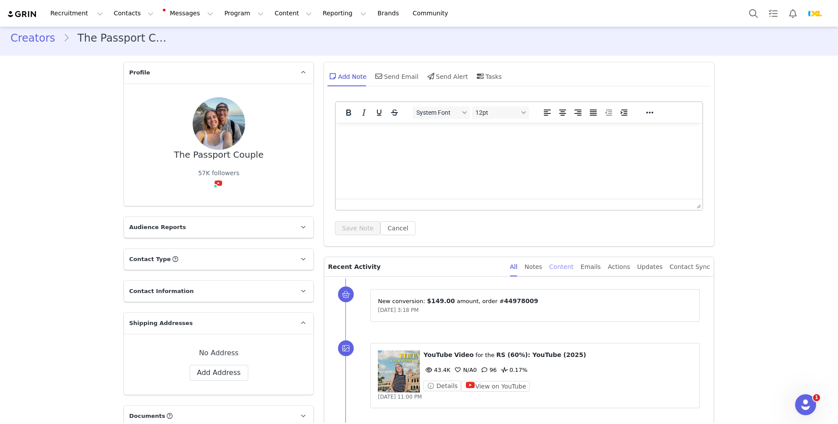
click at [573, 268] on div "Content" at bounding box center [561, 267] width 25 height 20
